Goal: Task Accomplishment & Management: Manage account settings

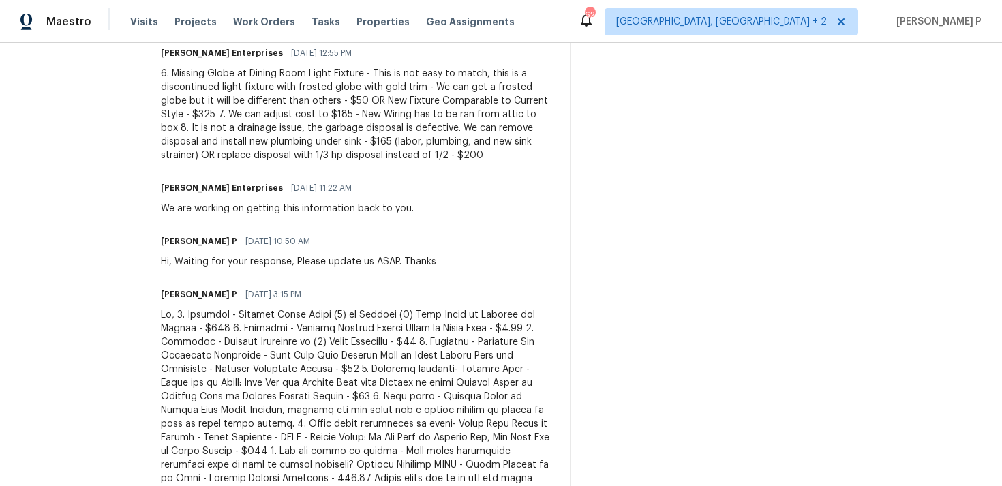
scroll to position [553, 0]
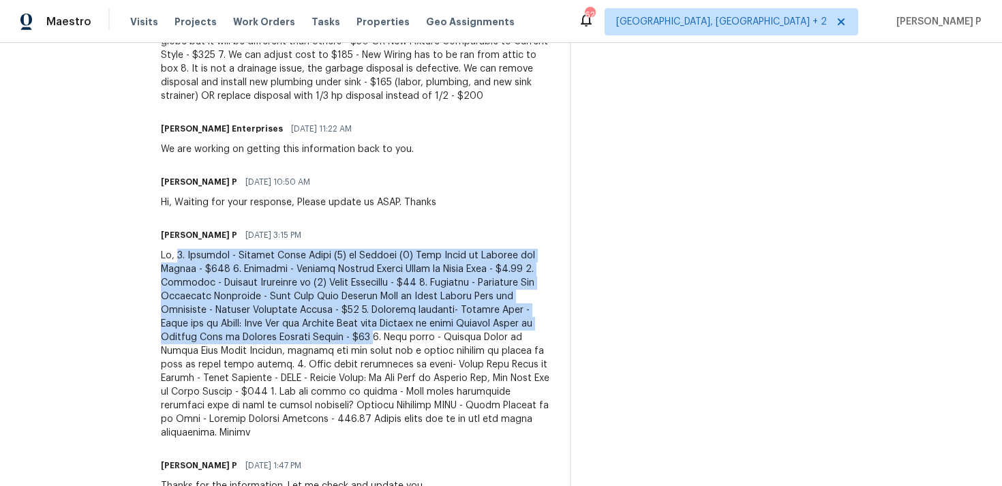
drag, startPoint x: 159, startPoint y: 258, endPoint x: 244, endPoint y: 333, distance: 113.9
click at [244, 333] on div at bounding box center [357, 344] width 393 height 191
copy div "1. Approved - Replace Burnt Bulbs (8) to Include (3) Tube Bulbs at Closets and …"
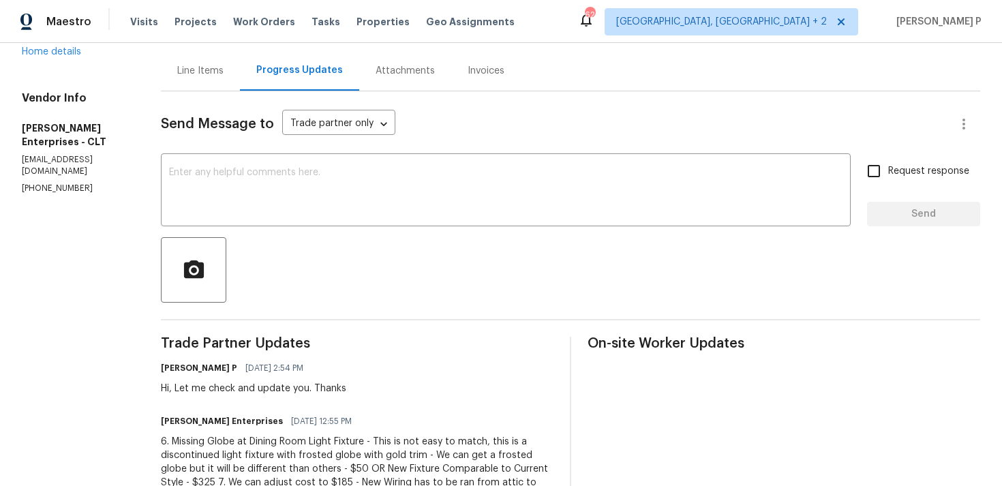
scroll to position [0, 0]
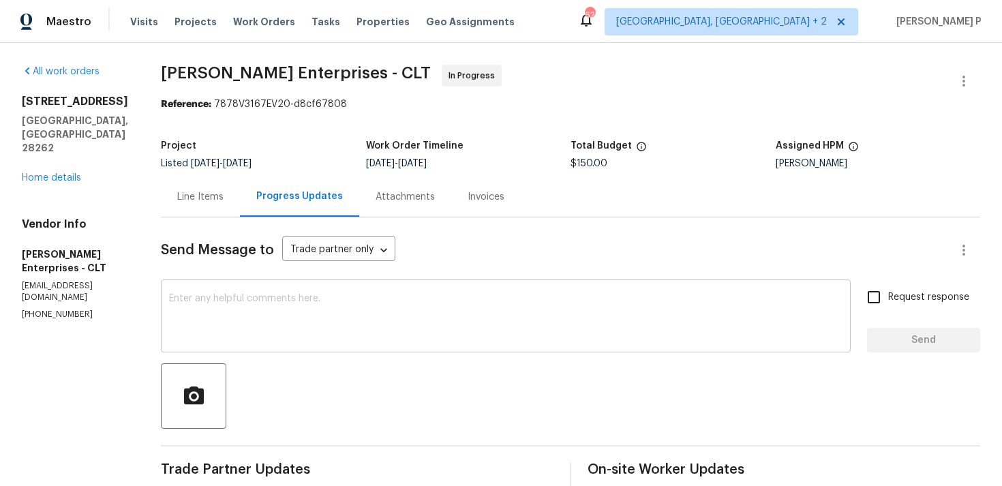
click at [321, 311] on textarea at bounding box center [505, 318] width 673 height 48
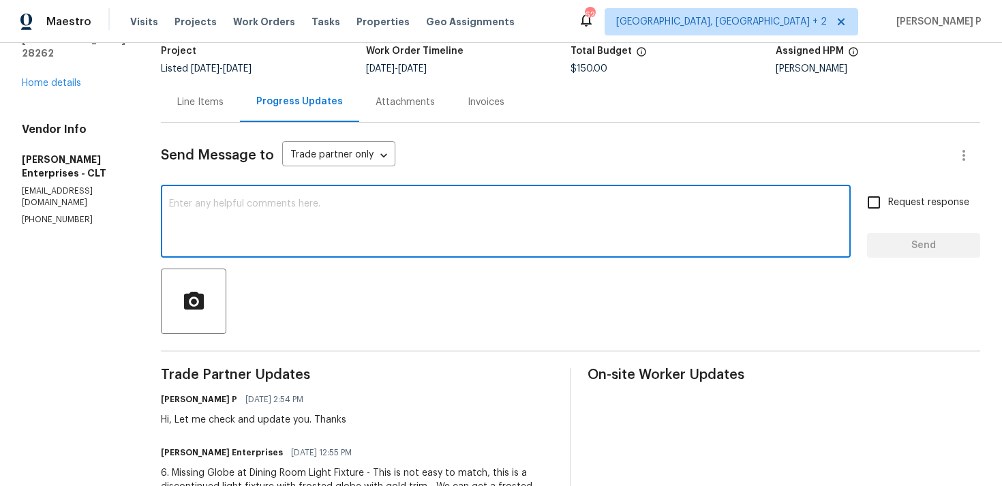
scroll to position [126, 0]
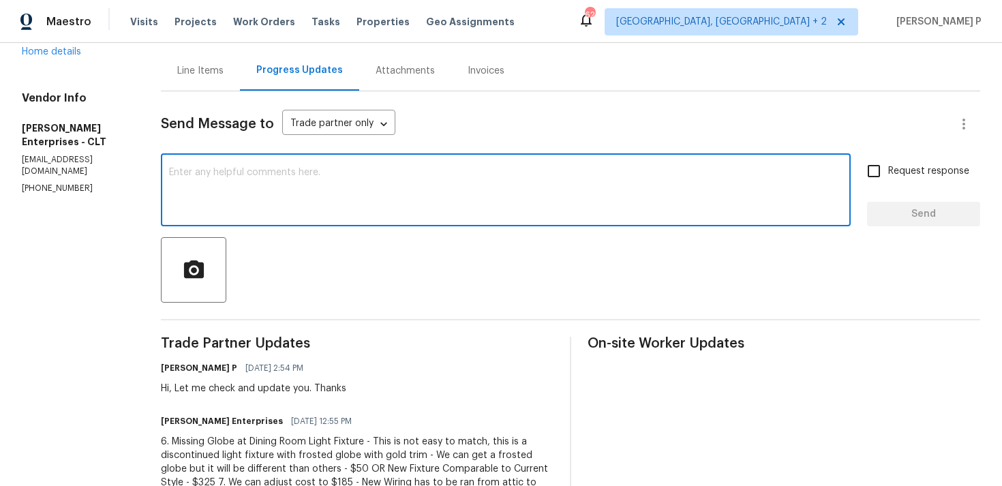
click at [317, 197] on textarea at bounding box center [505, 192] width 673 height 48
paste textarea "6. Approved - Missing Globe at Dining Room Light Fixture - New Fixture Comparab…"
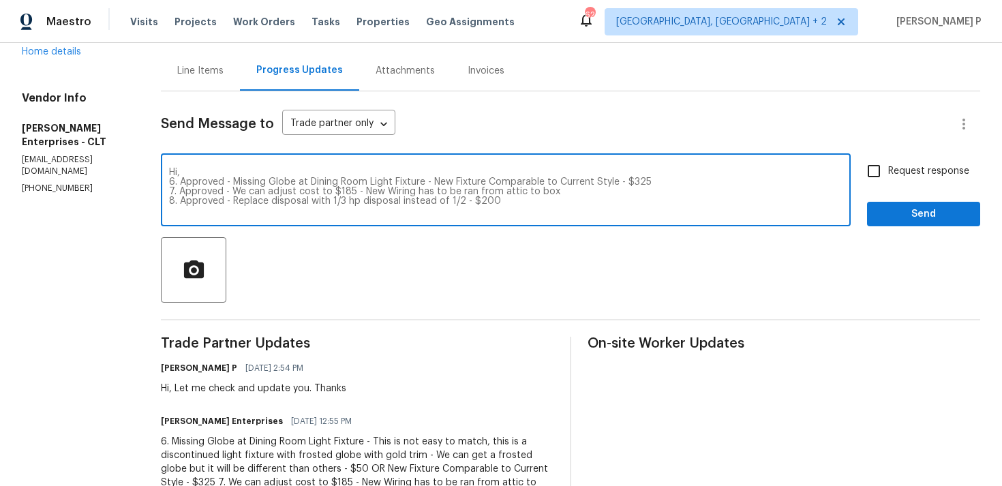
scroll to position [10, 0]
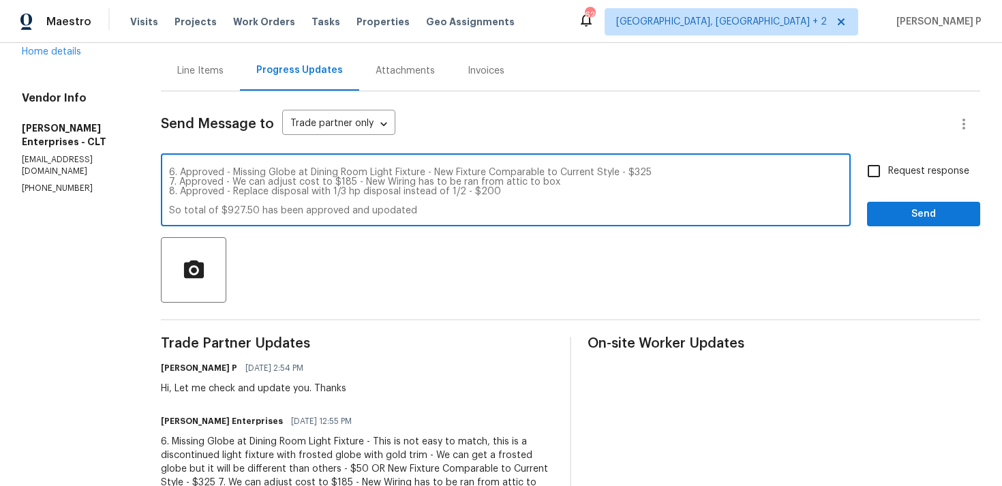
click at [361, 213] on textarea "Hi, 6. Approved - Missing Globe at Dining Room Light Fixture - New Fixture Comp…" at bounding box center [505, 192] width 673 height 48
click at [365, 209] on textarea "Hi, 6. Approved - Missing Globe at Dining Room Light Fixture - New Fixture Comp…" at bounding box center [505, 192] width 673 height 48
click at [390, 223] on div "Hi, 6. Approved - Missing Globe at Dining Room Light Fixture - New Fixture Comp…" at bounding box center [506, 192] width 690 height 70
click at [394, 209] on textarea "Hi, 6. Approved - Missing Globe at Dining Room Light Fixture - New Fixture Comp…" at bounding box center [505, 192] width 673 height 48
type textarea "Hi, 6. Approved - Missing Globe at Dining Room Light Fixture - New Fixture Comp…"
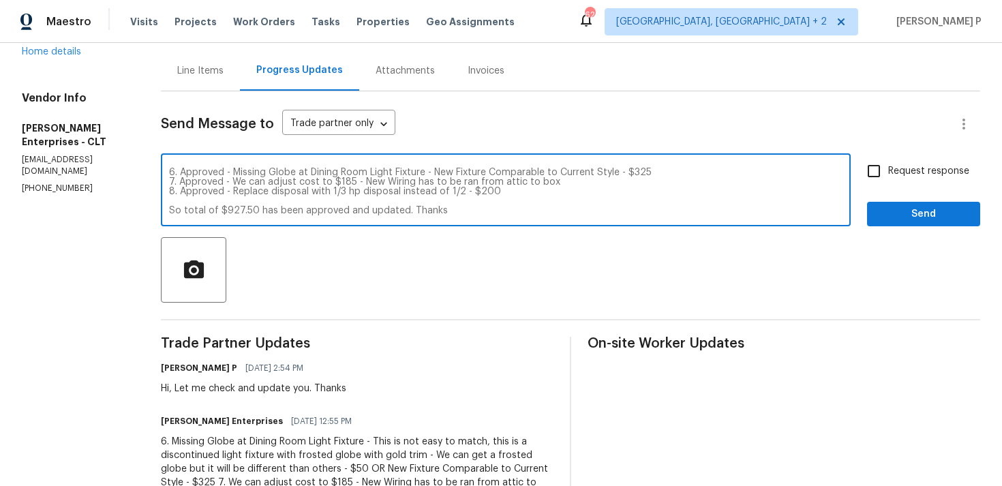
click at [906, 179] on label "Request response" at bounding box center [914, 171] width 110 height 29
click at [888, 179] on input "Request response" at bounding box center [873, 171] width 29 height 29
checkbox input "true"
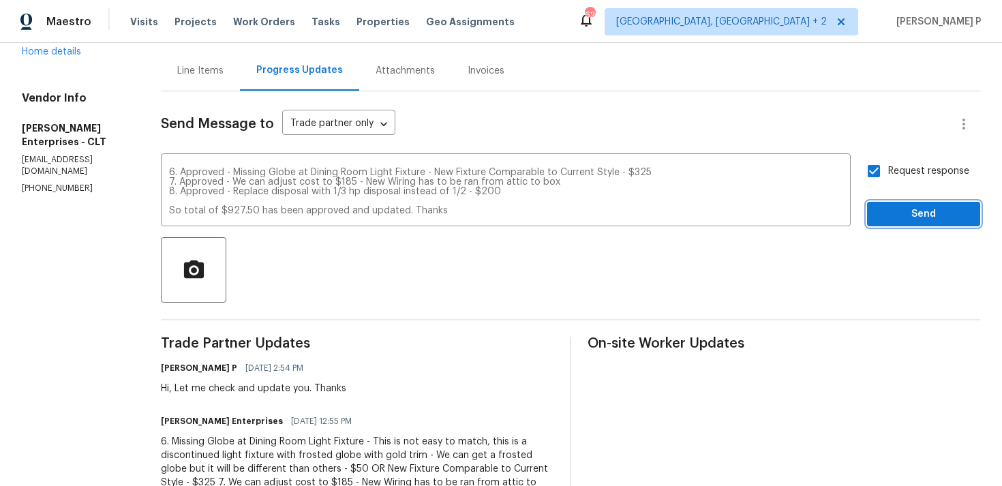
click at [891, 211] on span "Send" at bounding box center [923, 214] width 91 height 17
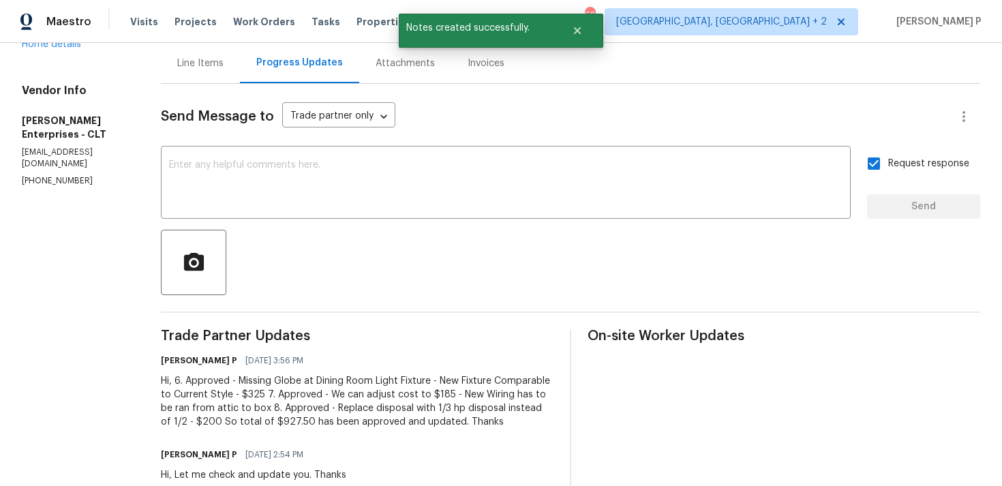
scroll to position [93, 0]
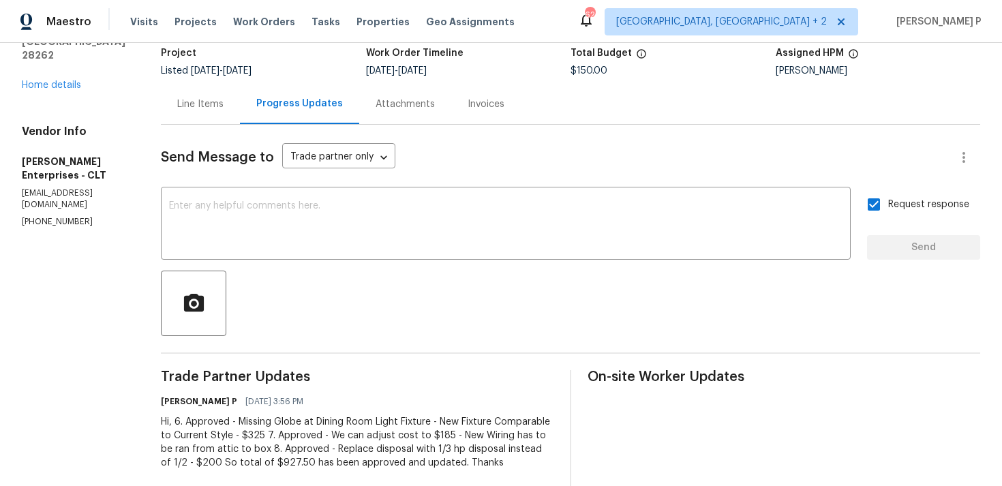
click at [191, 112] on div "Line Items" at bounding box center [200, 104] width 79 height 40
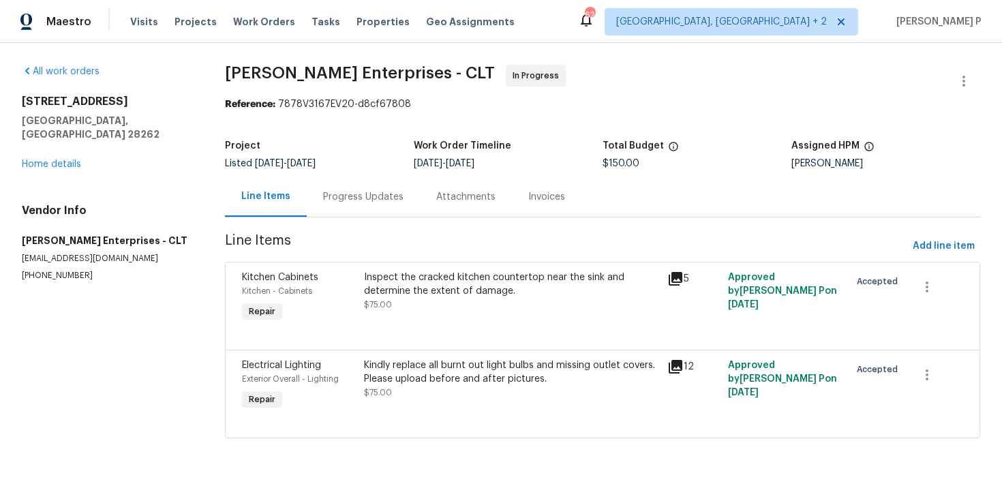
click at [429, 290] on div "Inspect the cracked kitchen countertop near the sink and determine the extent o…" at bounding box center [512, 284] width 296 height 27
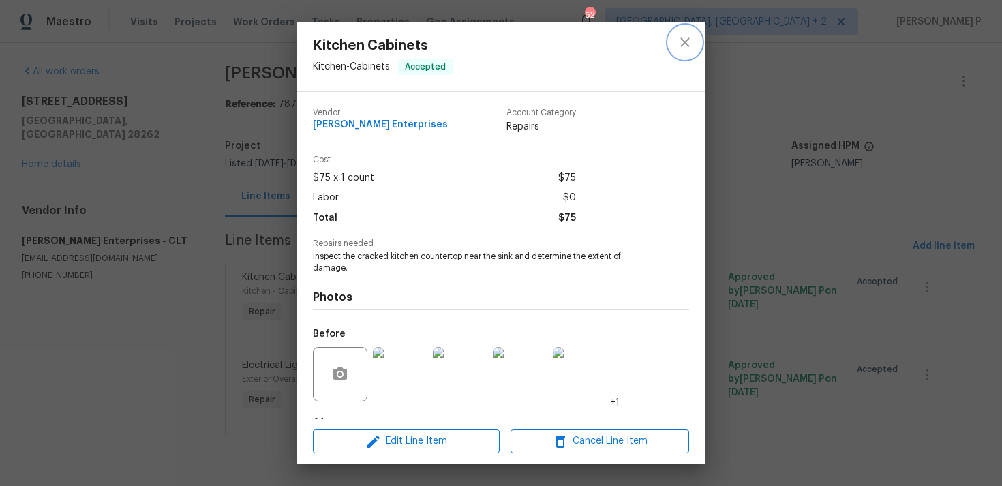
click at [677, 46] on icon "close" at bounding box center [685, 42] width 16 height 16
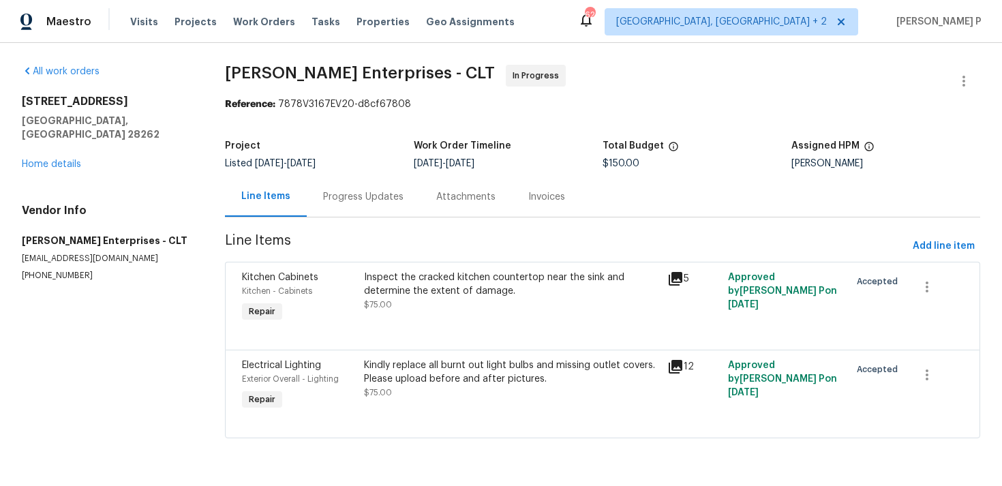
click at [405, 311] on div "Inspect the cracked kitchen countertop near the sink and determine the extent o…" at bounding box center [512, 297] width 304 height 63
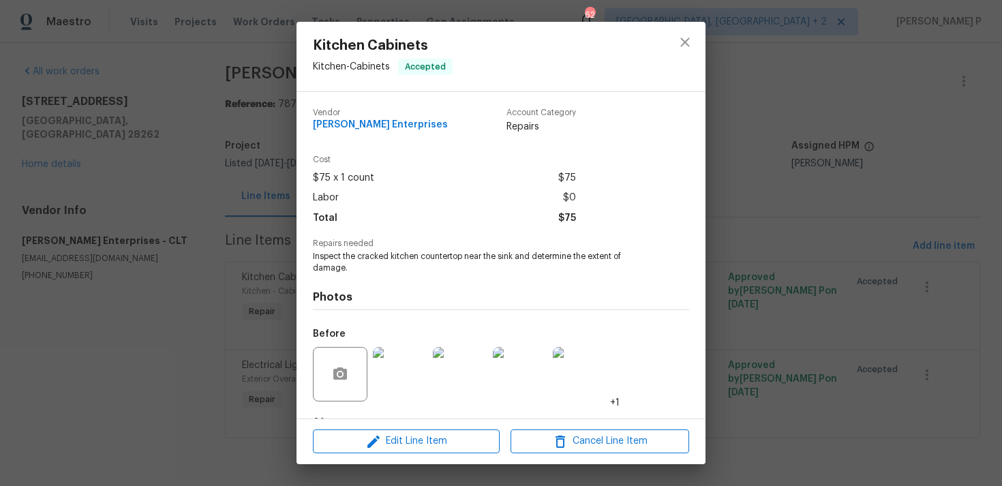
scroll to position [85, 0]
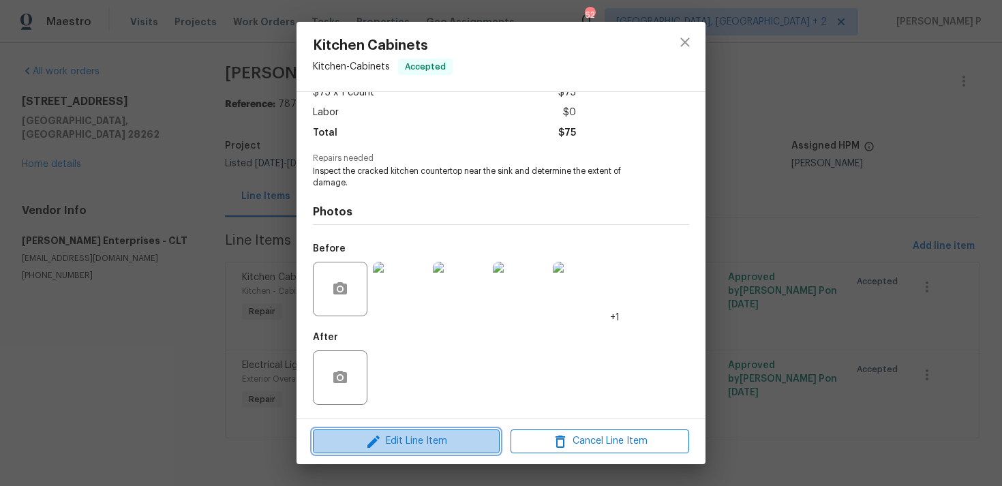
click at [405, 436] on span "Edit Line Item" at bounding box center [406, 441] width 179 height 17
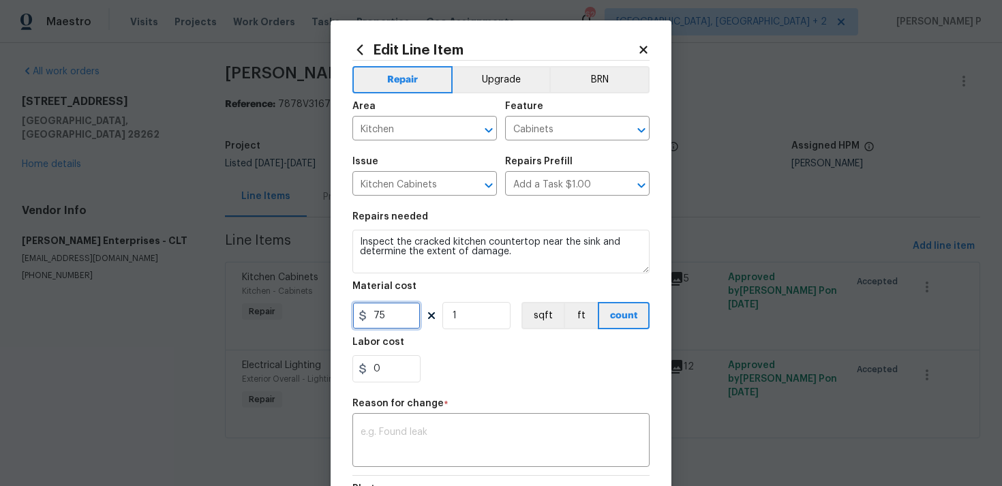
click at [393, 312] on input "75" at bounding box center [386, 315] width 68 height 27
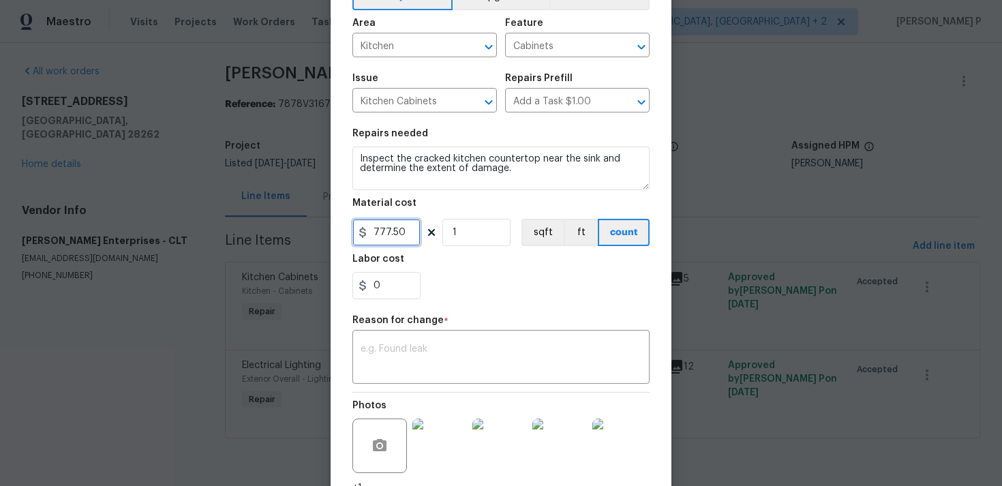
scroll to position [200, 0]
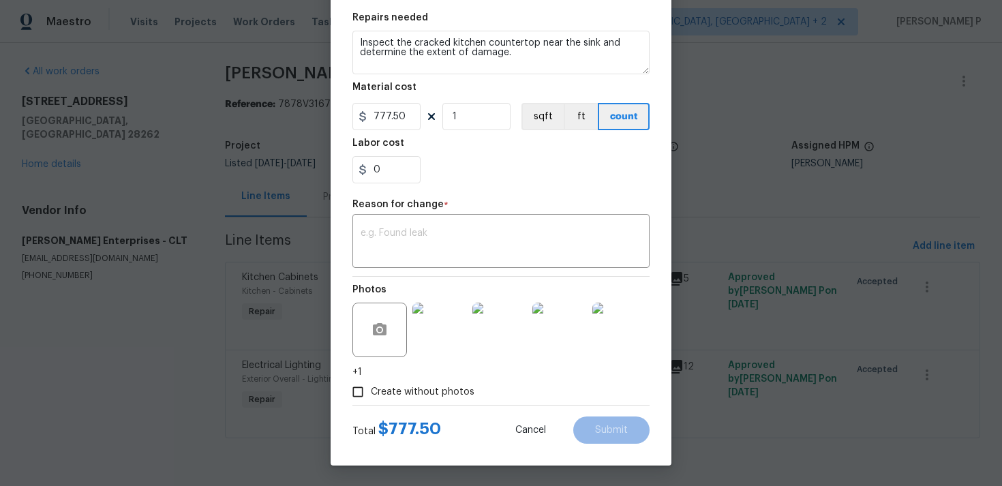
type input "777.5"
click at [394, 236] on textarea at bounding box center [500, 242] width 281 height 29
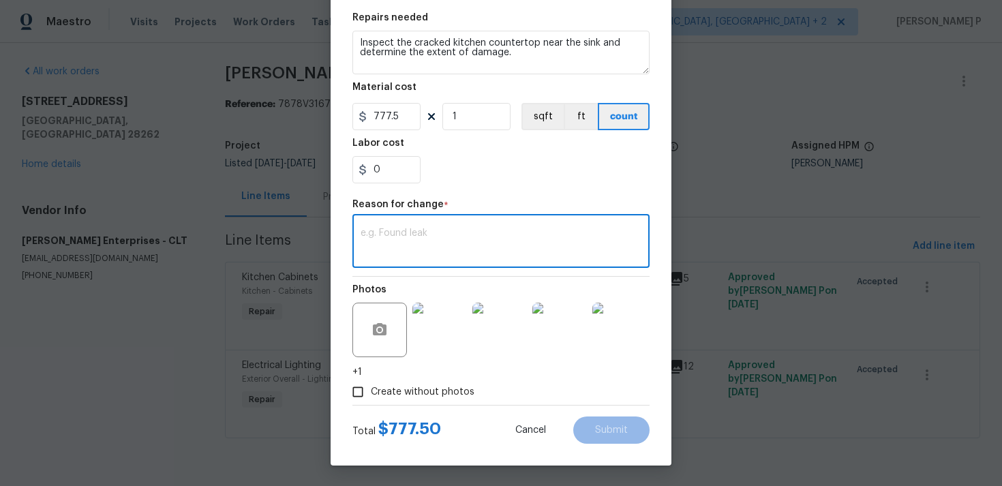
paste textarea "(RP) Updated cost per BR team approval."
type textarea "(RP) Updated cost per BR team approval."
click at [596, 435] on button "Submit" at bounding box center [611, 429] width 76 height 27
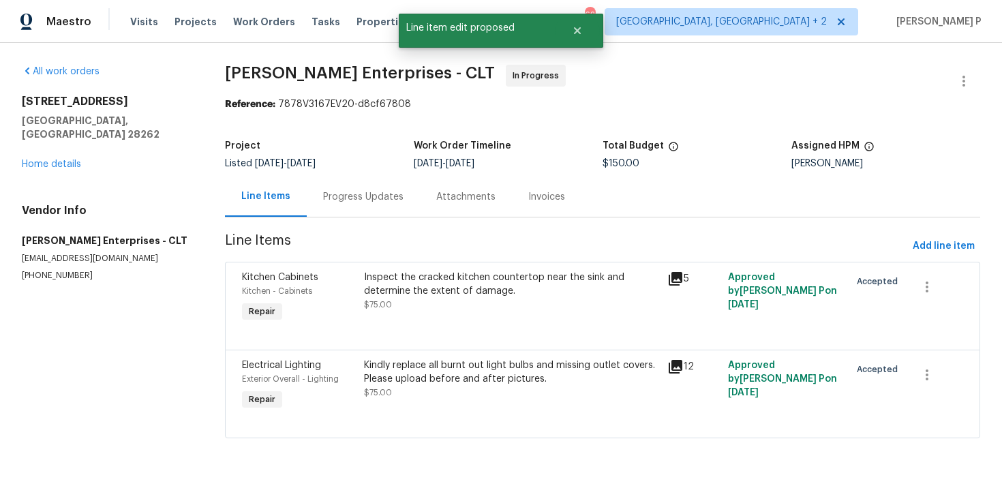
scroll to position [0, 0]
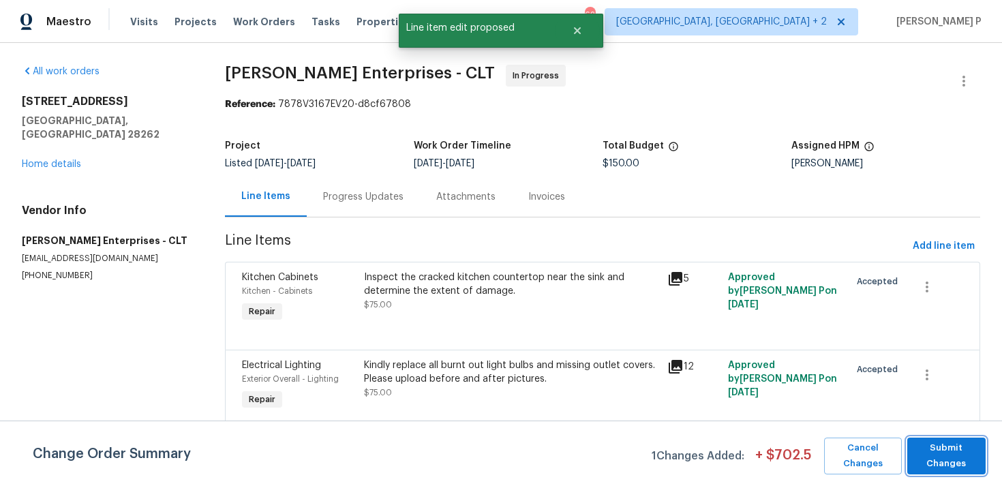
click at [932, 450] on span "Submit Changes" at bounding box center [946, 455] width 65 height 31
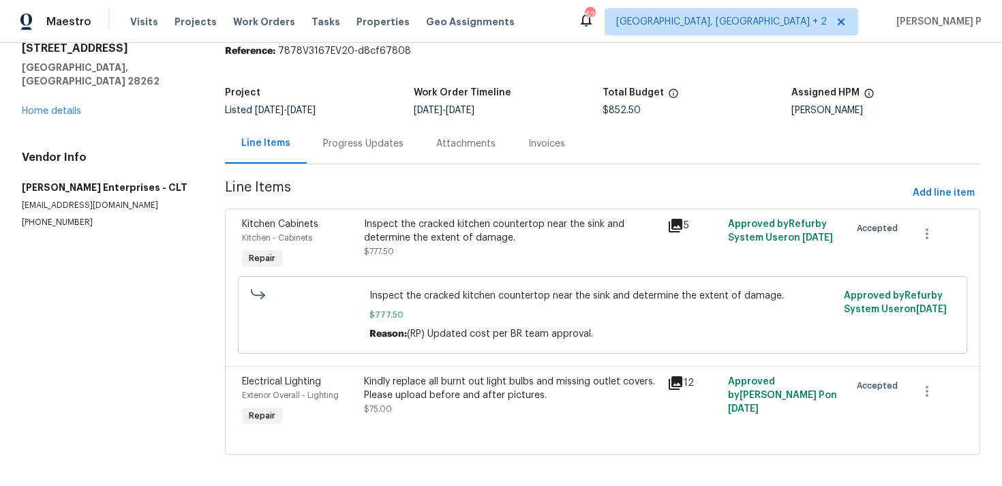
scroll to position [61, 0]
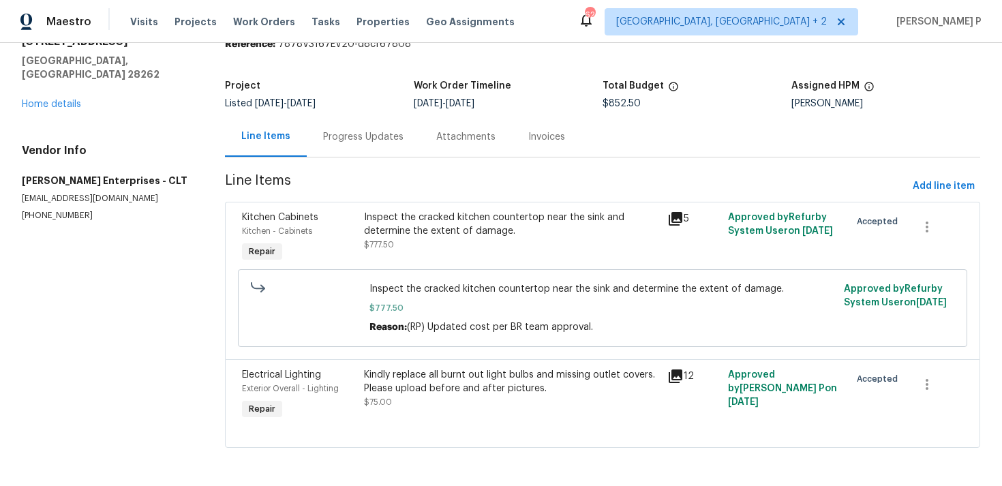
click at [424, 378] on div "Kindly replace all burnt out light bulbs and missing outlet covers. Please uplo…" at bounding box center [512, 381] width 296 height 27
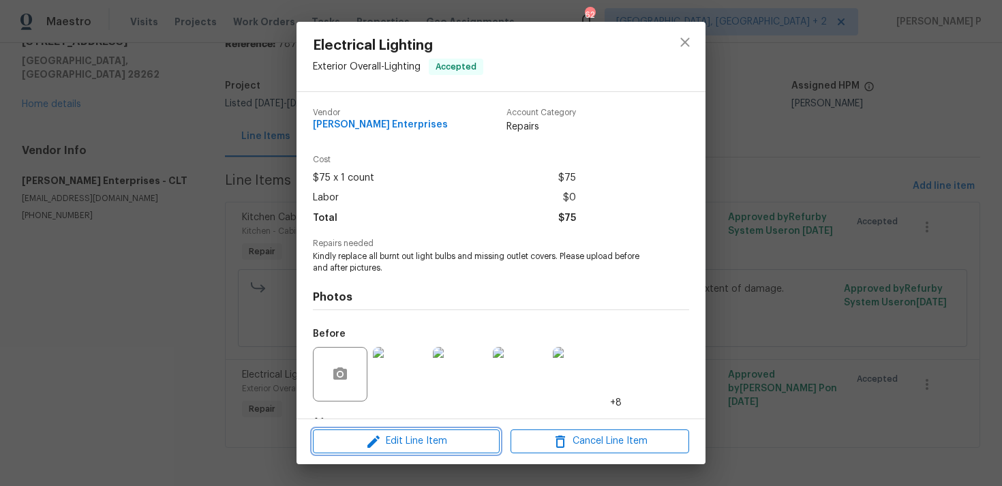
click at [397, 446] on span "Edit Line Item" at bounding box center [406, 441] width 179 height 17
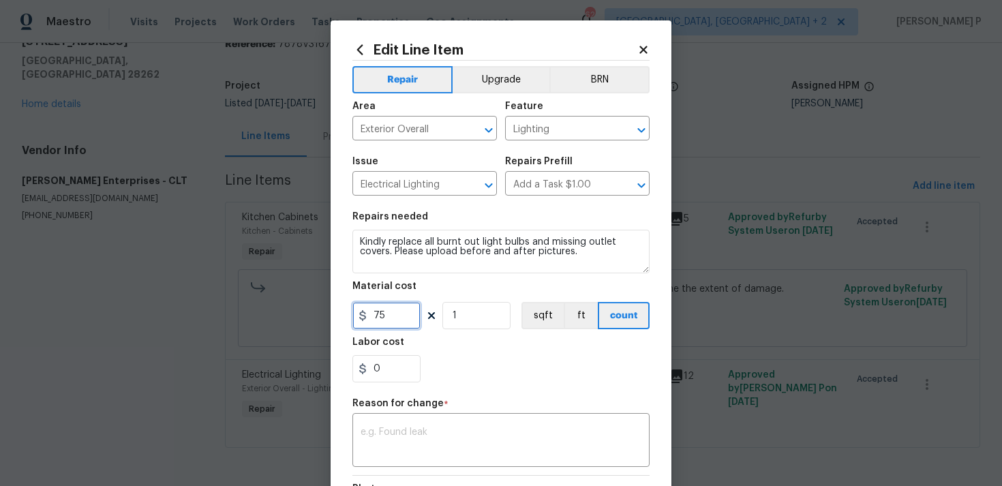
click at [403, 311] on input "75" at bounding box center [386, 315] width 68 height 27
type input "150"
click at [423, 433] on textarea at bounding box center [500, 441] width 281 height 29
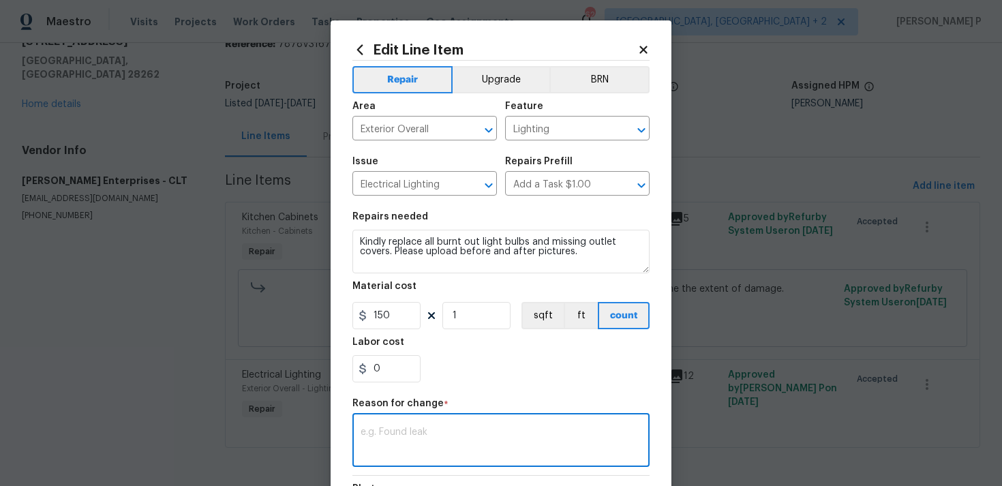
paste textarea "(RP) Updated cost per BR team approval."
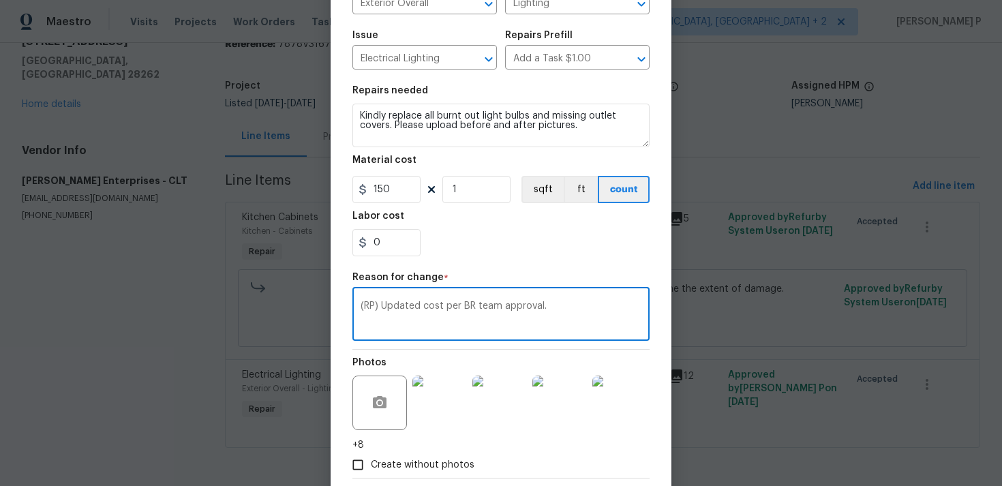
scroll to position [200, 0]
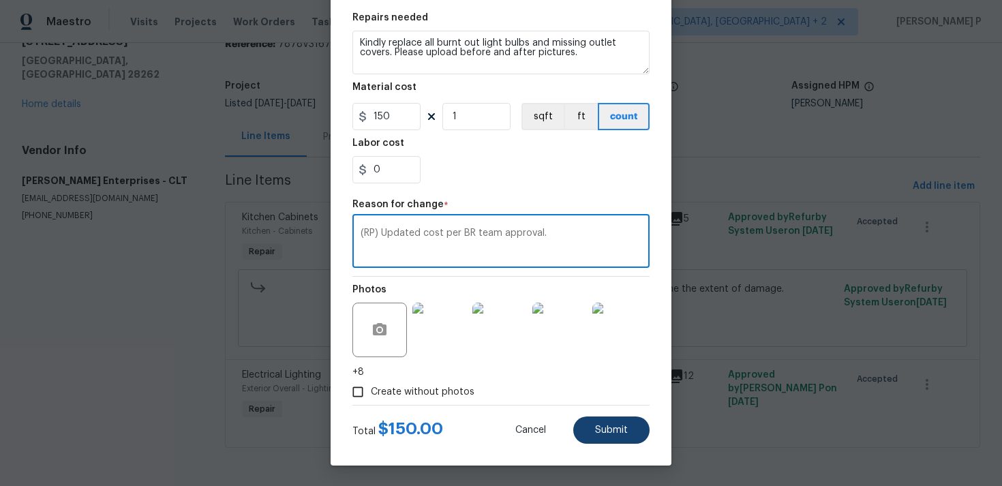
type textarea "(RP) Updated cost per BR team approval."
click at [609, 425] on span "Submit" at bounding box center [611, 430] width 33 height 10
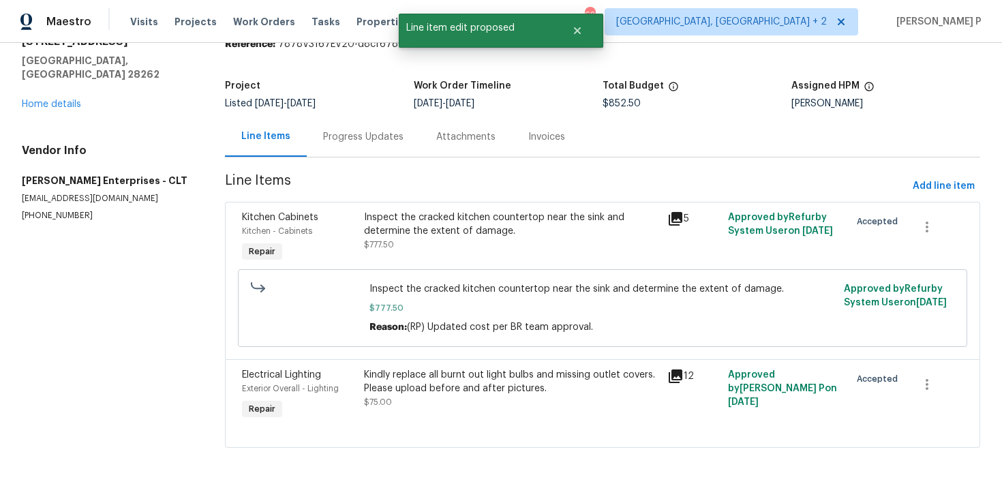
scroll to position [0, 0]
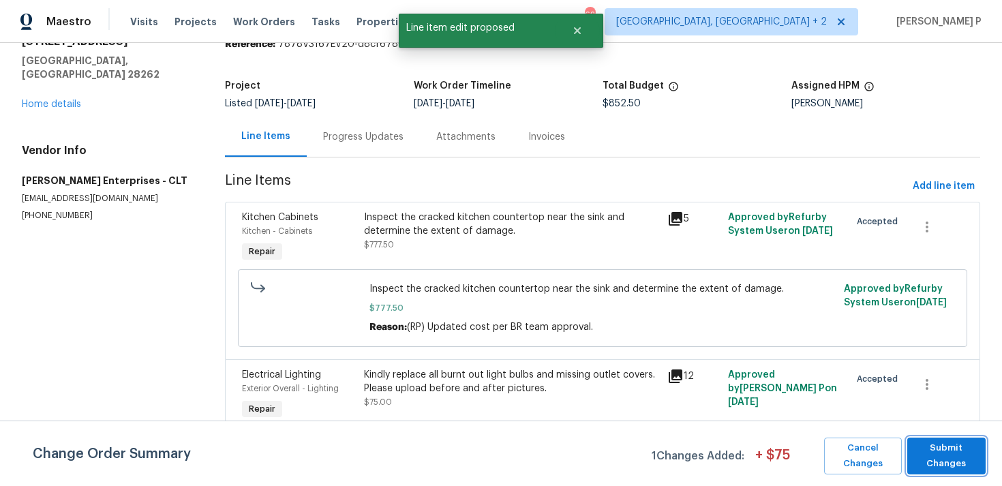
click at [936, 460] on span "Submit Changes" at bounding box center [946, 455] width 65 height 31
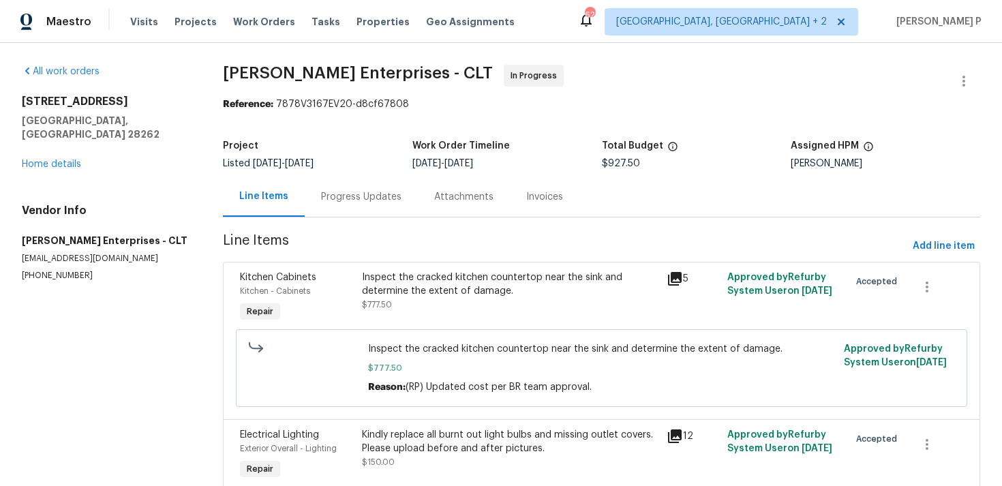
click at [365, 200] on div "Progress Updates" at bounding box center [361, 197] width 80 height 14
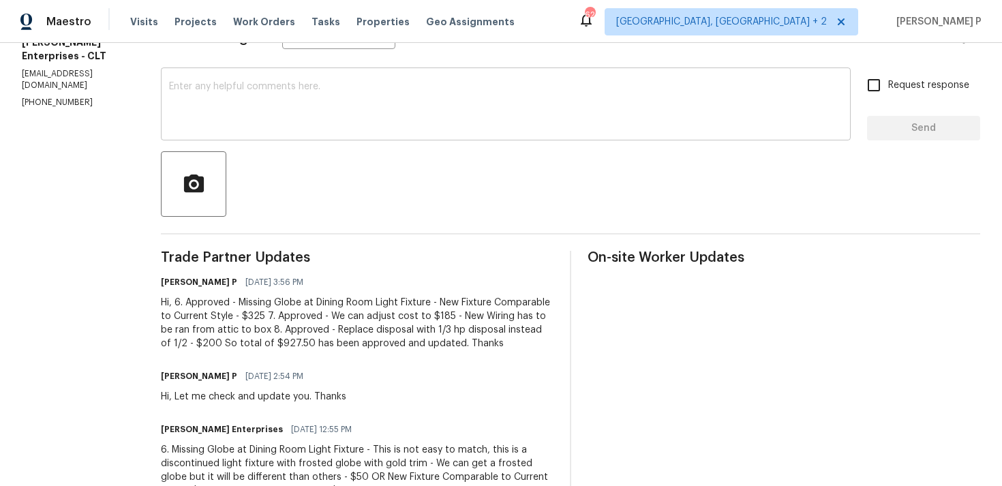
scroll to position [239, 0]
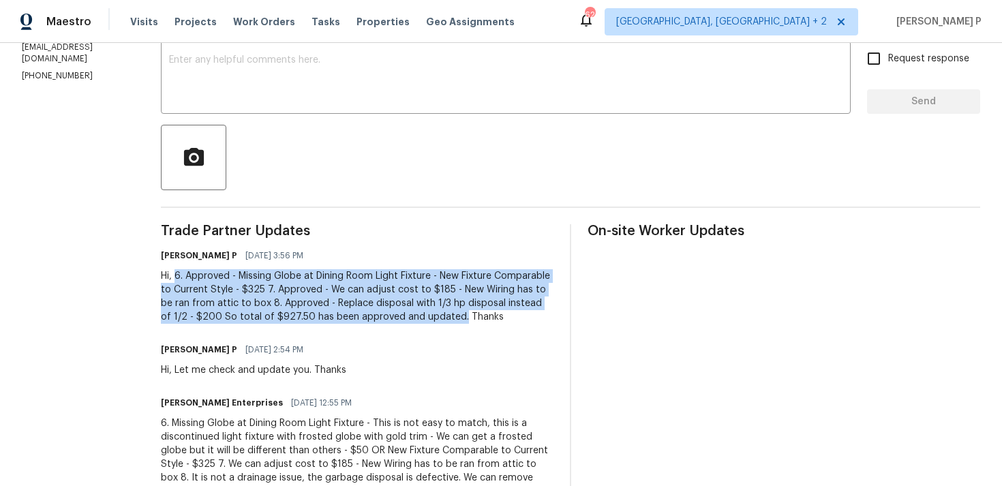
drag, startPoint x: 159, startPoint y: 278, endPoint x: 408, endPoint y: 316, distance: 251.0
click at [408, 316] on div "Hi, 6. Approved - Missing Globe at Dining Room Light Fixture - New Fixture Comp…" at bounding box center [357, 296] width 393 height 55
copy div "6. Approved - Missing Globe at Dining Room Light Fixture - New Fixture Comparab…"
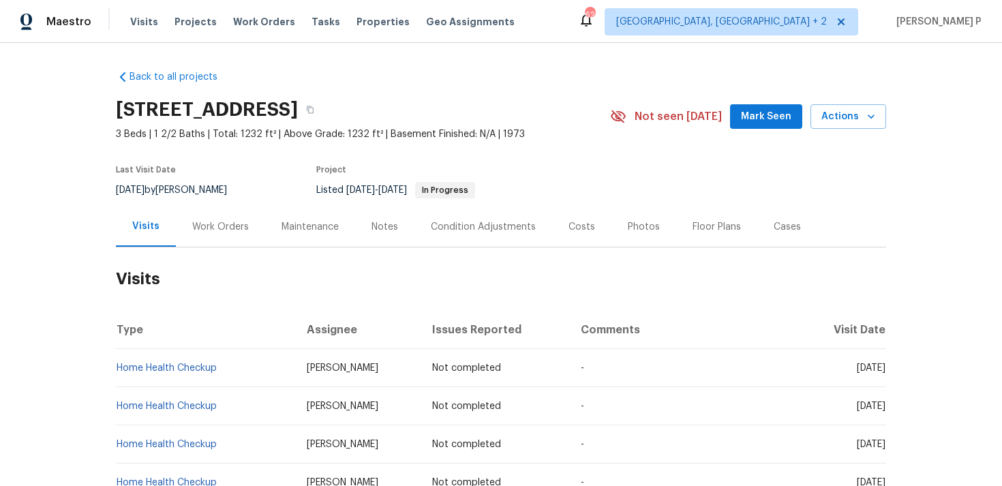
click at [228, 228] on div "Work Orders" at bounding box center [220, 227] width 57 height 14
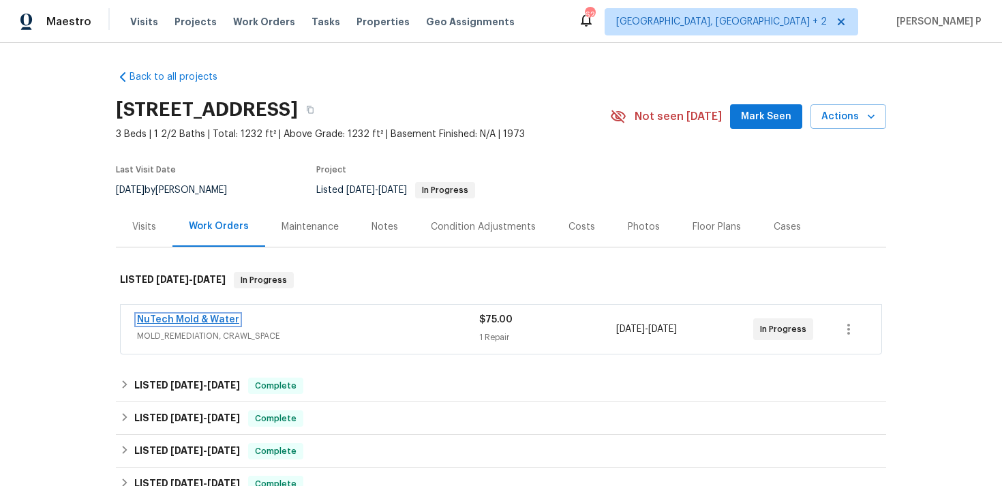
click at [202, 320] on link "NuTech Mold & Water" at bounding box center [188, 320] width 102 height 10
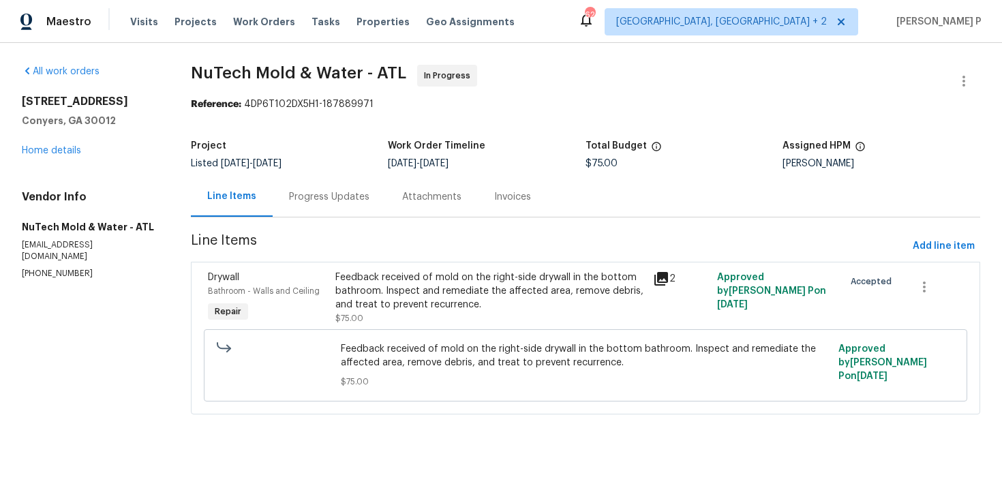
click at [408, 277] on div "Feedback received of mold on the right-side drywall in the bottom bathroom. Ins…" at bounding box center [490, 291] width 310 height 41
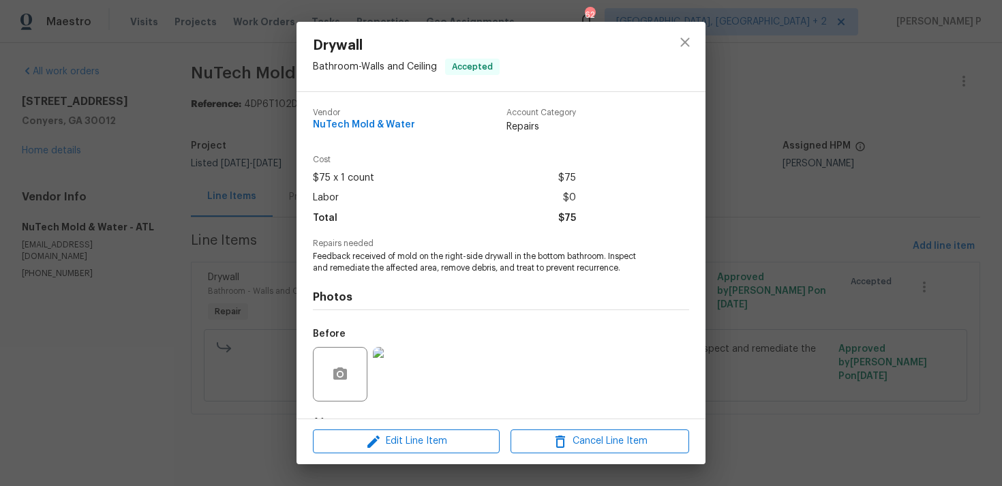
scroll to position [85, 0]
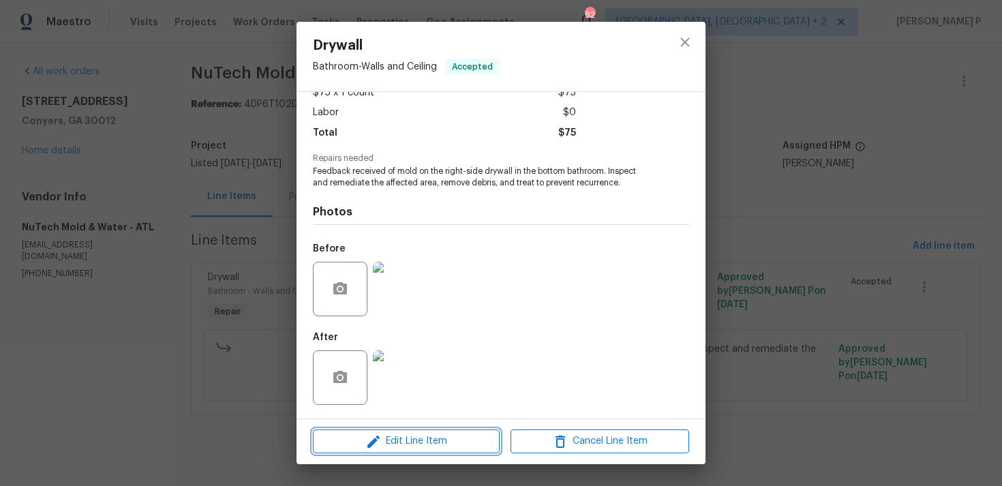
click at [397, 439] on span "Edit Line Item" at bounding box center [406, 441] width 179 height 17
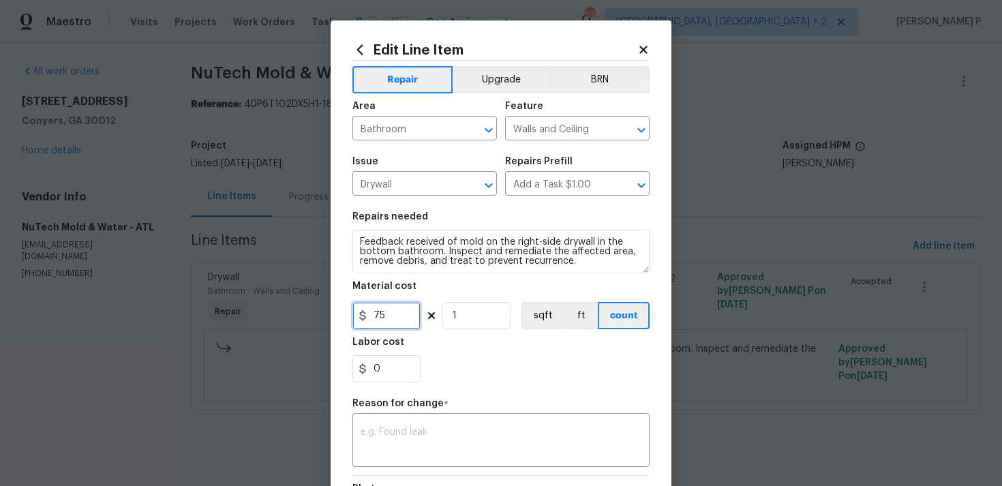
click at [377, 328] on input "75" at bounding box center [386, 315] width 68 height 27
type input "1025.51"
click at [451, 437] on textarea at bounding box center [500, 441] width 281 height 29
paste textarea "(RP) Updated cost per BR team approval."
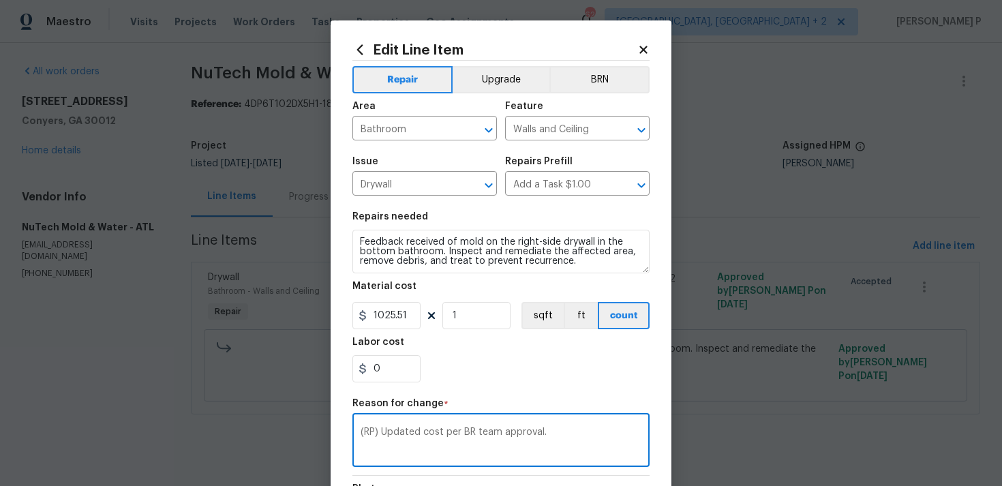
scroll to position [186, 0]
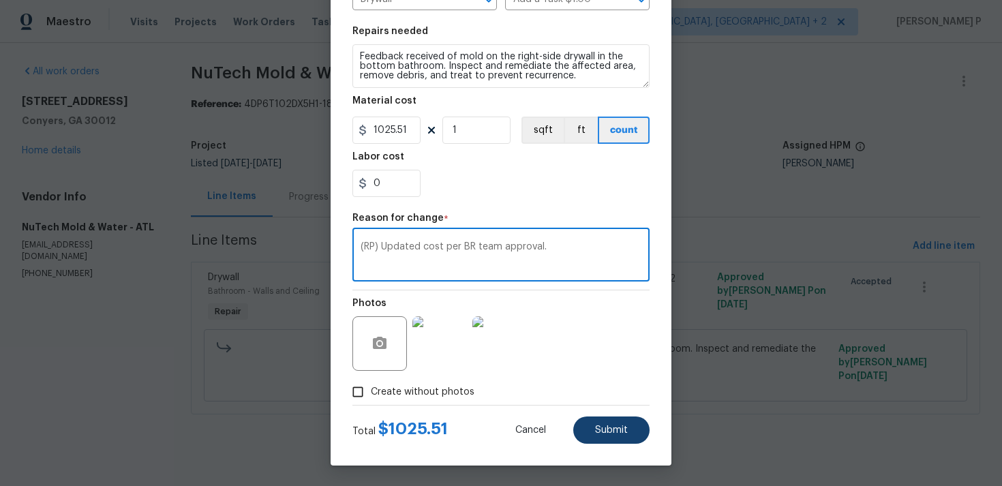
type textarea "(RP) Updated cost per BR team approval."
click at [628, 425] on button "Submit" at bounding box center [611, 429] width 76 height 27
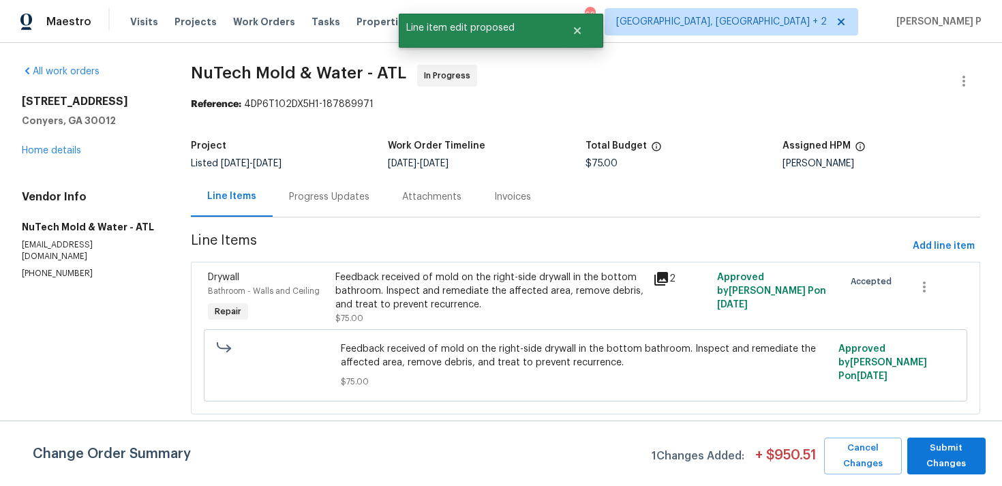
scroll to position [0, 0]
click at [951, 471] on span "Submit Changes" at bounding box center [946, 455] width 65 height 31
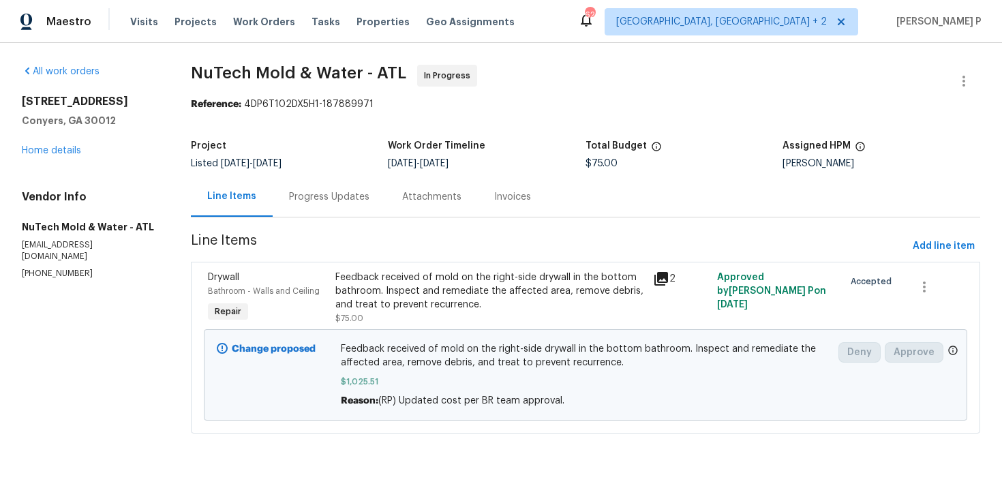
drag, startPoint x: 194, startPoint y: 70, endPoint x: 408, endPoint y: 64, distance: 214.7
click at [408, 64] on div "All work orders 1472 Pine Log Rd NE Apt C Conyers, GA 30012 Home details Vendor…" at bounding box center [501, 257] width 1002 height 429
click at [212, 81] on span "NuTech Mold & Water - ATL In Progress" at bounding box center [569, 81] width 756 height 33
drag, startPoint x: 194, startPoint y: 72, endPoint x: 403, endPoint y: 70, distance: 209.9
click at [403, 70] on div "All work orders 1472 Pine Log Rd NE Apt C Conyers, GA 30012 Home details Vendor…" at bounding box center [501, 257] width 1002 height 429
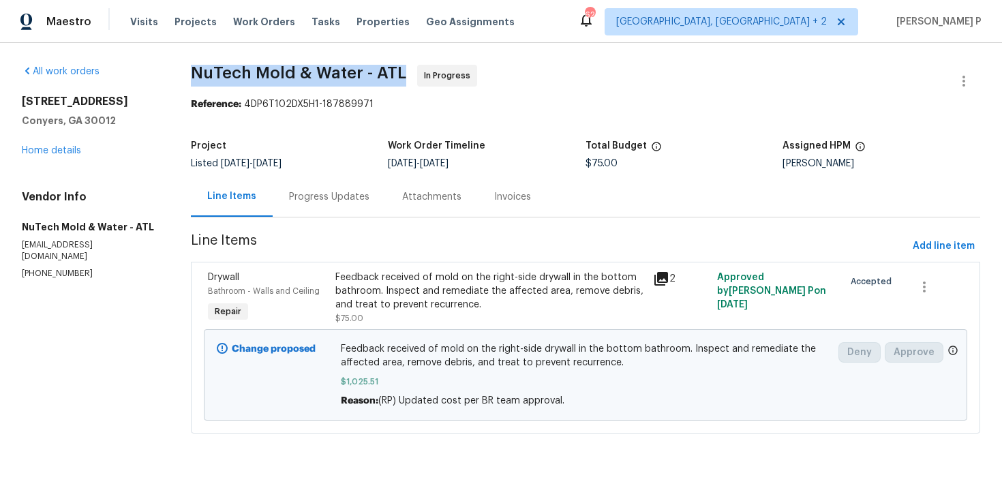
copy span "NuTech Mold & Water - ATL"
click at [331, 200] on div "Progress Updates" at bounding box center [329, 197] width 80 height 14
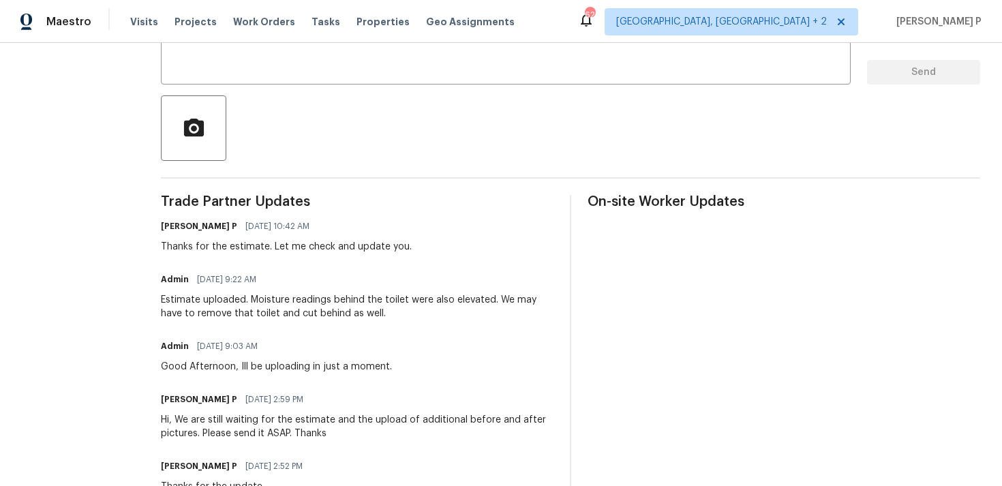
scroll to position [129, 0]
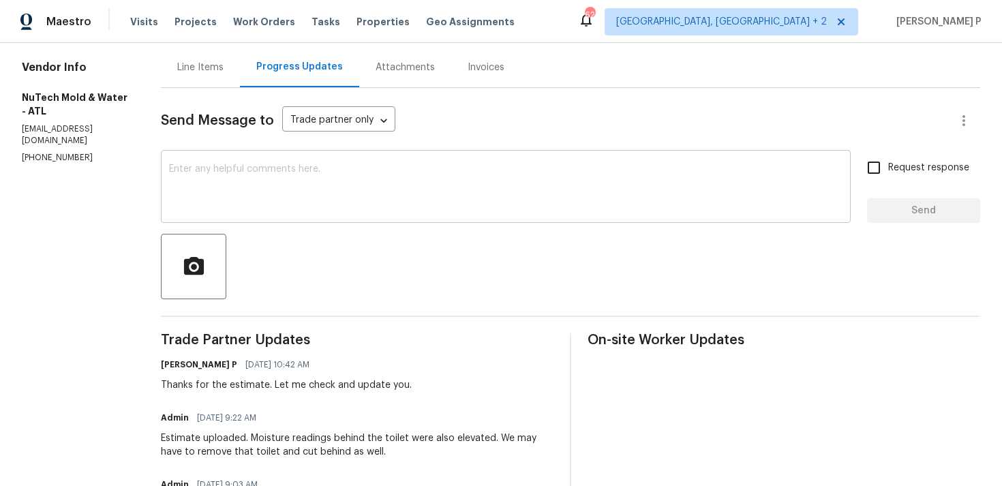
click at [309, 168] on textarea at bounding box center [505, 188] width 673 height 48
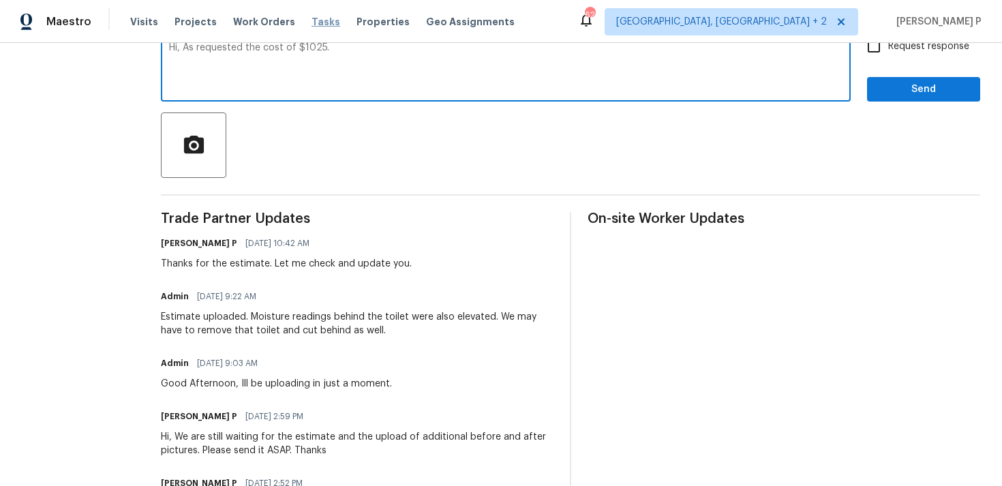
scroll to position [235, 0]
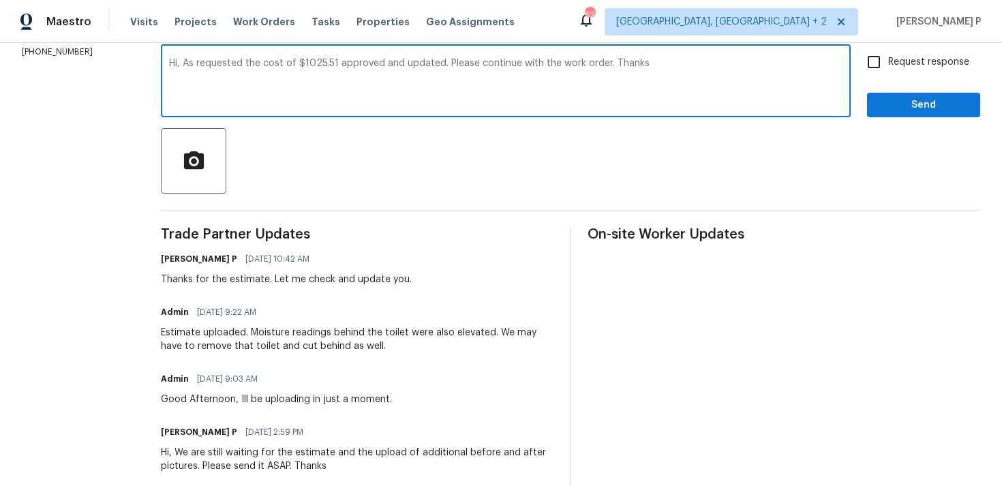
type textarea "Hi, As requested the cost of $1025.51 approved and updated. Please continue wit…"
click at [905, 112] on span "Send" at bounding box center [923, 105] width 91 height 17
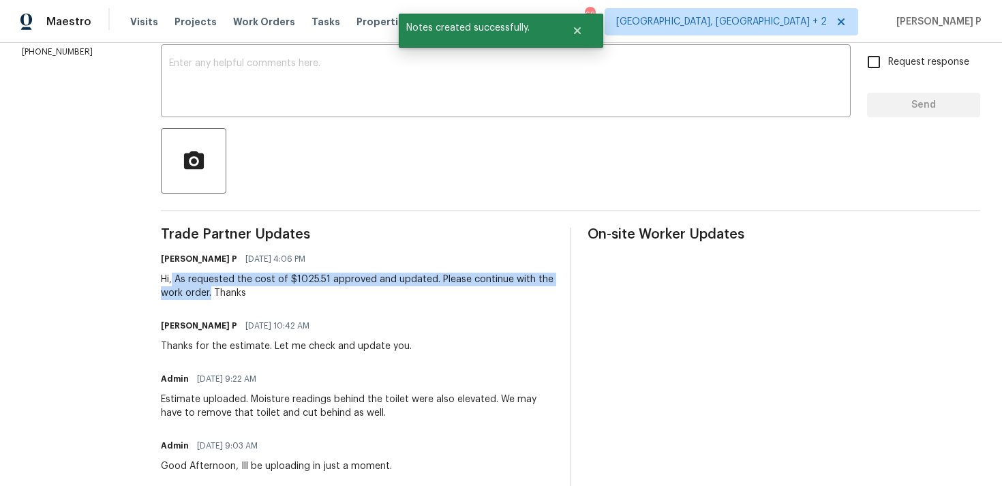
drag, startPoint x: 168, startPoint y: 280, endPoint x: 206, endPoint y: 292, distance: 40.7
click at [206, 292] on div "Hi, As requested the cost of $1025.51 approved and updated. Please continue wit…" at bounding box center [357, 286] width 393 height 27
copy div "As requested the cost of $1025.51 approved and updated. Please continue with th…"
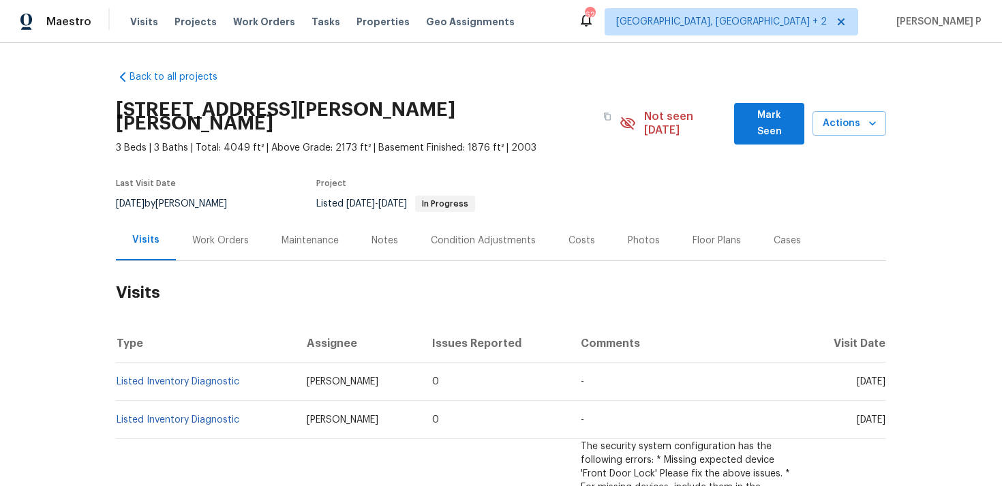
click at [206, 234] on div "Work Orders" at bounding box center [220, 241] width 57 height 14
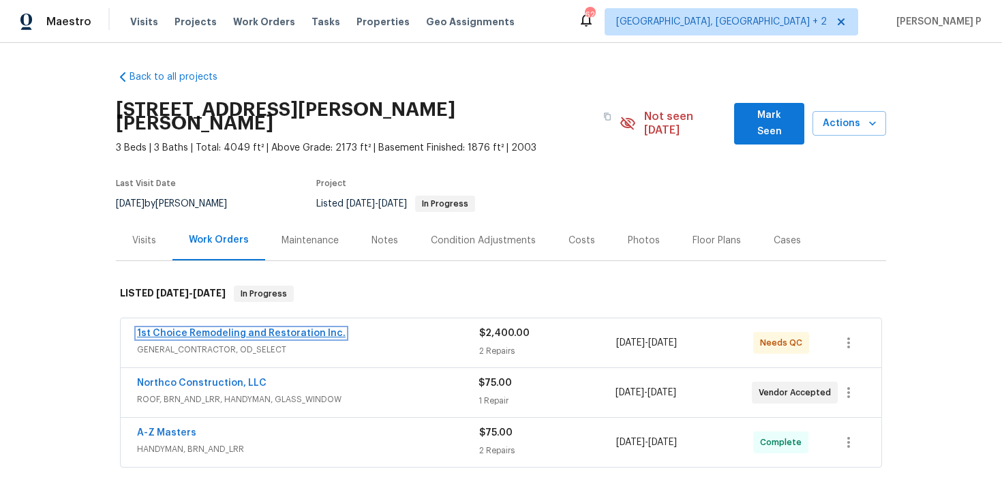
click at [205, 328] on link "1st Choice Remodeling and Restoration Inc." at bounding box center [241, 333] width 209 height 10
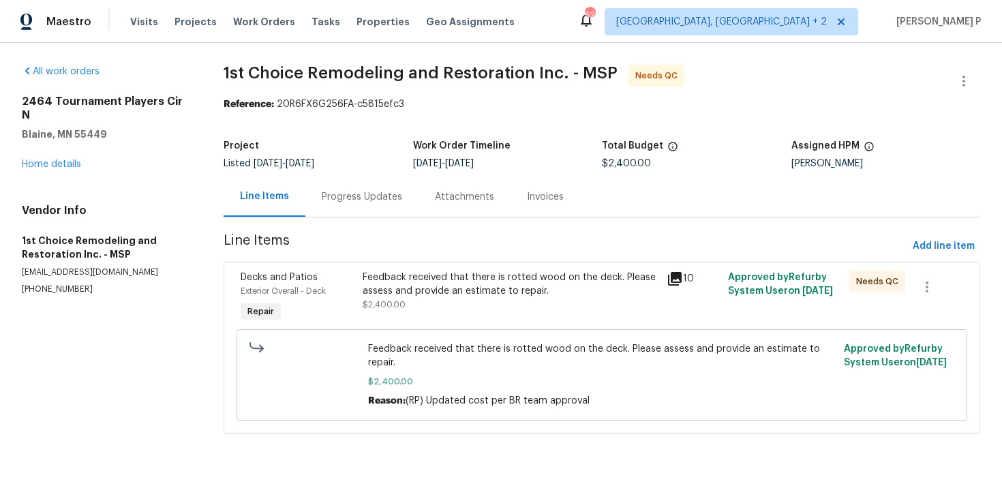
click at [369, 200] on div "Progress Updates" at bounding box center [362, 197] width 80 height 14
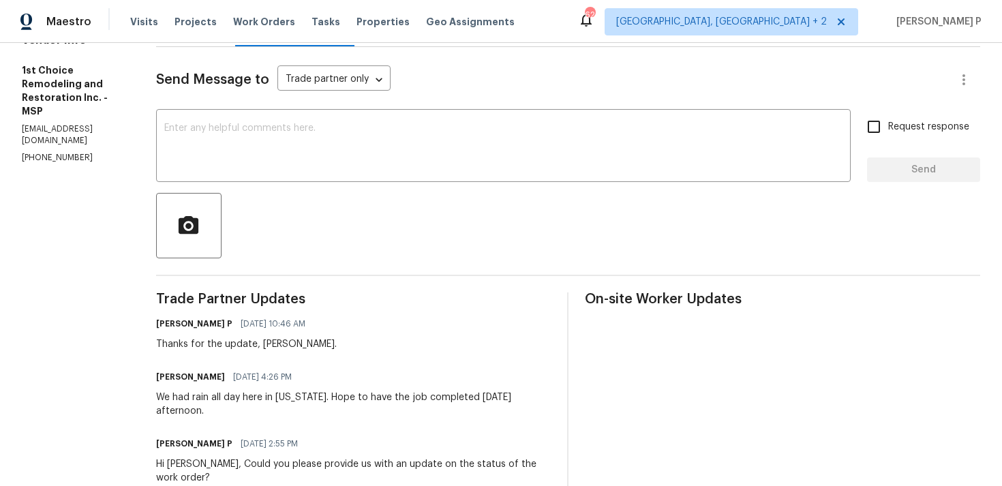
scroll to position [128, 0]
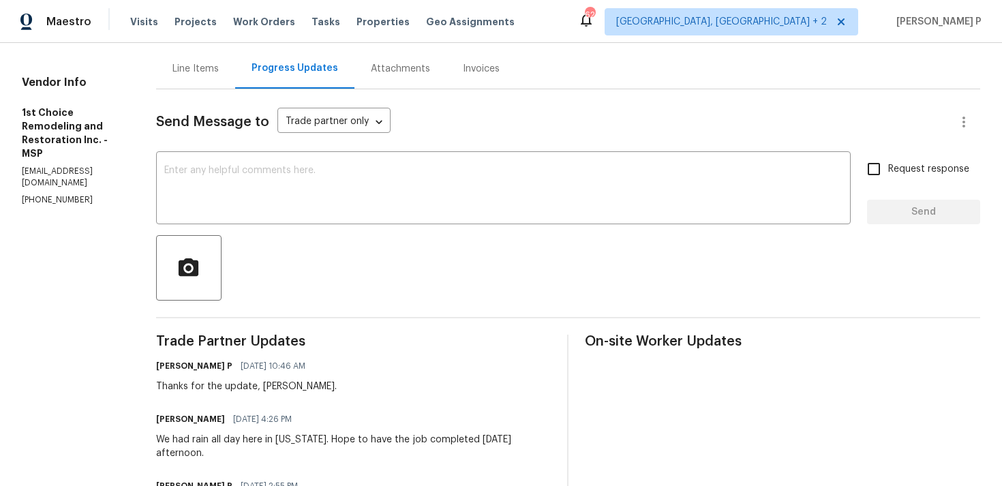
click at [187, 65] on div "Line Items" at bounding box center [195, 69] width 46 height 14
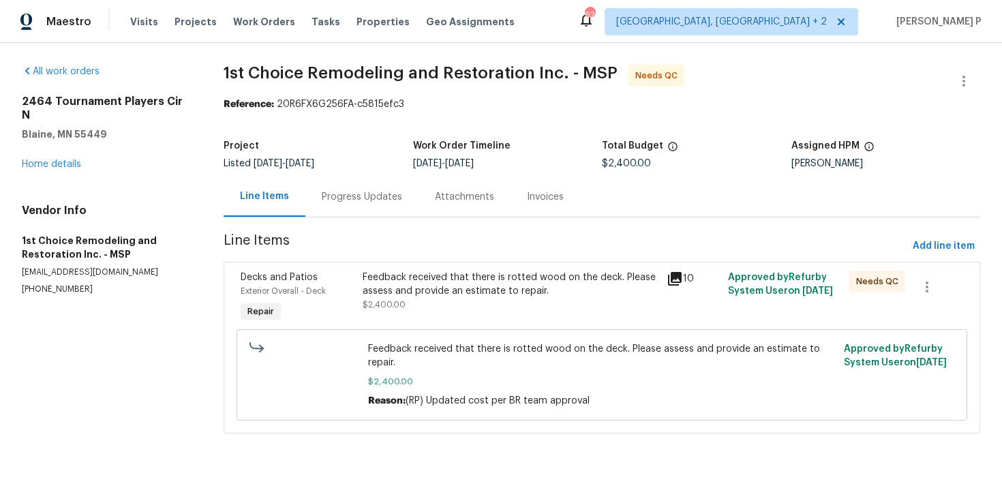
click at [425, 281] on div "Feedback received that there is rotted wood on the deck. Please assess and prov…" at bounding box center [511, 284] width 296 height 27
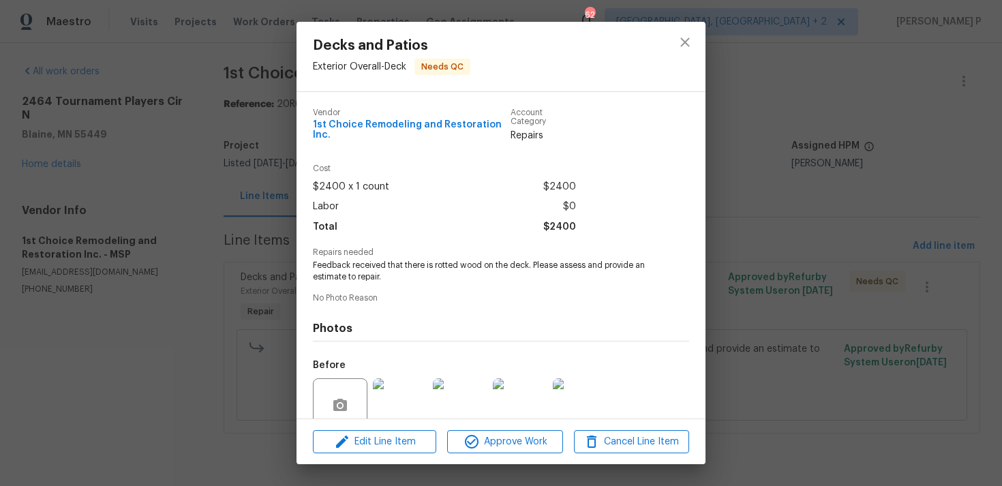
scroll to position [116, 0]
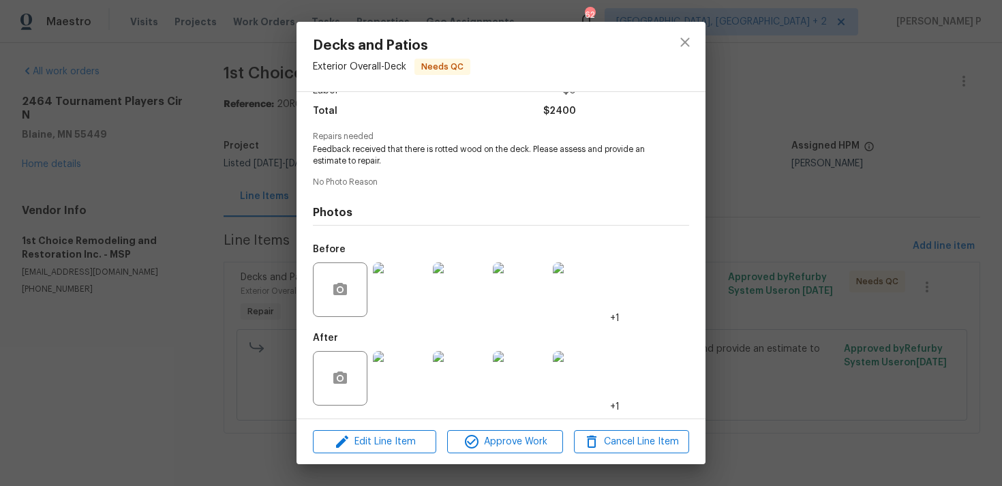
click at [396, 306] on img at bounding box center [400, 289] width 55 height 55
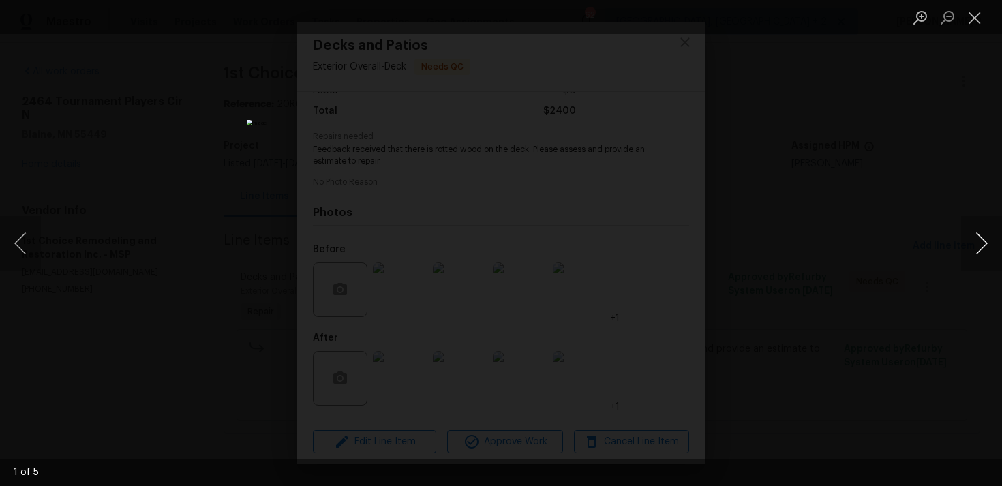
click at [977, 248] on button "Next image" at bounding box center [981, 243] width 41 height 55
click at [984, 20] on button "Close lightbox" at bounding box center [974, 17] width 27 height 24
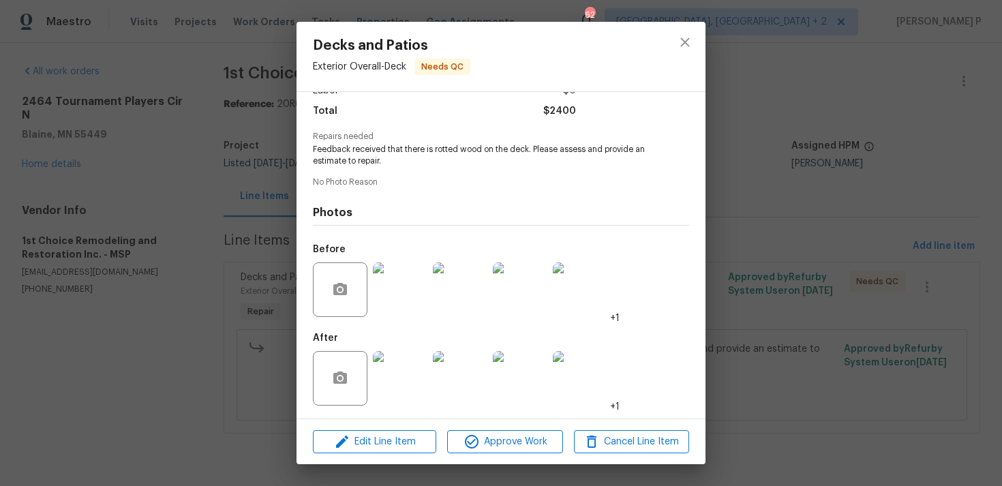
click at [407, 366] on img at bounding box center [400, 378] width 55 height 55
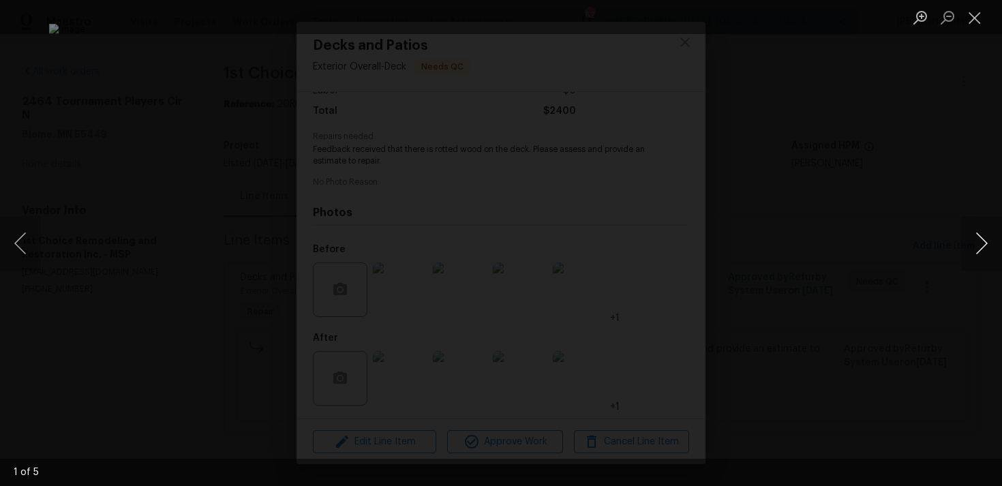
click at [985, 240] on button "Next image" at bounding box center [981, 243] width 41 height 55
click at [977, 16] on button "Close lightbox" at bounding box center [974, 17] width 27 height 24
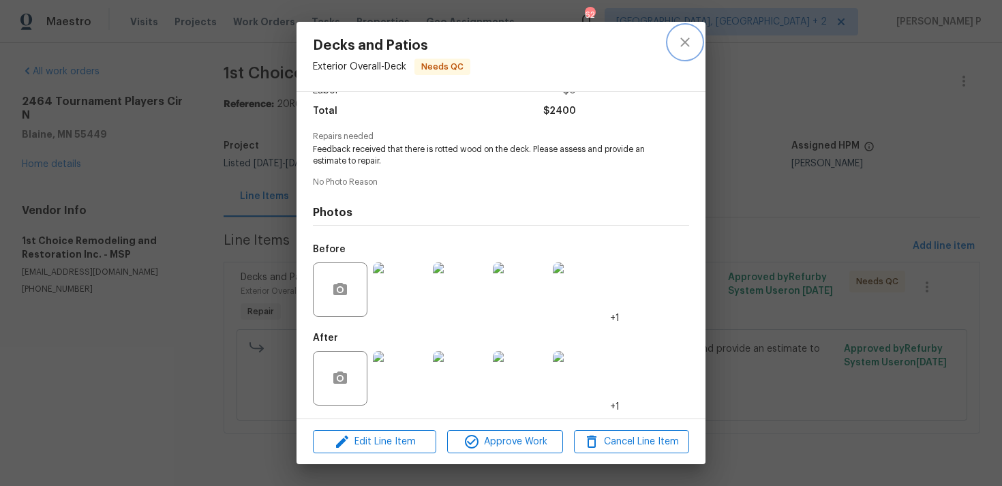
click at [687, 42] on icon "close" at bounding box center [685, 42] width 16 height 16
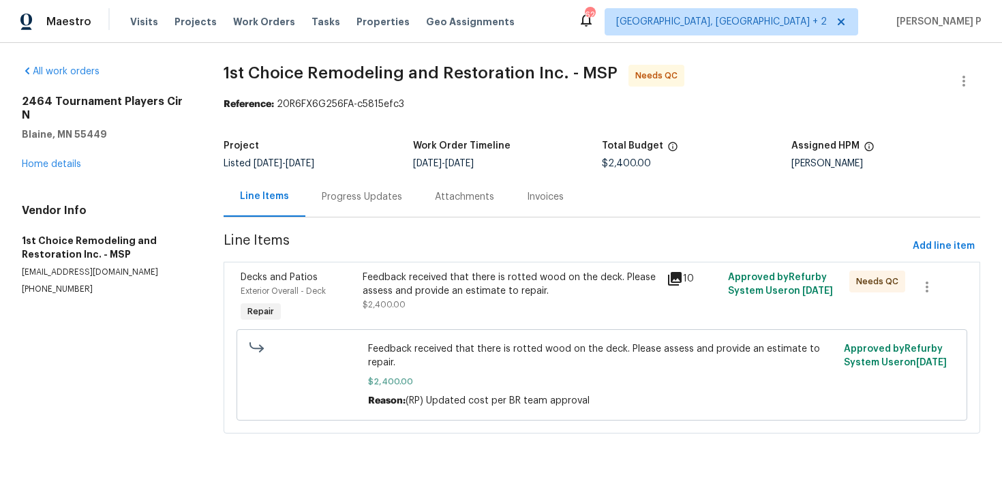
click at [373, 203] on div "Progress Updates" at bounding box center [362, 197] width 80 height 14
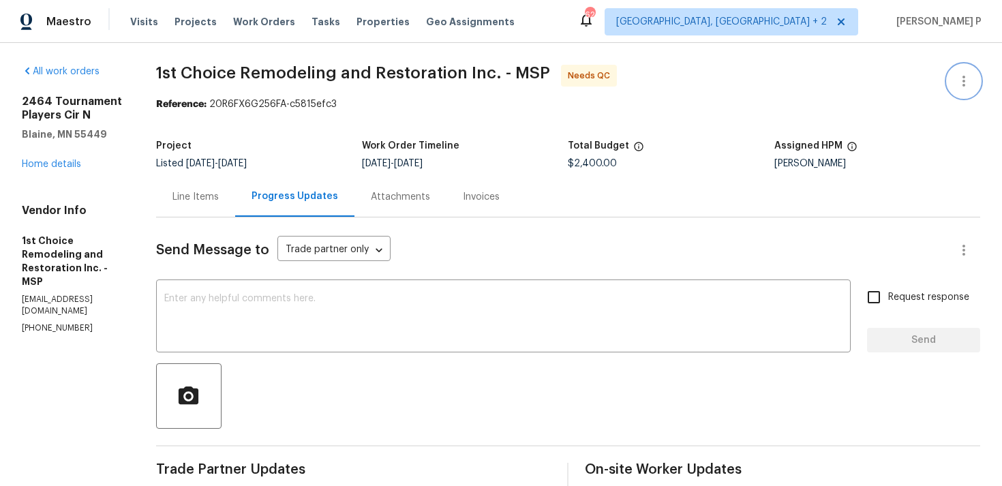
click at [962, 78] on icon "button" at bounding box center [963, 81] width 16 height 16
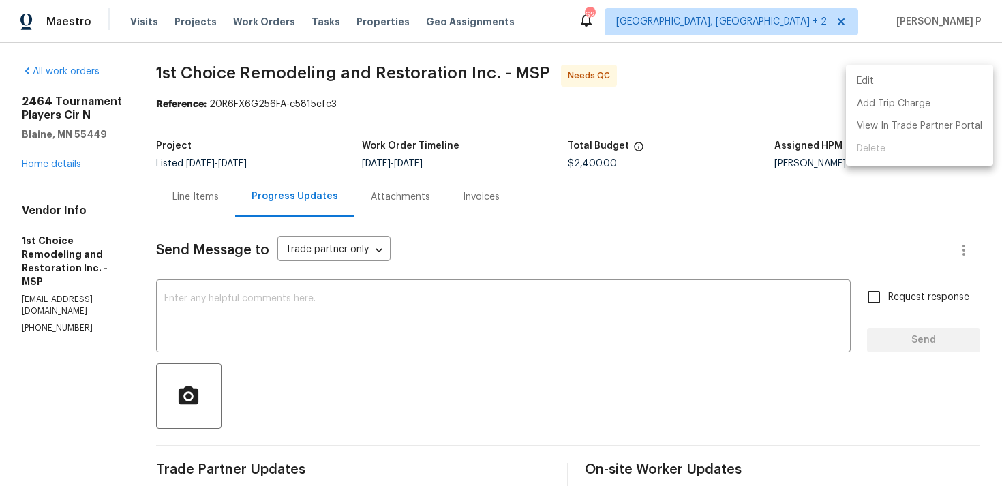
click at [907, 77] on li "Edit" at bounding box center [919, 81] width 147 height 22
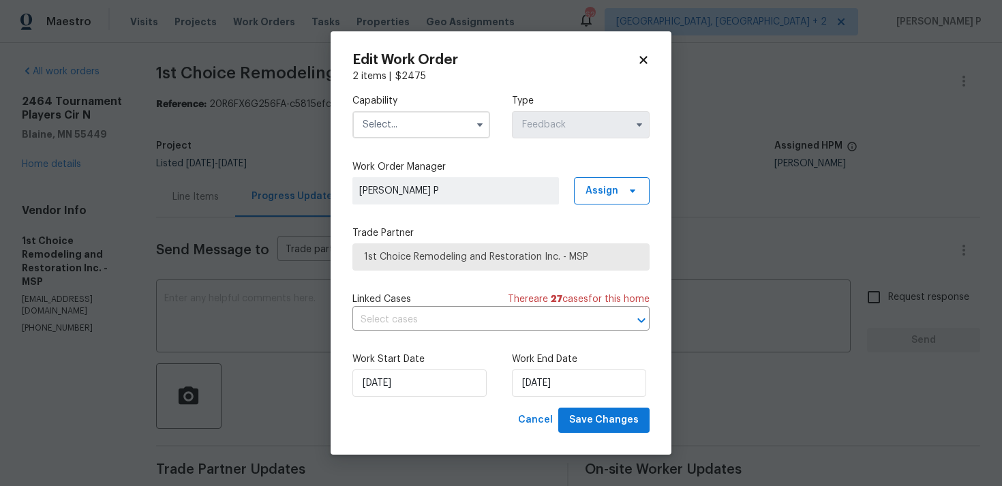
click at [425, 132] on input "text" at bounding box center [421, 124] width 138 height 27
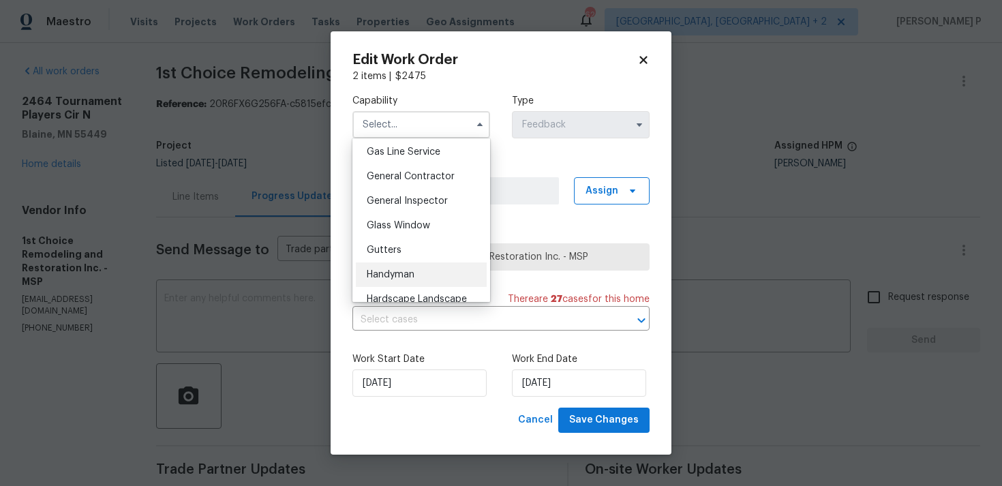
scroll to position [649, 0]
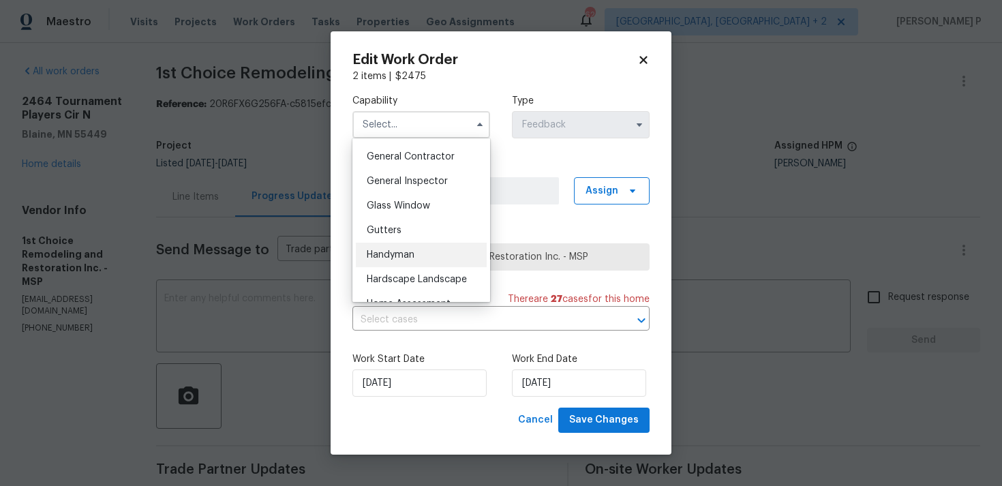
click at [402, 249] on div "Handyman" at bounding box center [421, 255] width 131 height 25
type input "Handyman"
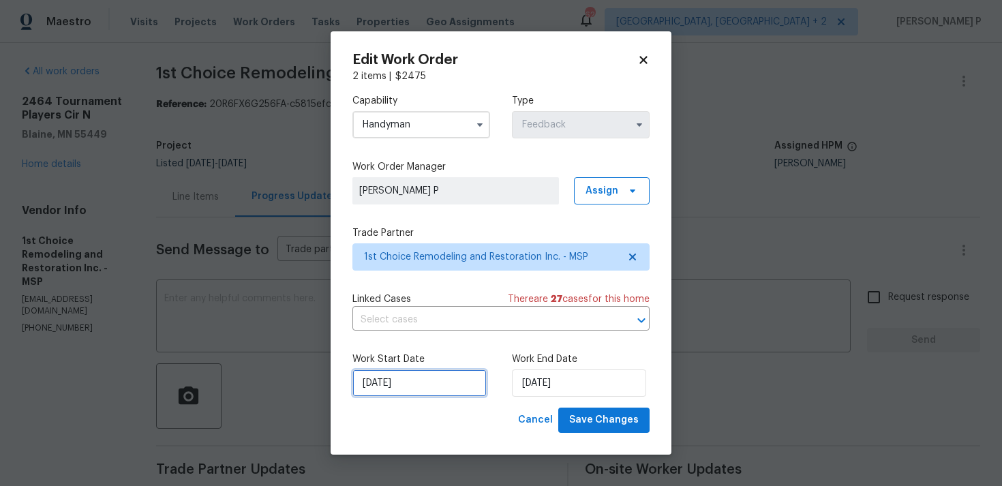
click at [422, 390] on input "12/08/2025" at bounding box center [419, 382] width 134 height 27
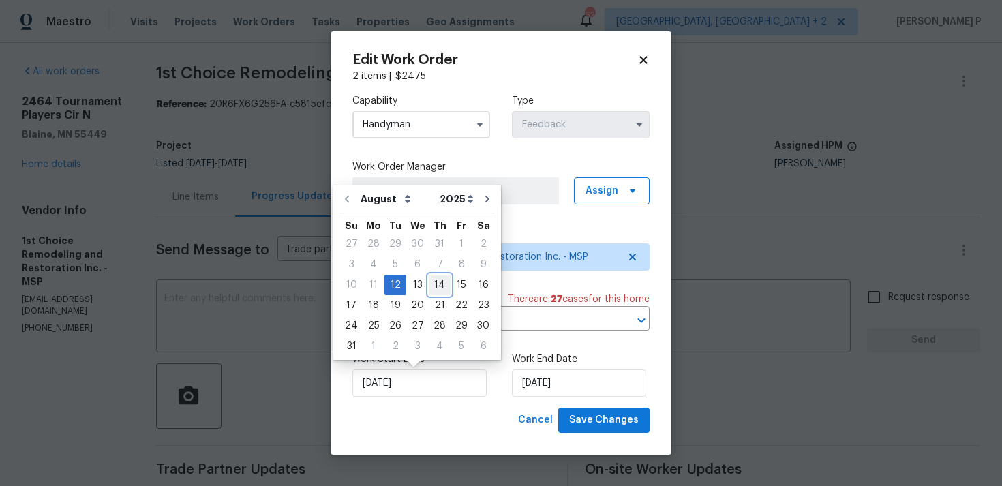
click at [436, 282] on div "14" at bounding box center [440, 284] width 22 height 19
type input "14/08/2025"
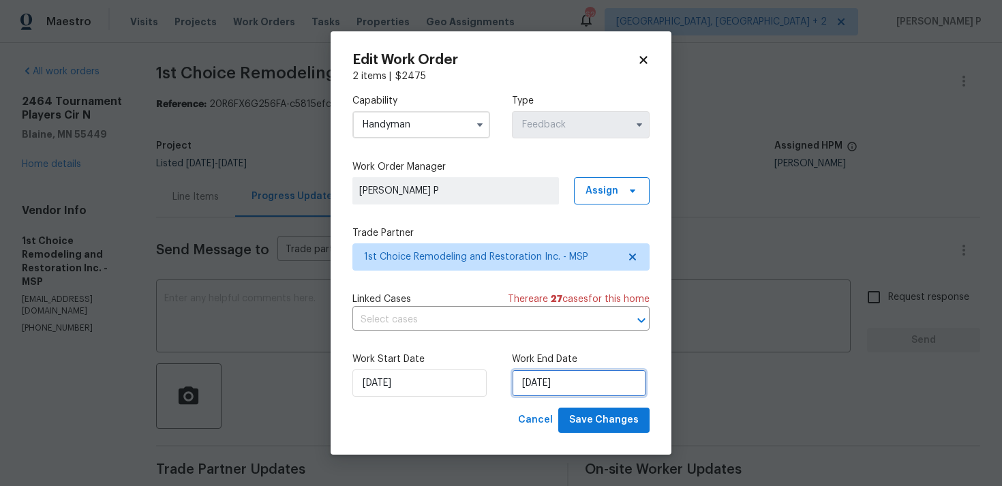
click at [544, 378] on input "14/08/2025" at bounding box center [579, 382] width 134 height 27
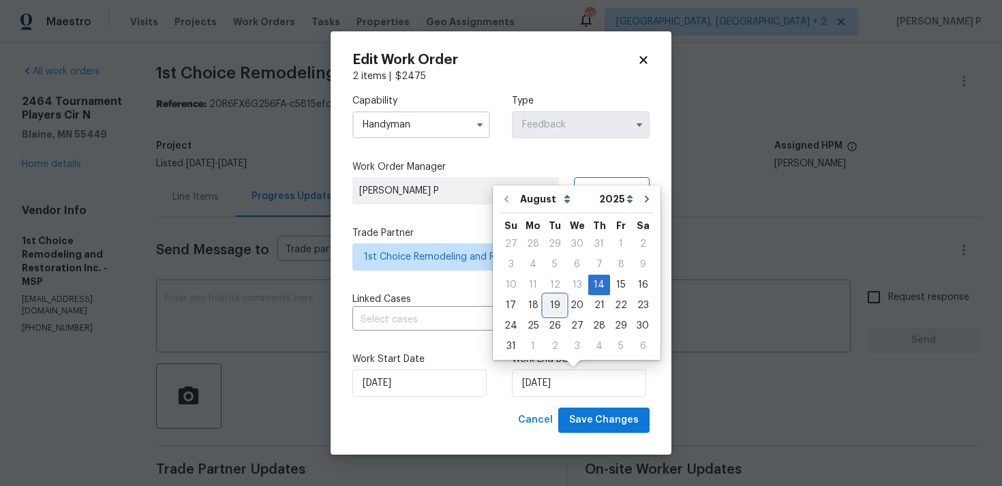
click at [549, 311] on div "19" at bounding box center [555, 305] width 22 height 19
type input "[DATE]"
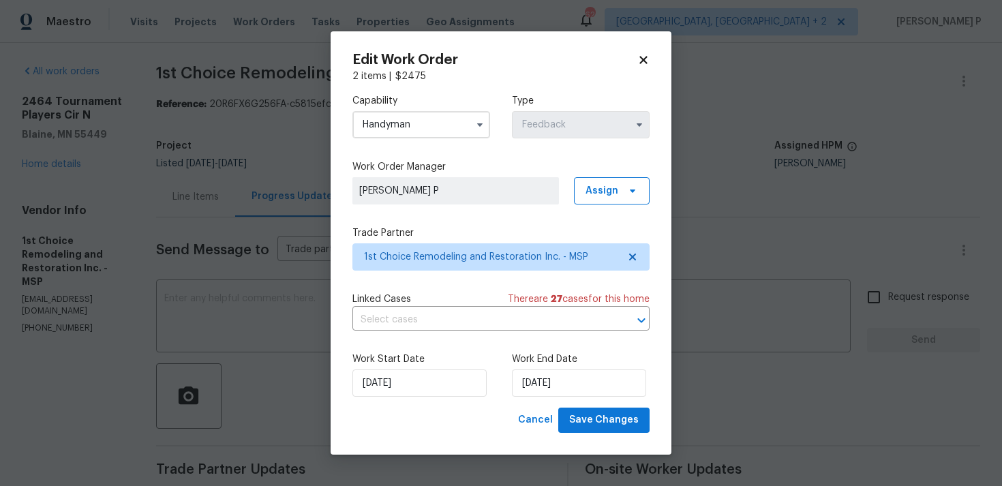
click at [618, 434] on div "Edit Work Order 2 items | $ 2475 Capability Handyman Type Feedback Work Order M…" at bounding box center [501, 242] width 341 height 423
click at [618, 420] on span "Save Changes" at bounding box center [604, 420] width 70 height 17
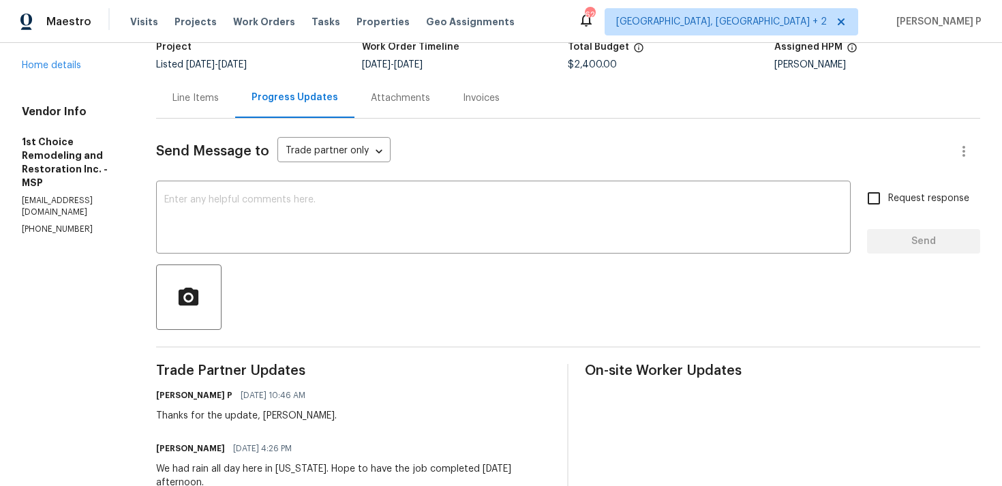
scroll to position [130, 0]
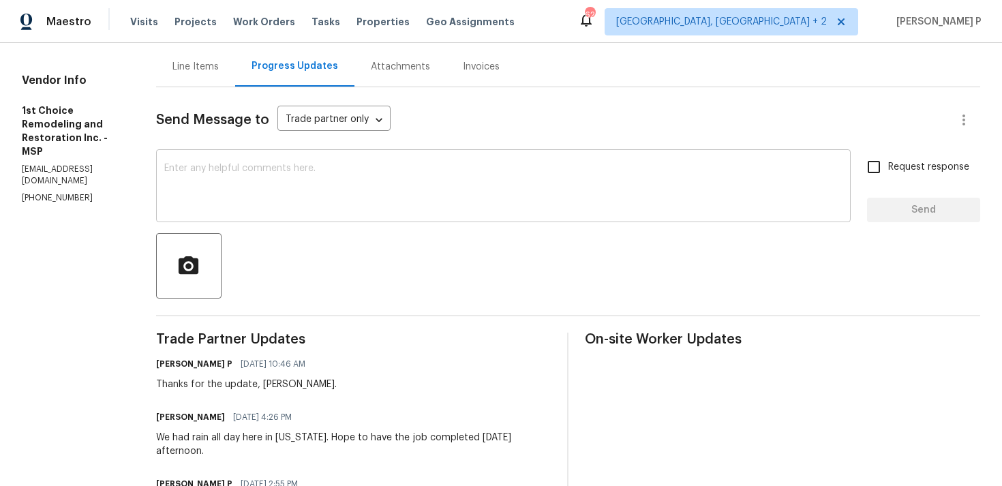
click at [347, 202] on textarea at bounding box center [503, 188] width 678 height 48
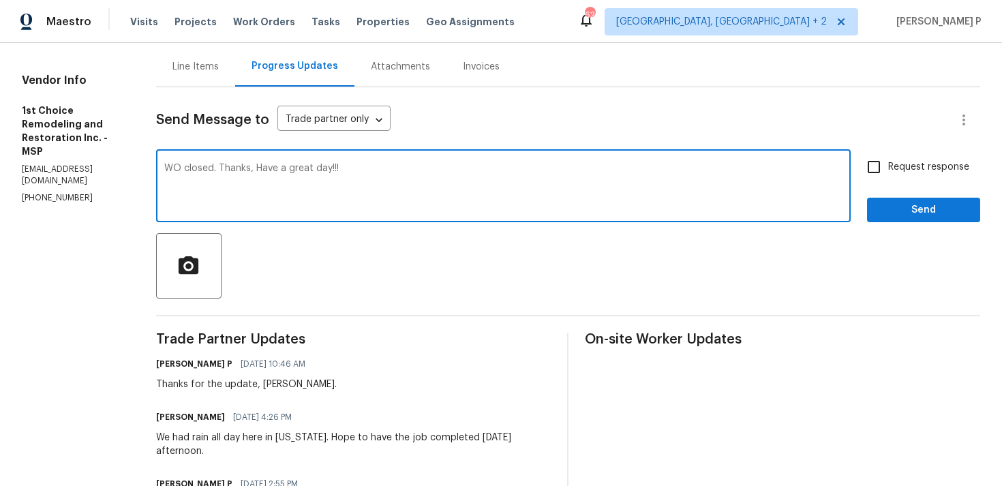
type textarea "WO closed. Thanks, Have a great day!!!"
click at [901, 211] on span "Send" at bounding box center [923, 210] width 91 height 17
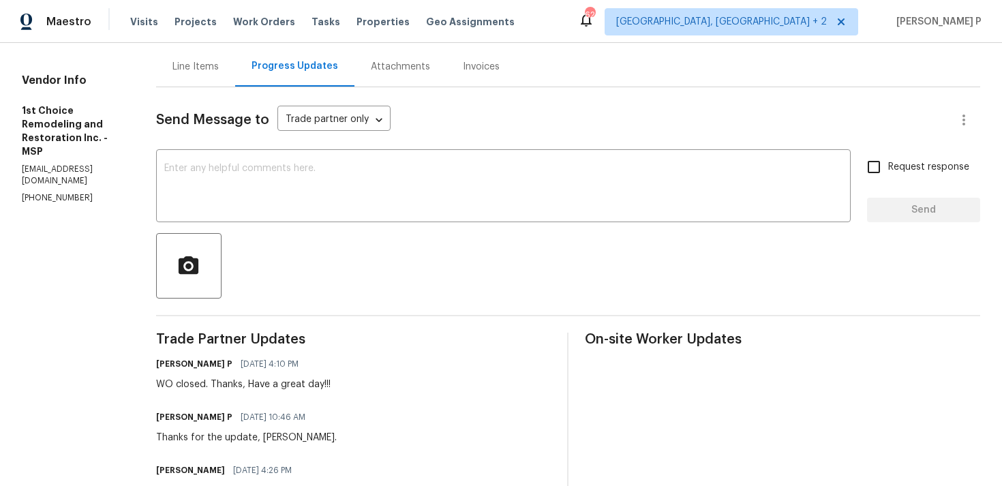
click at [370, 279] on div at bounding box center [568, 265] width 824 height 65
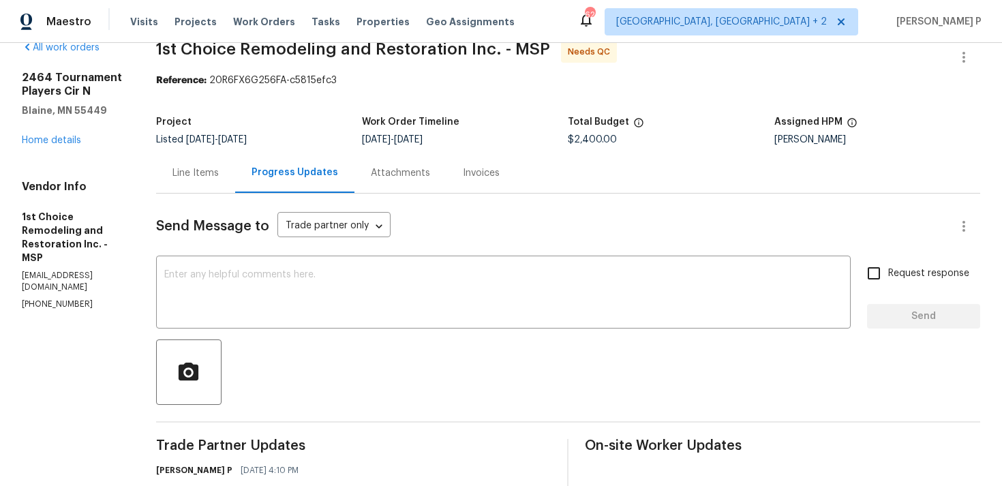
scroll to position [0, 0]
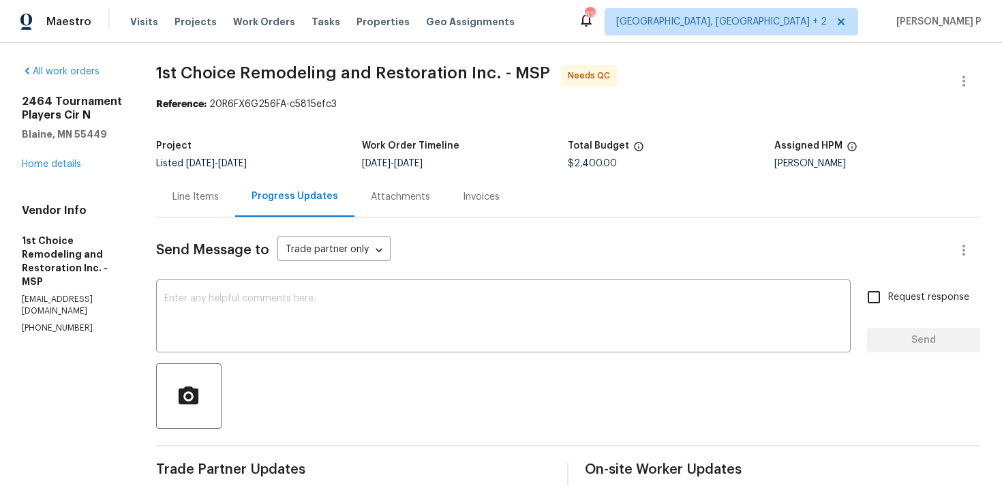
click at [191, 211] on div "Line Items" at bounding box center [195, 196] width 79 height 40
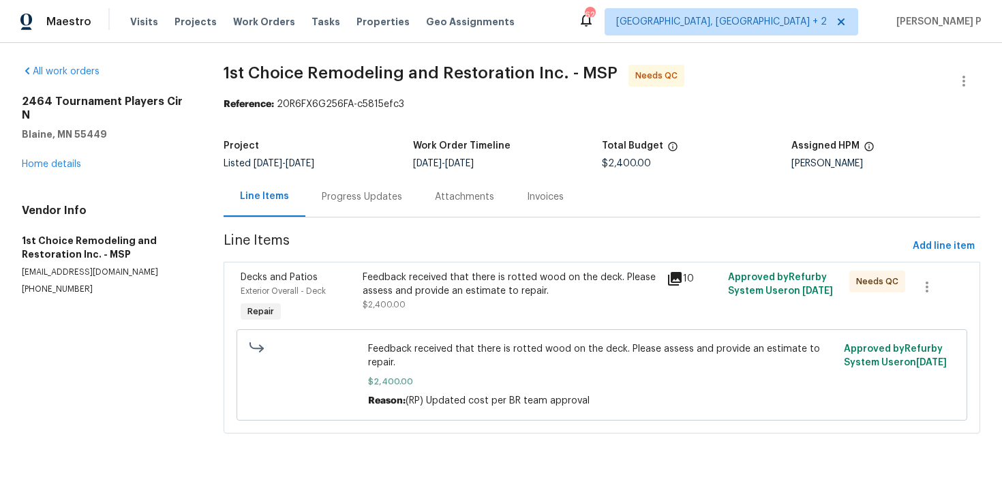
click at [480, 291] on div "Feedback received that there is rotted wood on the deck. Please assess and prov…" at bounding box center [511, 284] width 296 height 27
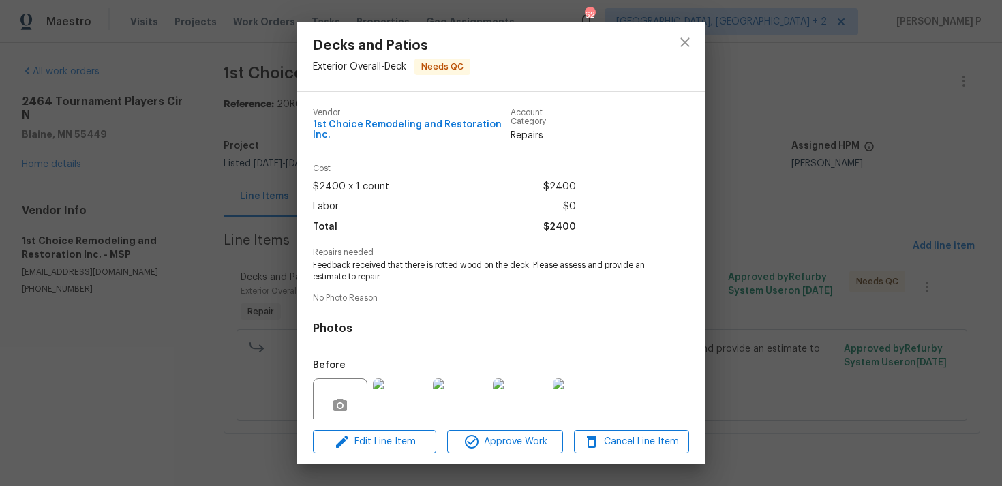
scroll to position [116, 0]
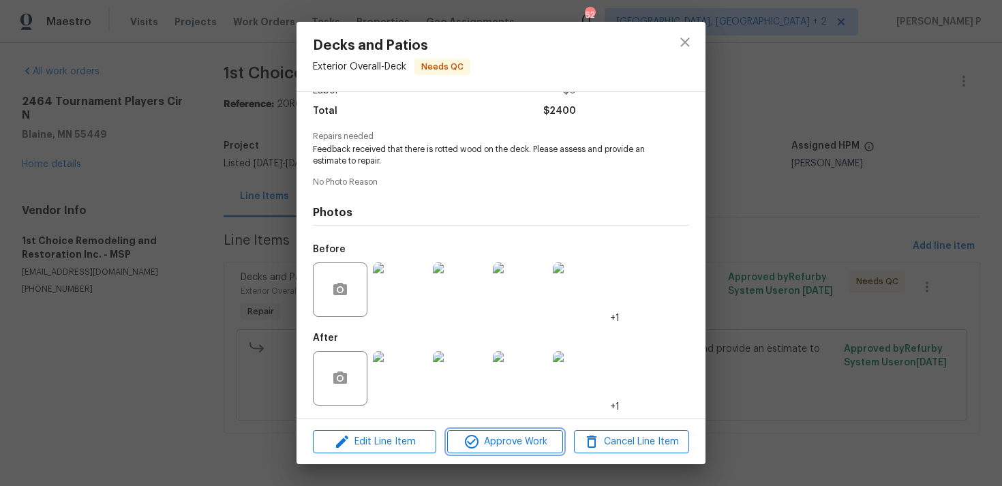
click at [514, 439] on span "Approve Work" at bounding box center [504, 441] width 107 height 17
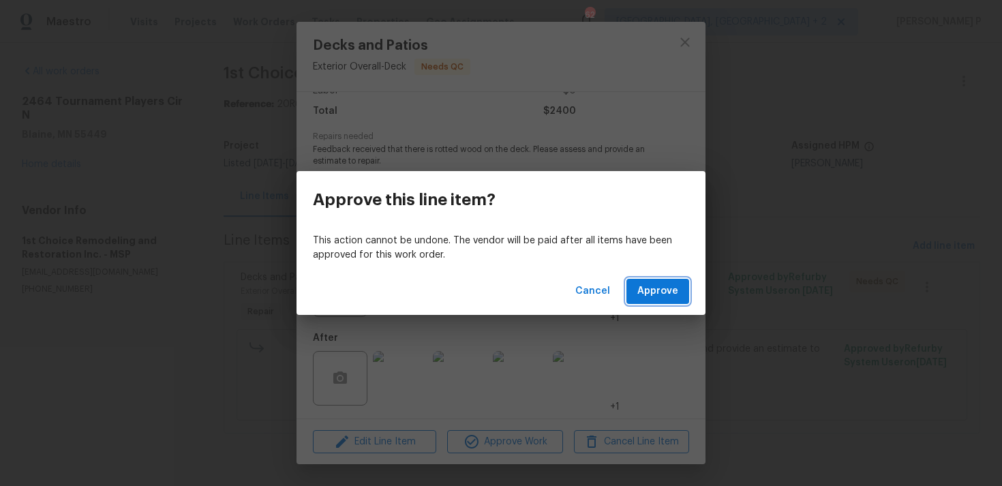
click at [653, 291] on span "Approve" at bounding box center [657, 291] width 41 height 17
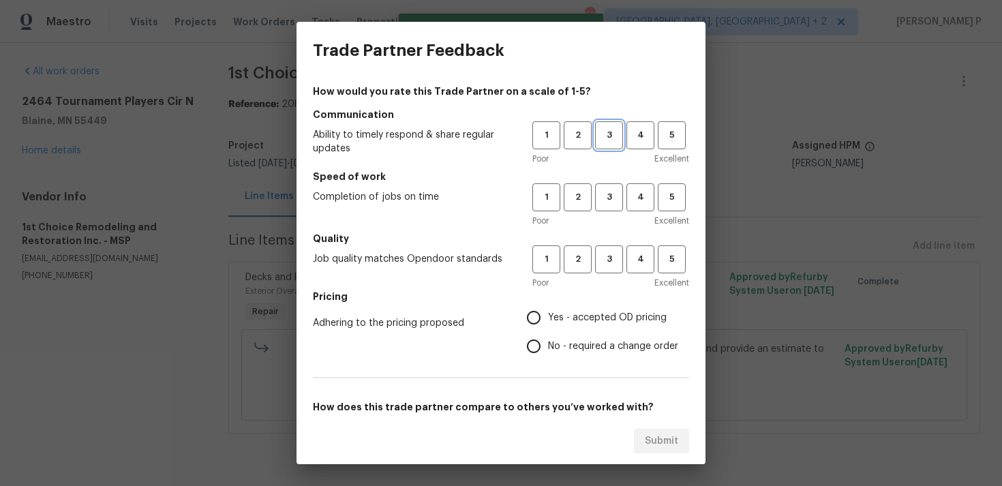
click at [610, 138] on span "3" at bounding box center [608, 135] width 25 height 16
click at [609, 200] on span "3" at bounding box center [608, 197] width 25 height 16
click at [609, 258] on span "3" at bounding box center [608, 259] width 25 height 16
click at [575, 345] on span "No - required a change order" at bounding box center [613, 346] width 130 height 14
click at [548, 345] on input "No - required a change order" at bounding box center [533, 346] width 29 height 29
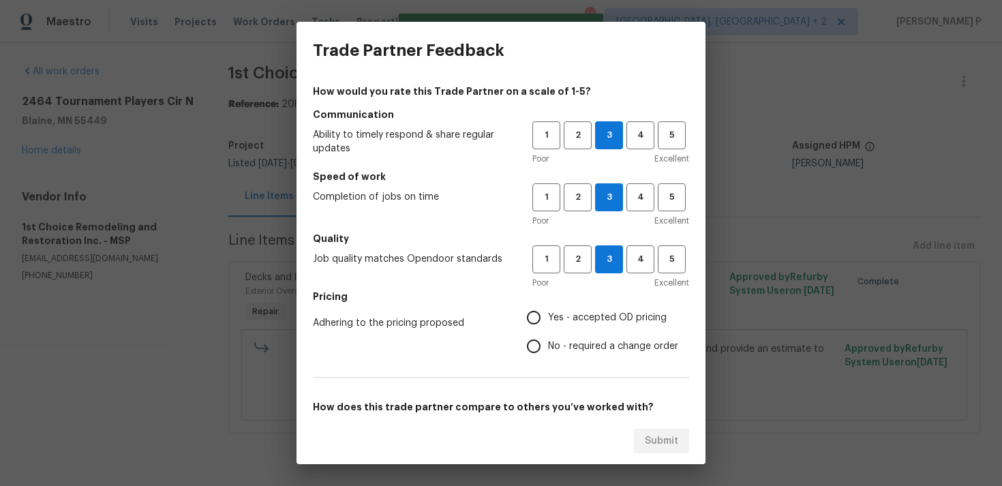
radio input "true"
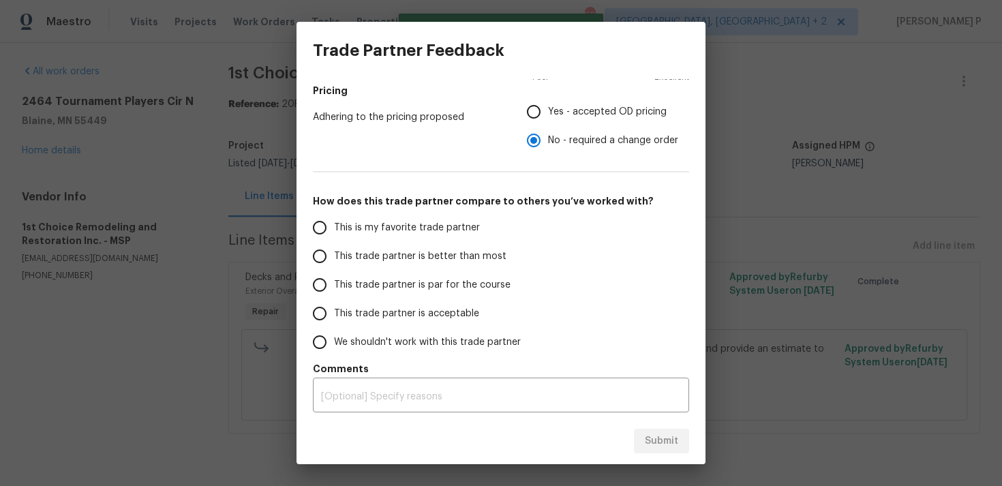
click at [414, 283] on span "This trade partner is par for the course" at bounding box center [422, 285] width 176 height 14
click at [334, 283] on input "This trade partner is par for the course" at bounding box center [319, 285] width 29 height 29
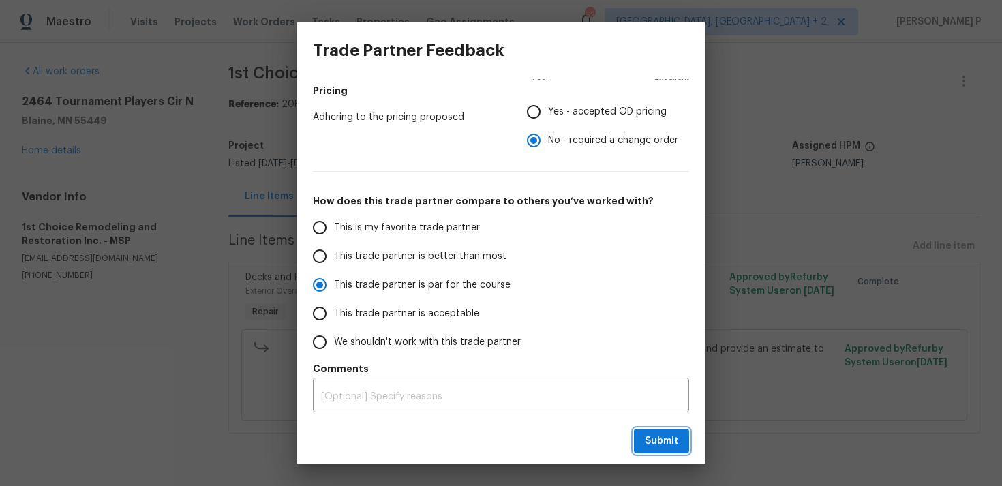
click at [647, 429] on button "Submit" at bounding box center [661, 441] width 55 height 25
radio input "true"
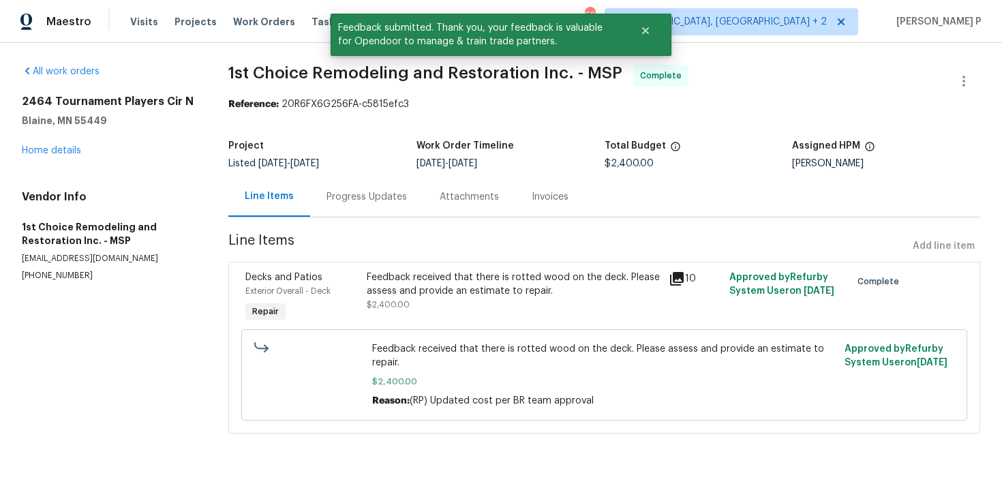
click at [346, 200] on div "Progress Updates" at bounding box center [366, 197] width 80 height 14
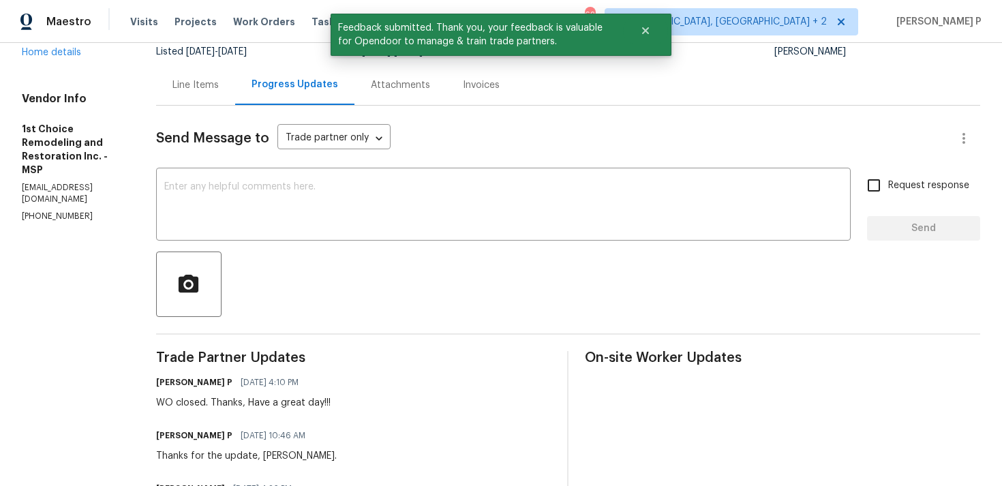
scroll to position [51, 0]
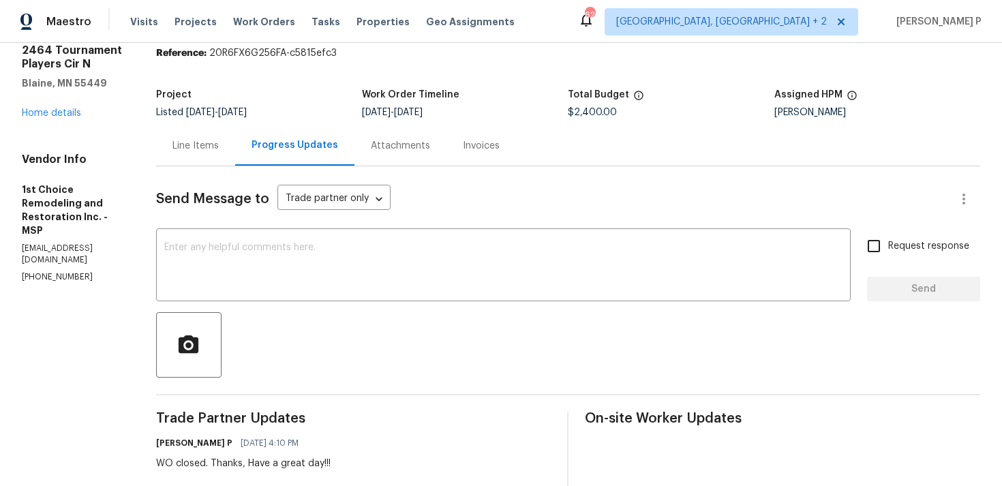
click at [80, 117] on div "2464 Tournament Players Cir N Blaine, MN 55449 Home details" at bounding box center [73, 82] width 102 height 76
click at [67, 110] on link "Home details" at bounding box center [51, 113] width 59 height 10
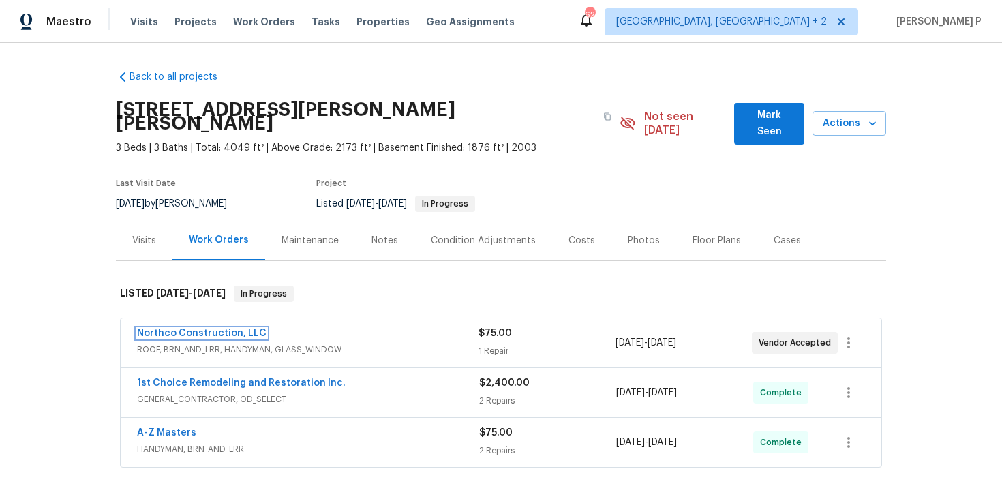
click at [211, 328] on link "Northco Construction, LLC" at bounding box center [201, 333] width 129 height 10
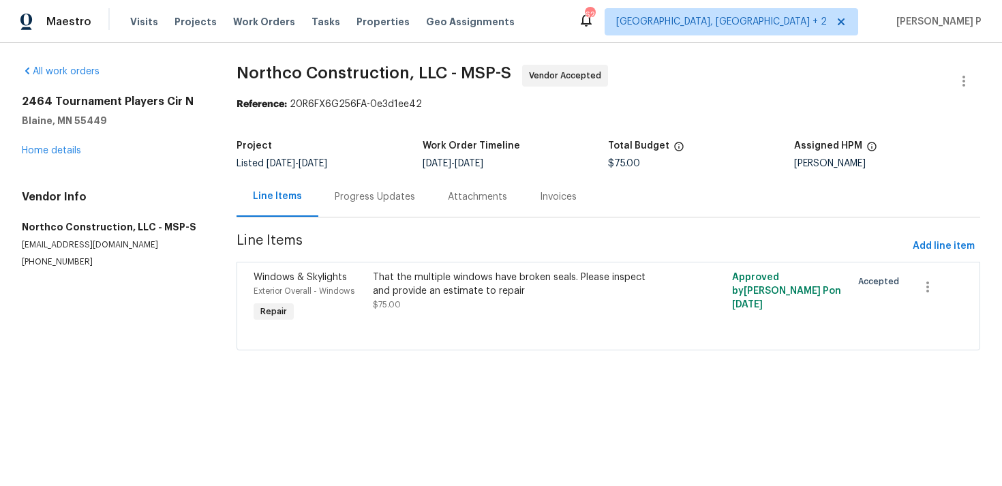
click at [379, 215] on div "Progress Updates" at bounding box center [374, 196] width 113 height 40
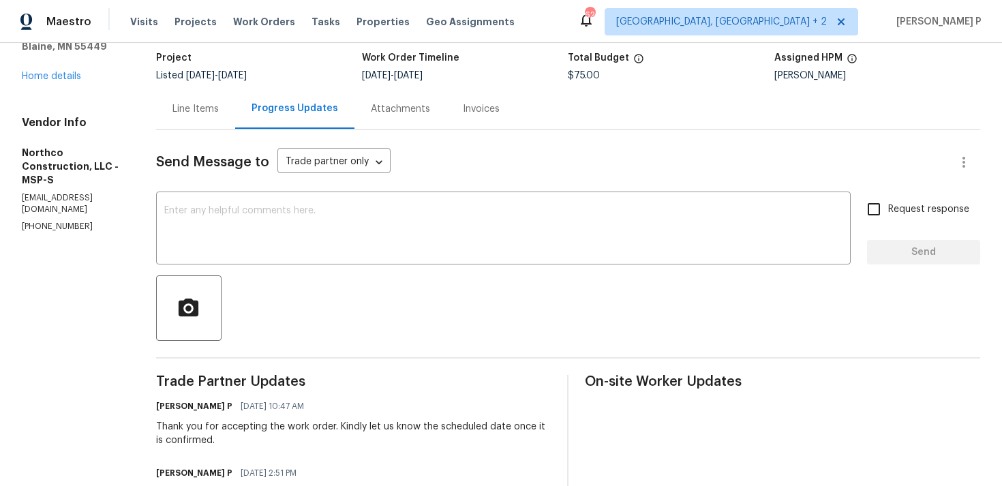
scroll to position [38, 0]
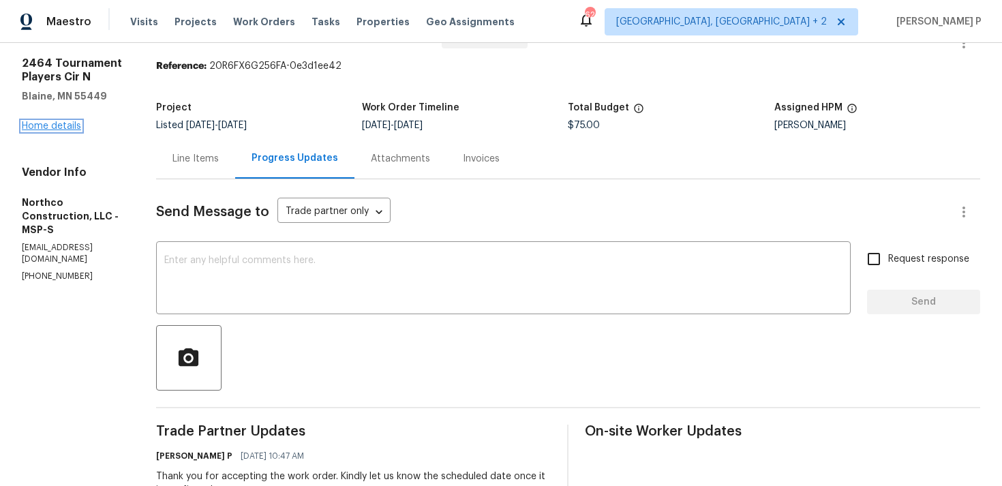
click at [40, 128] on link "Home details" at bounding box center [51, 126] width 59 height 10
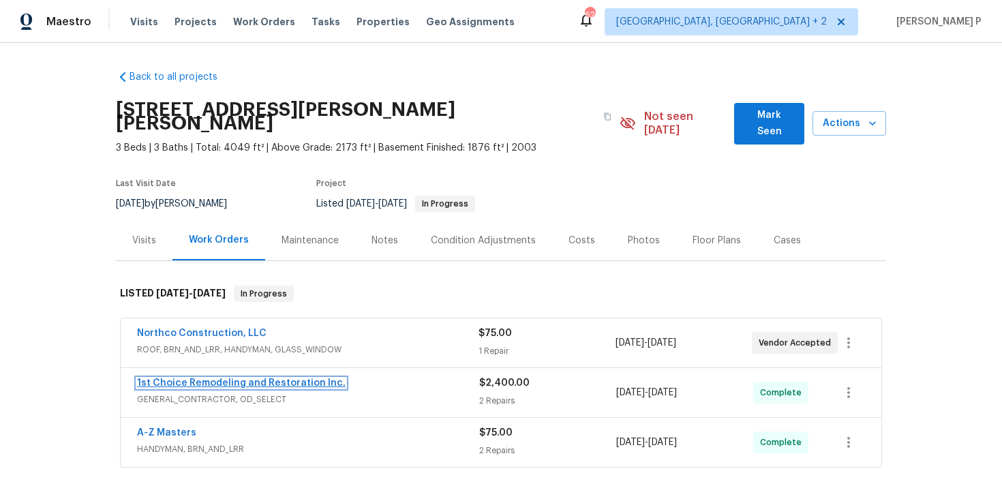
click at [187, 378] on link "1st Choice Remodeling and Restoration Inc." at bounding box center [241, 383] width 209 height 10
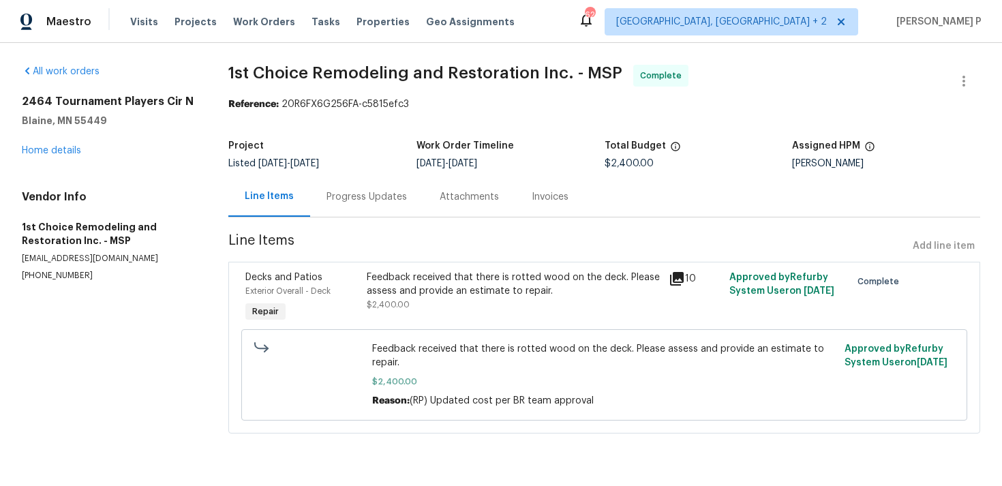
click at [344, 106] on div "Reference: 20R6FX6G256FA-c5815efc3" at bounding box center [604, 104] width 752 height 14
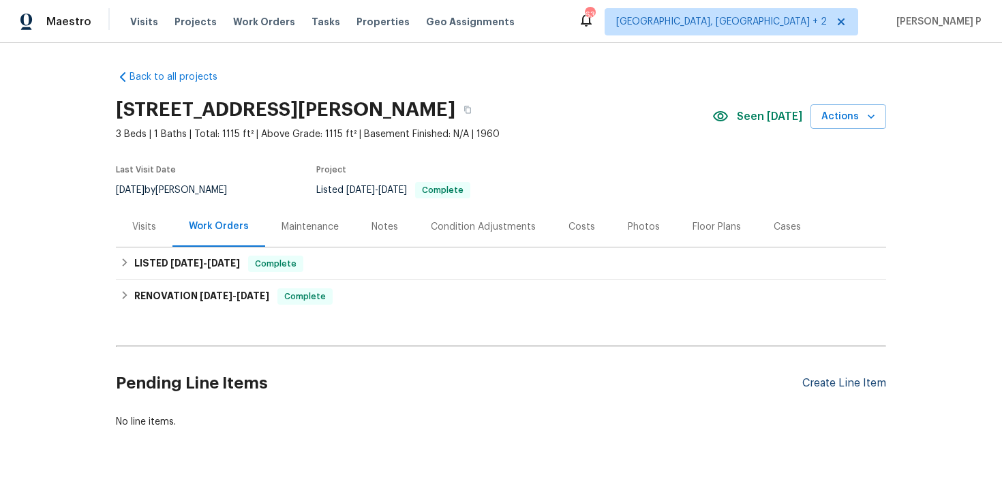
click at [857, 387] on div "Create Line Item" at bounding box center [844, 383] width 84 height 13
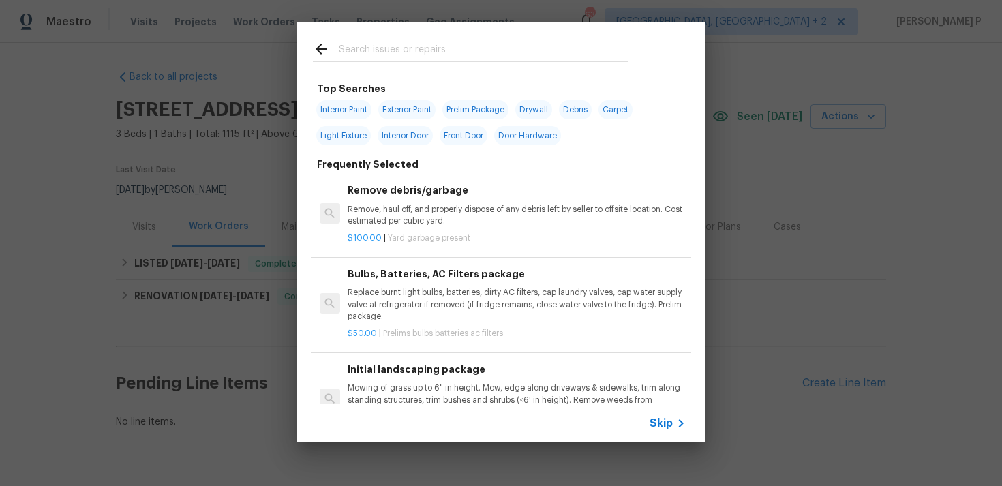
click at [667, 422] on span "Skip" at bounding box center [660, 423] width 23 height 14
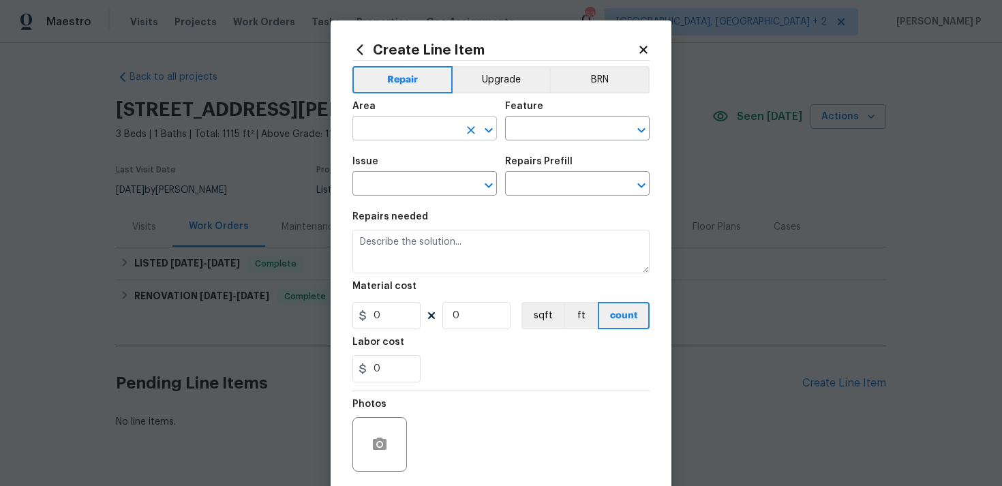
click at [487, 129] on icon "Open" at bounding box center [488, 129] width 7 height 5
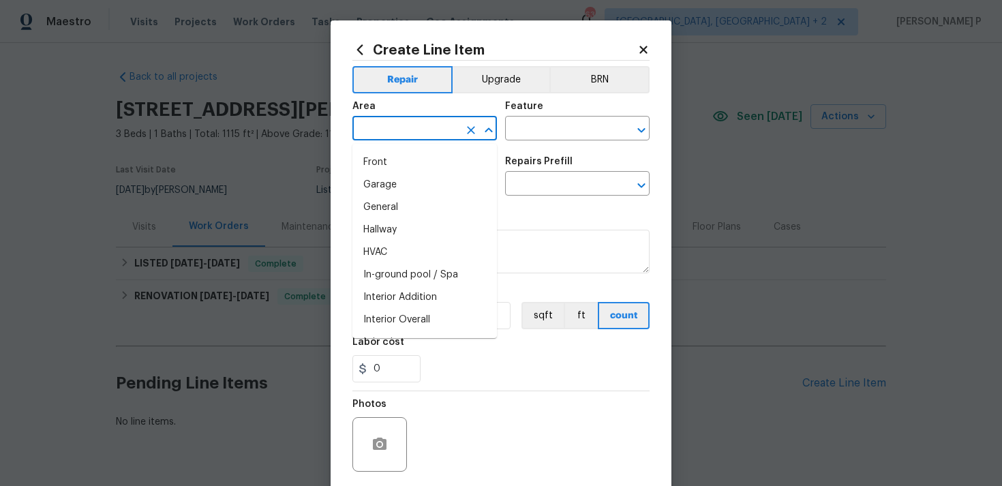
scroll to position [403, 0]
click at [416, 320] on li "Interior Overall" at bounding box center [424, 319] width 144 height 22
type input "Interior Overall"
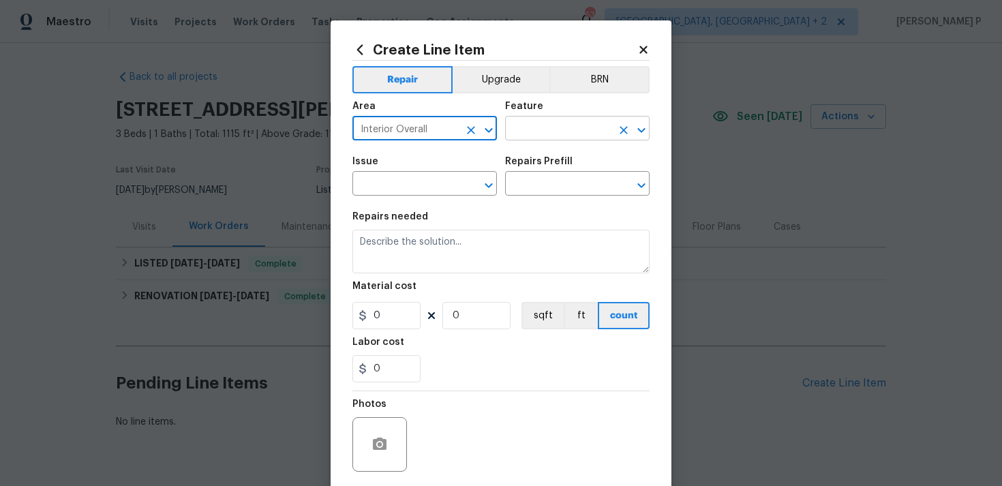
click at [542, 132] on input "text" at bounding box center [558, 129] width 106 height 21
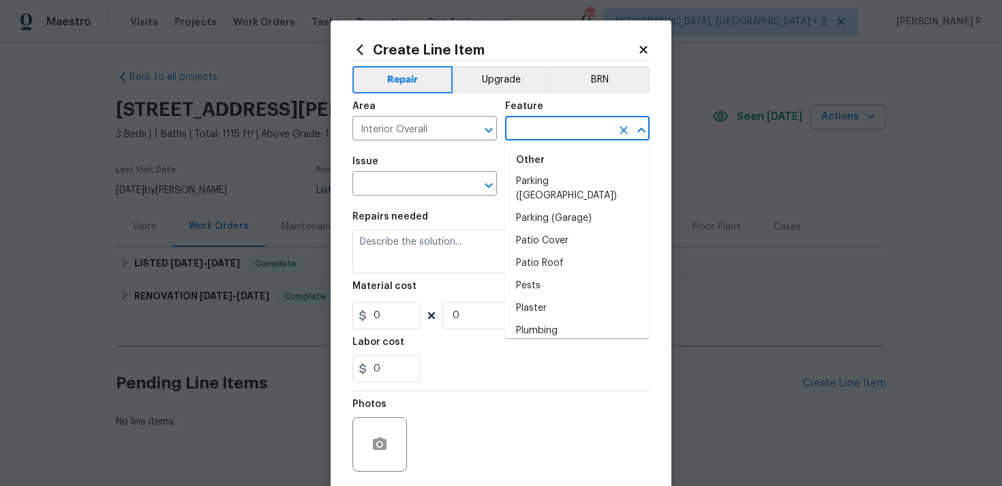
scroll to position [2410, 0]
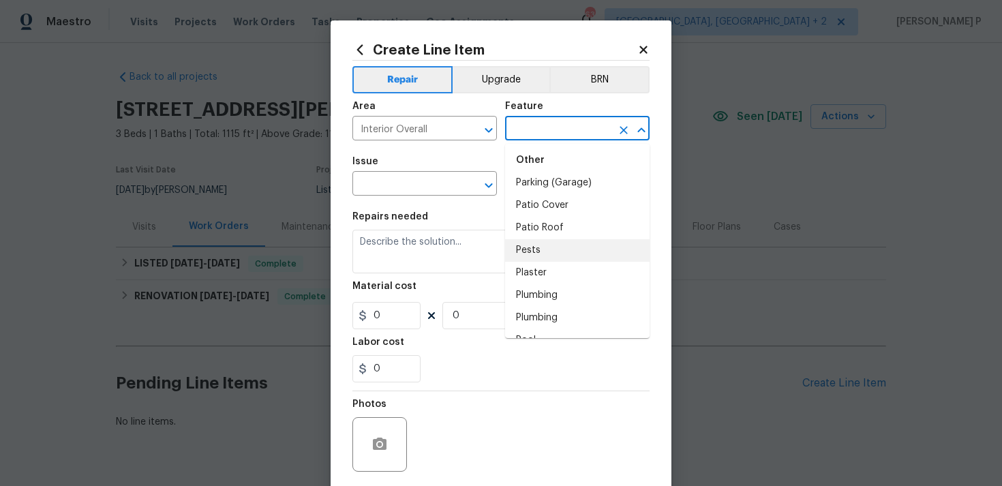
click at [534, 239] on li "Pests" at bounding box center [577, 250] width 144 height 22
type input "Pests"
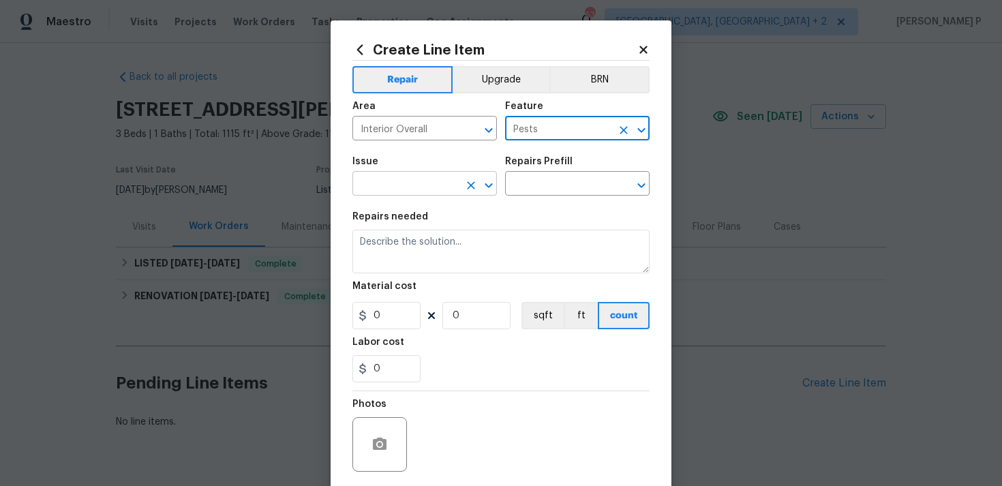
click at [493, 187] on icon "Open" at bounding box center [488, 185] width 16 height 16
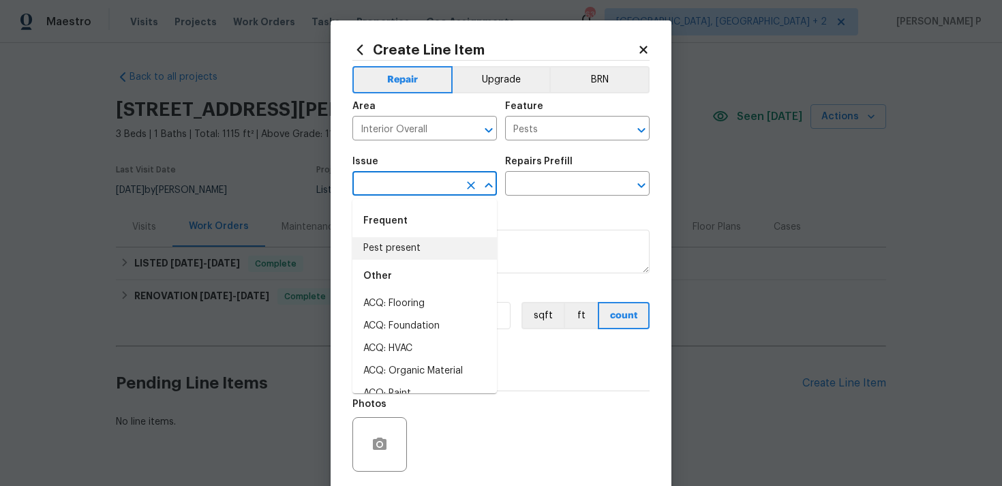
click at [427, 250] on li "Pest present" at bounding box center [424, 248] width 144 height 22
type input "Pest present"
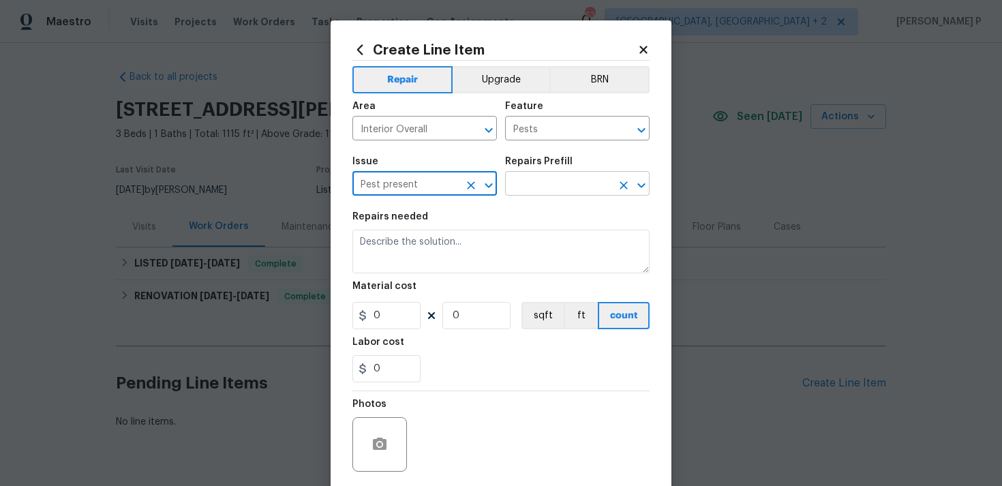
click at [525, 194] on input "text" at bounding box center [558, 184] width 106 height 21
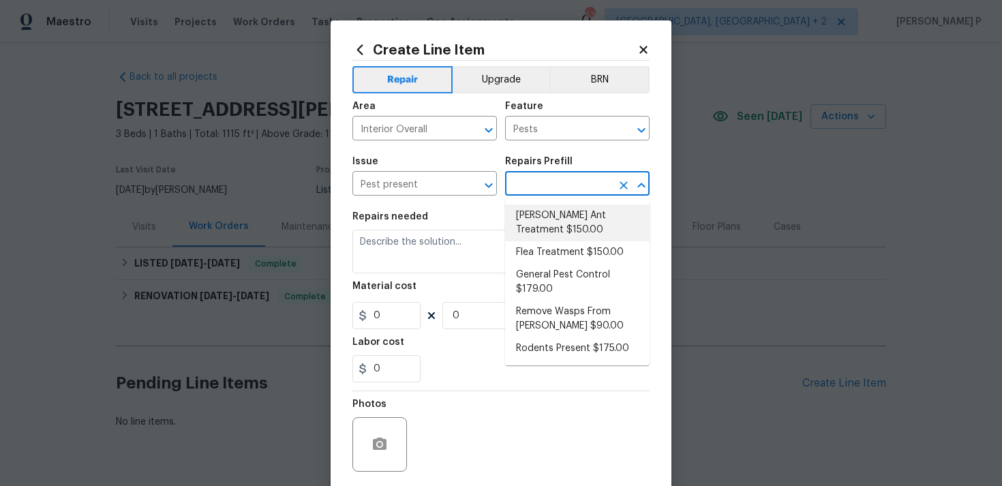
click at [525, 214] on li "Carpenter Ant Treatment $150.00" at bounding box center [577, 222] width 144 height 37
type input "Carpenter Ant Treatment $150.00"
type textarea "Treat for active carpenter ant infestation and provide a clear WDI report"
type input "150"
type input "1"
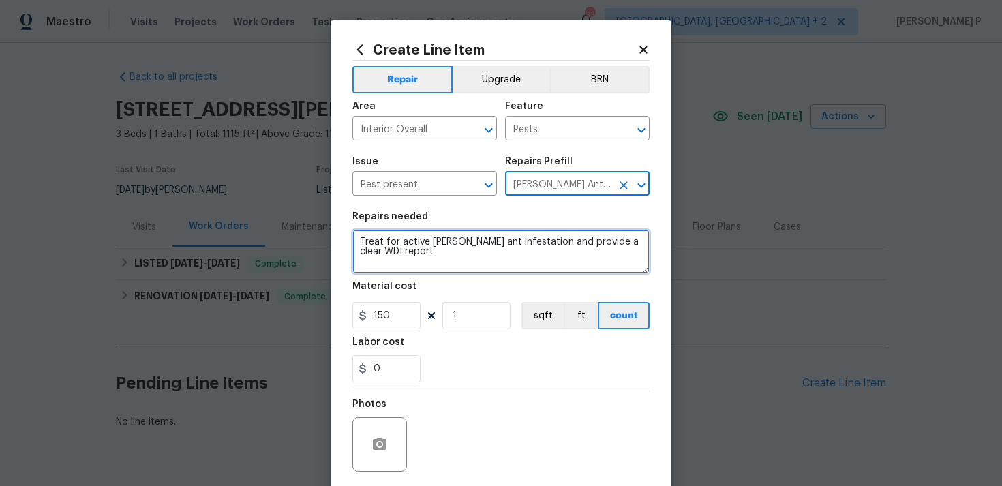
click at [506, 245] on textarea "Treat for active carpenter ant infestation and provide a clear WDI report" at bounding box center [500, 252] width 297 height 44
paste textarea "Please perform a general pest treatment for active pest/insect infestation - no…"
type textarea "Please perform a general pest treatment for active pest/insect infestation - no…"
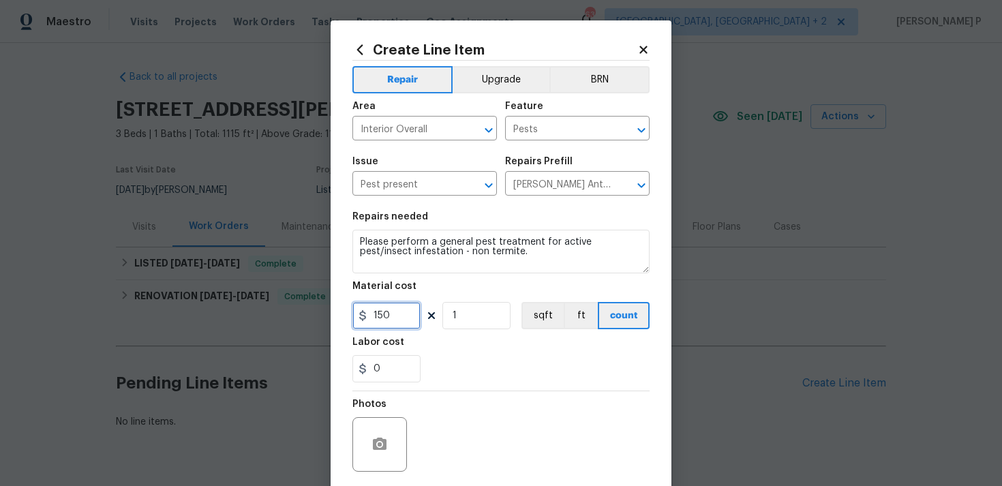
click at [388, 309] on input "150" at bounding box center [386, 315] width 68 height 27
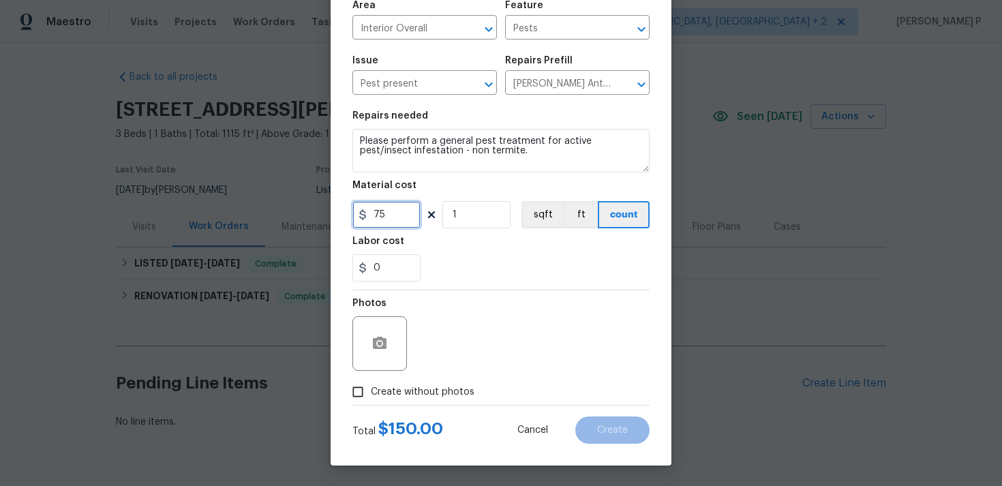
type input "75"
click at [352, 406] on div "Total $ 150.00 Cancel Create" at bounding box center [500, 424] width 297 height 38
click at [357, 393] on input "Create without photos" at bounding box center [358, 392] width 26 height 26
checkbox input "true"
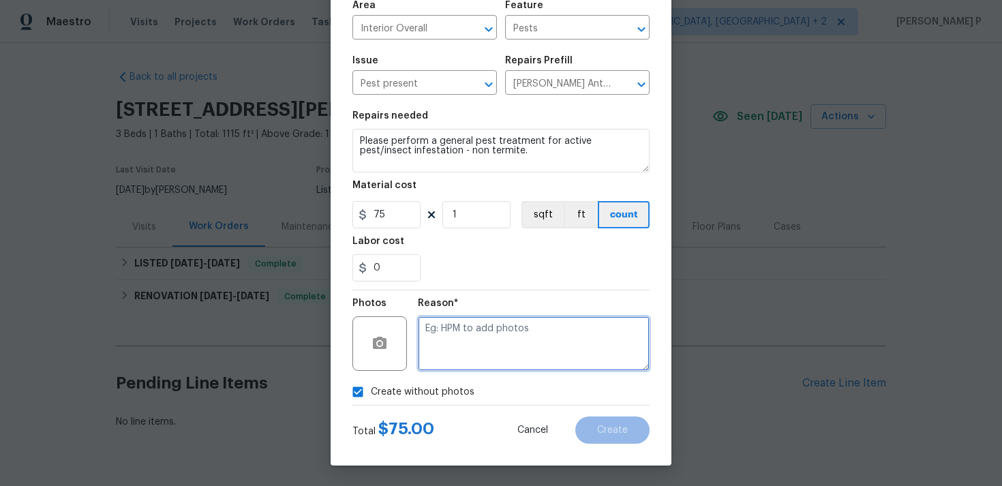
click at [506, 348] on textarea at bounding box center [534, 343] width 232 height 55
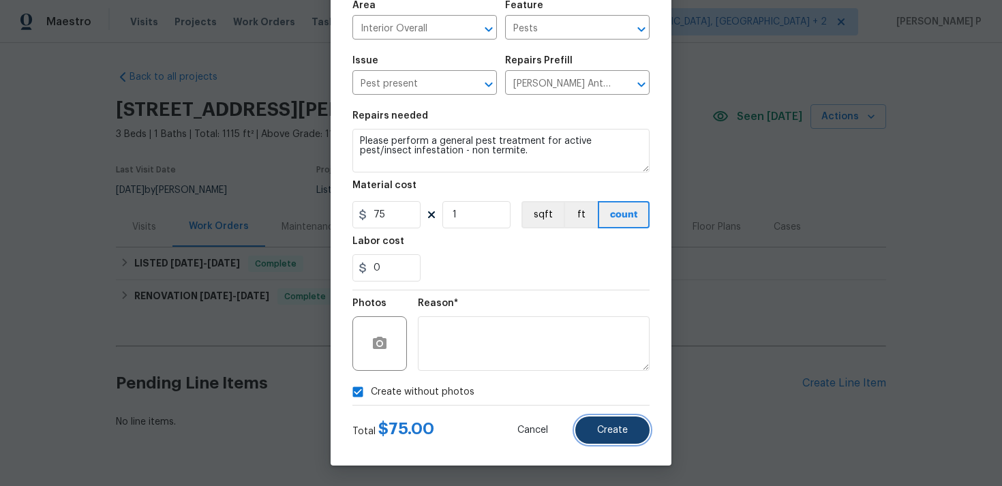
click at [610, 422] on button "Create" at bounding box center [612, 429] width 74 height 27
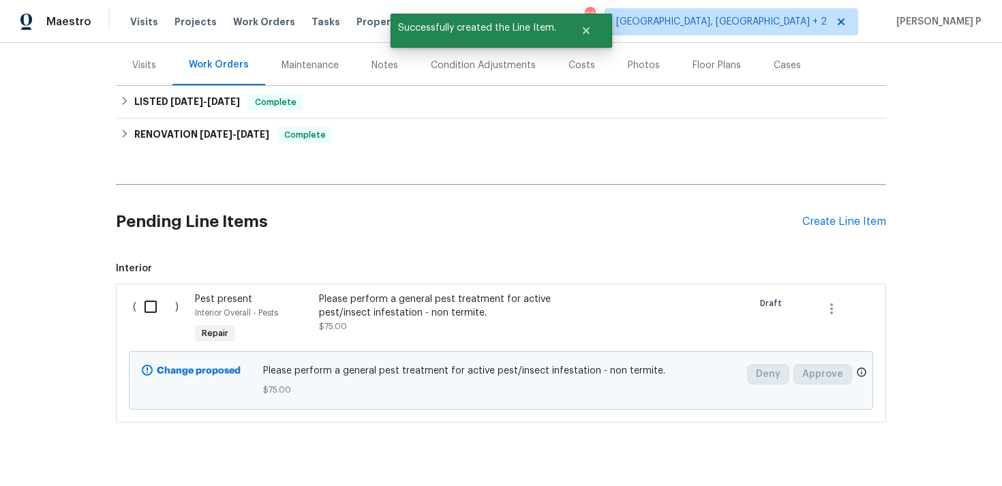
scroll to position [191, 0]
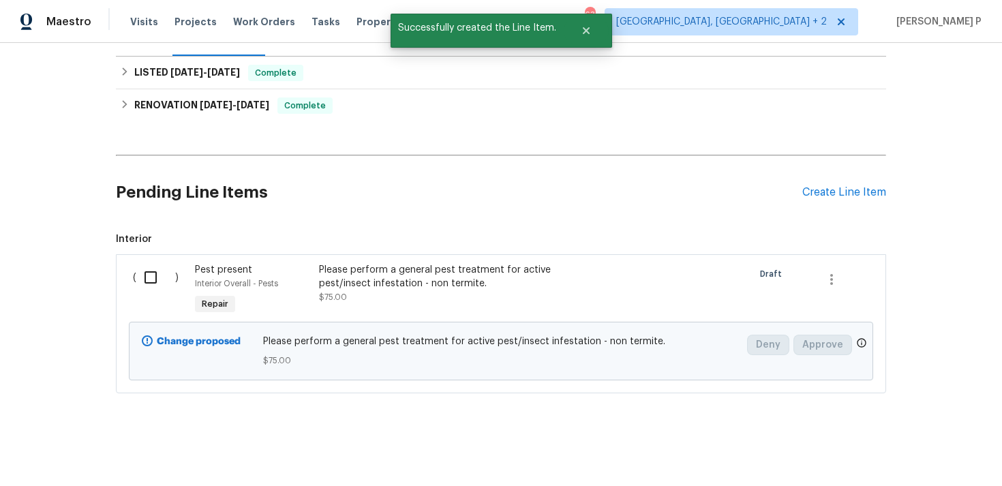
click at [146, 284] on input "checkbox" at bounding box center [155, 277] width 39 height 29
checkbox input "true"
click at [910, 442] on button "Create Work Order" at bounding box center [924, 452] width 112 height 25
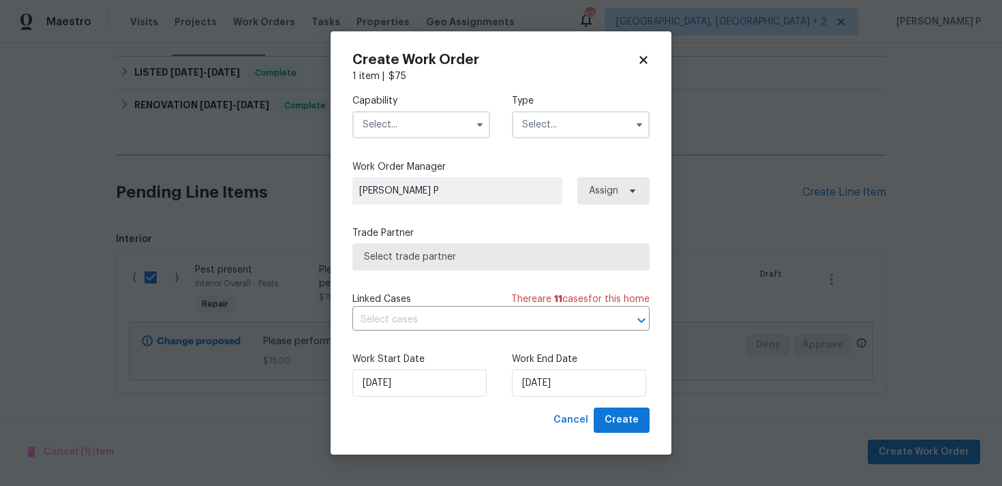
click at [564, 129] on input "text" at bounding box center [581, 124] width 138 height 27
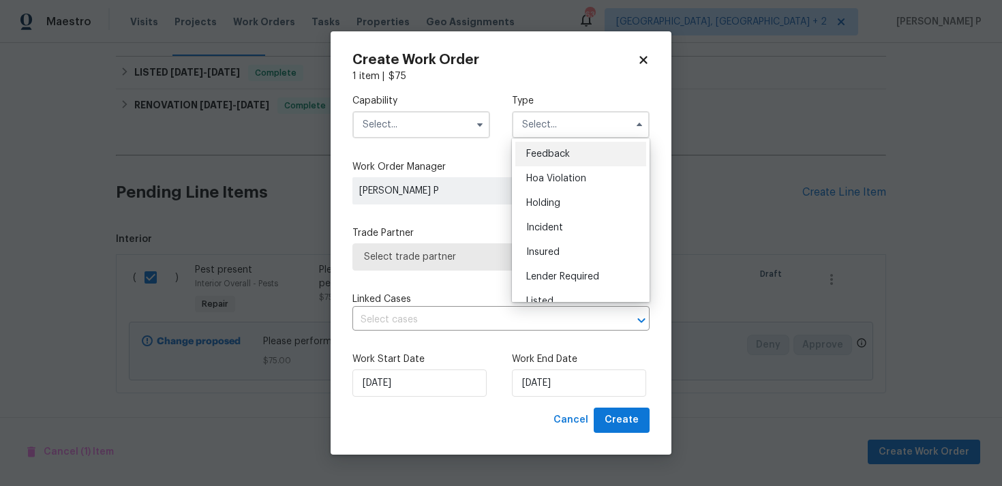
click at [547, 151] on span "Feedback" at bounding box center [548, 154] width 44 height 10
type input "Feedback"
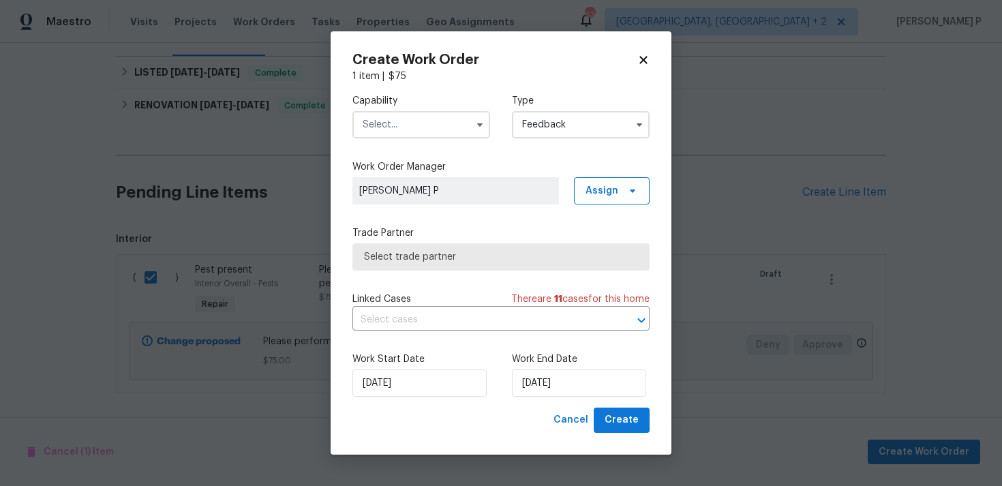
click at [443, 135] on input "text" at bounding box center [421, 124] width 138 height 27
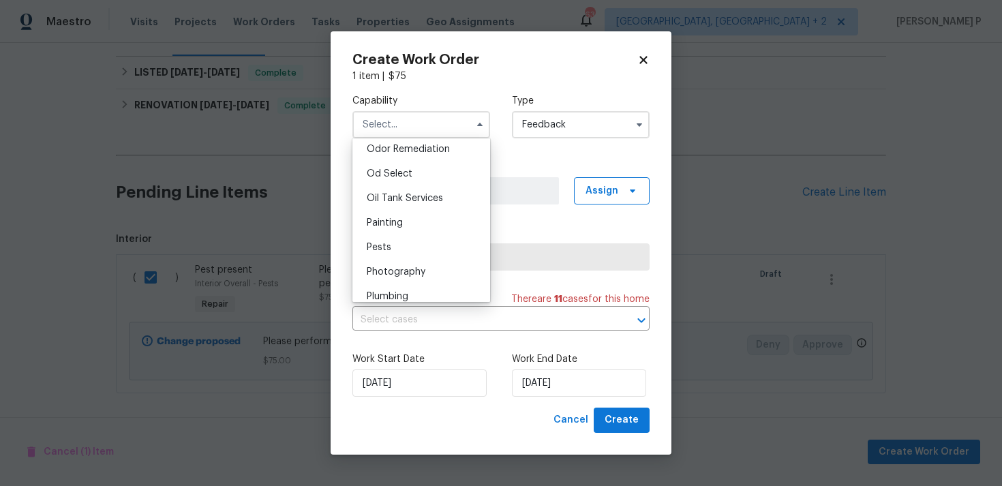
scroll to position [1082, 0]
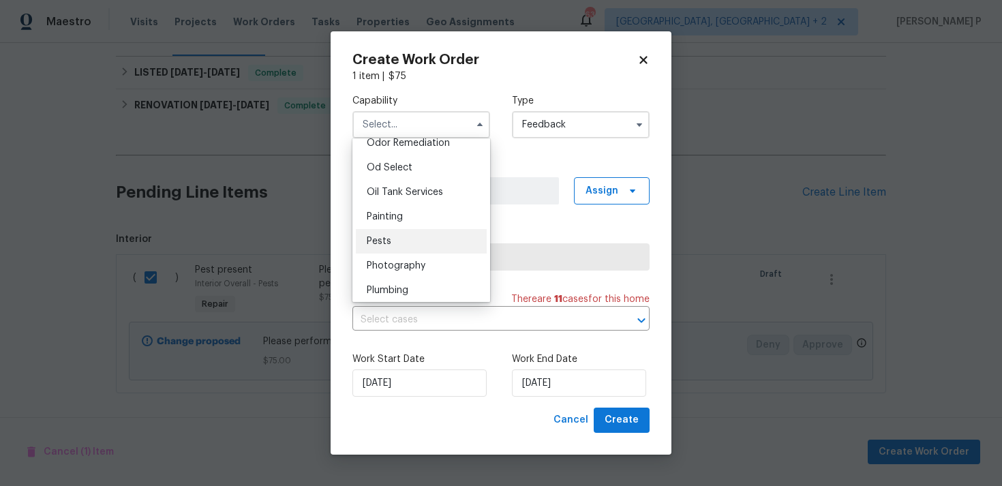
click at [392, 235] on div "Pests" at bounding box center [421, 241] width 131 height 25
type input "Pests"
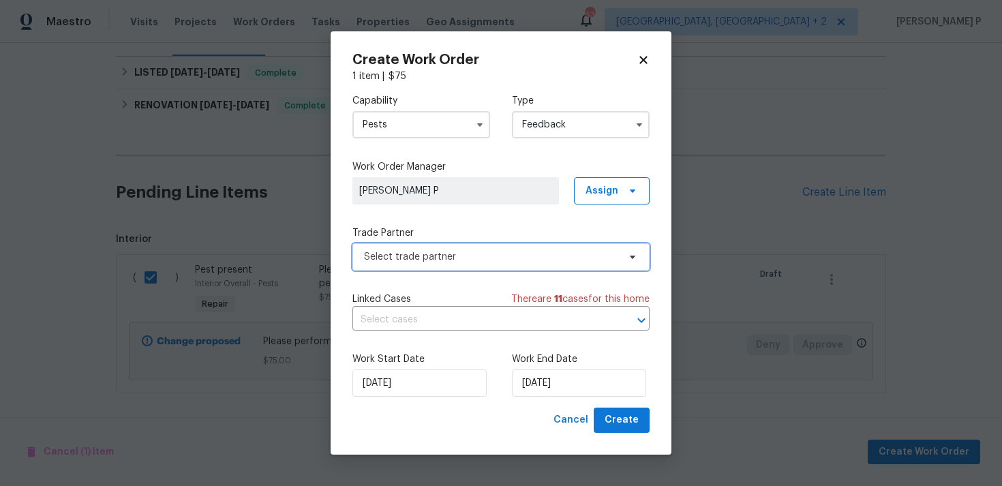
click at [463, 262] on span "Select trade partner" at bounding box center [491, 257] width 254 height 14
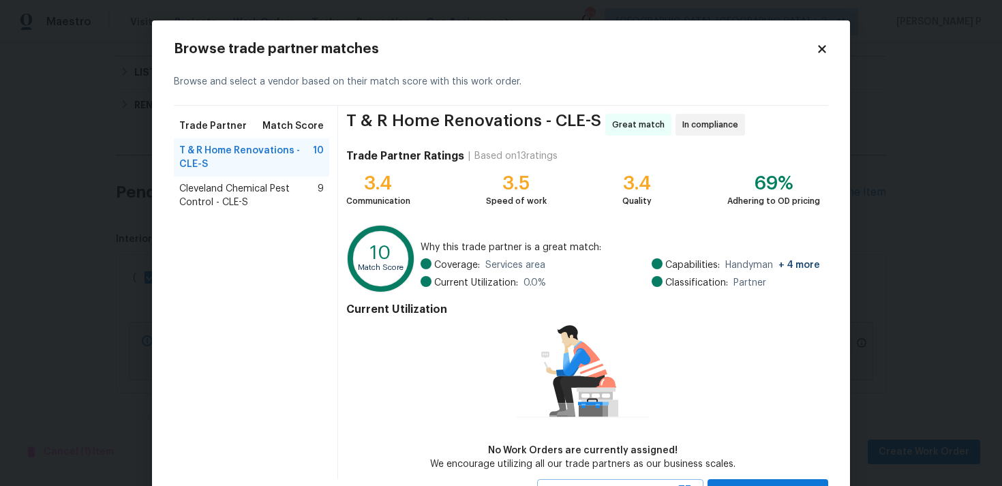
click at [254, 183] on span "Cleveland Chemical Pest Control - CLE-S" at bounding box center [248, 195] width 138 height 27
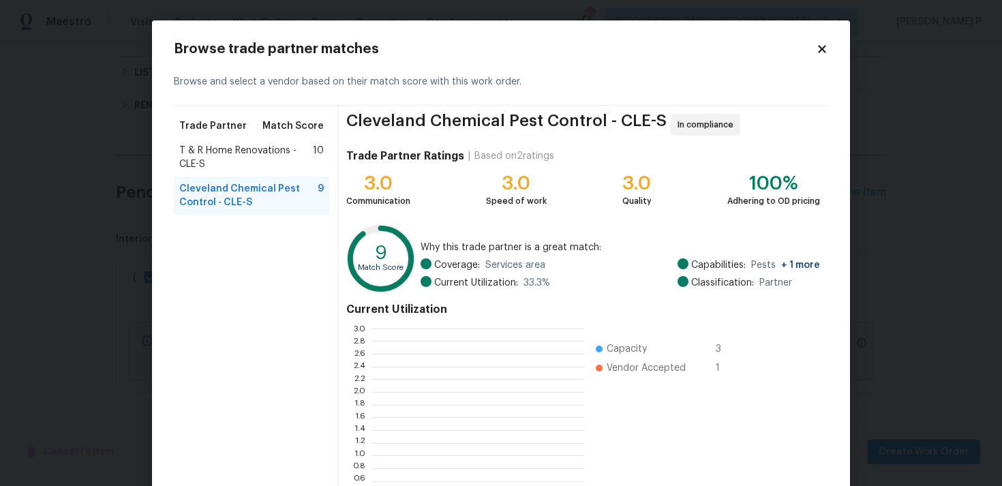
scroll to position [191, 212]
click at [246, 153] on span "T & R Home Renovations - CLE-S" at bounding box center [246, 157] width 134 height 27
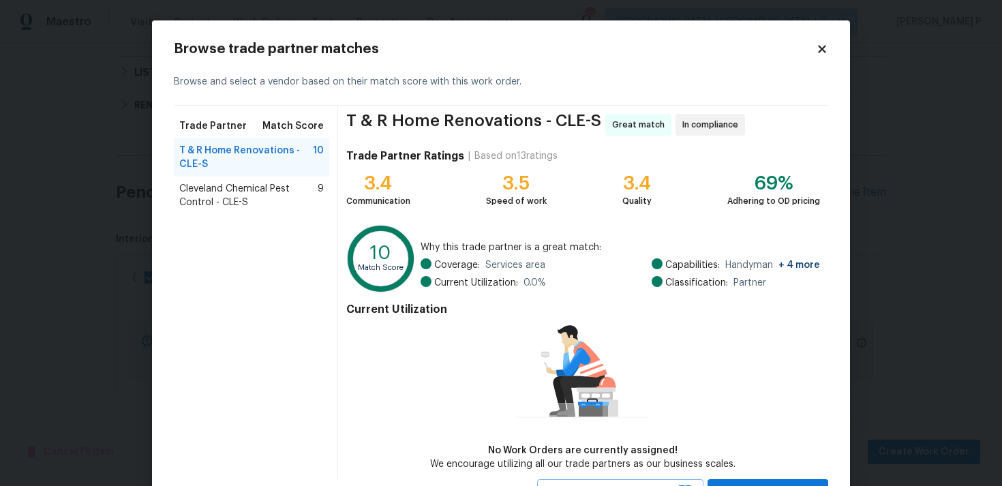
scroll to position [59, 0]
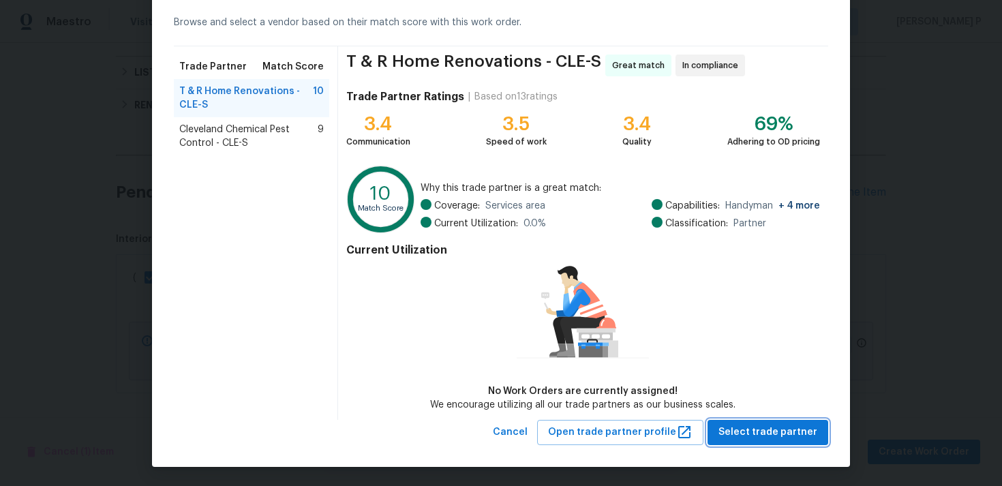
click at [790, 430] on span "Select trade partner" at bounding box center [767, 432] width 99 height 17
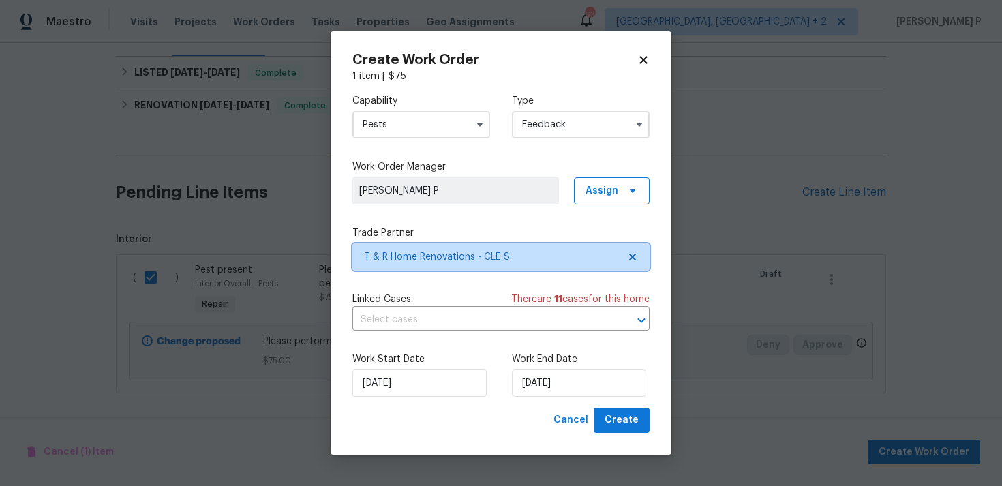
scroll to position [0, 0]
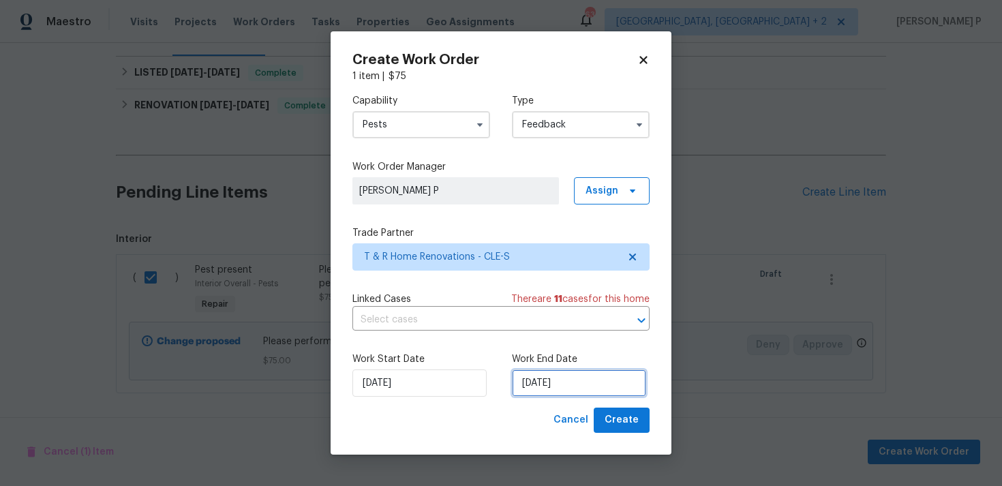
click at [521, 393] on input "[DATE]" at bounding box center [579, 382] width 134 height 27
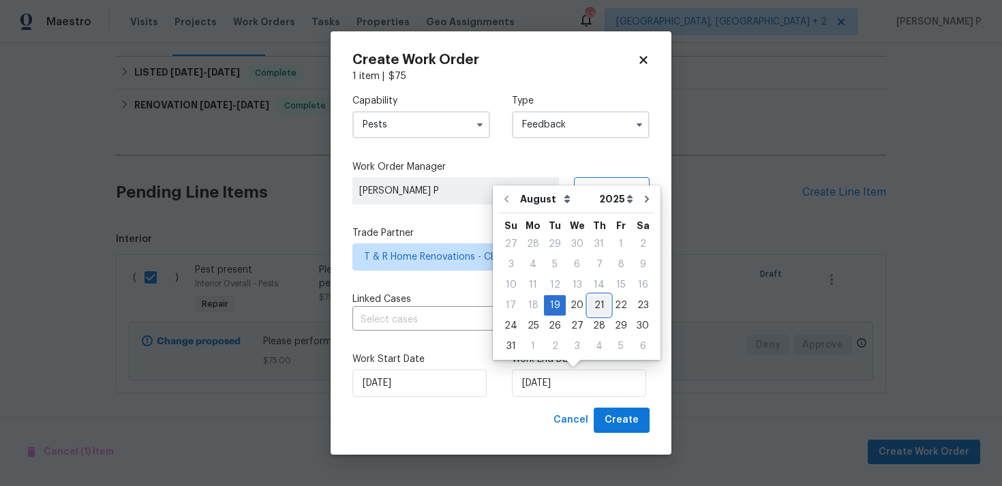
click at [594, 301] on div "21" at bounding box center [599, 305] width 22 height 19
type input "[DATE]"
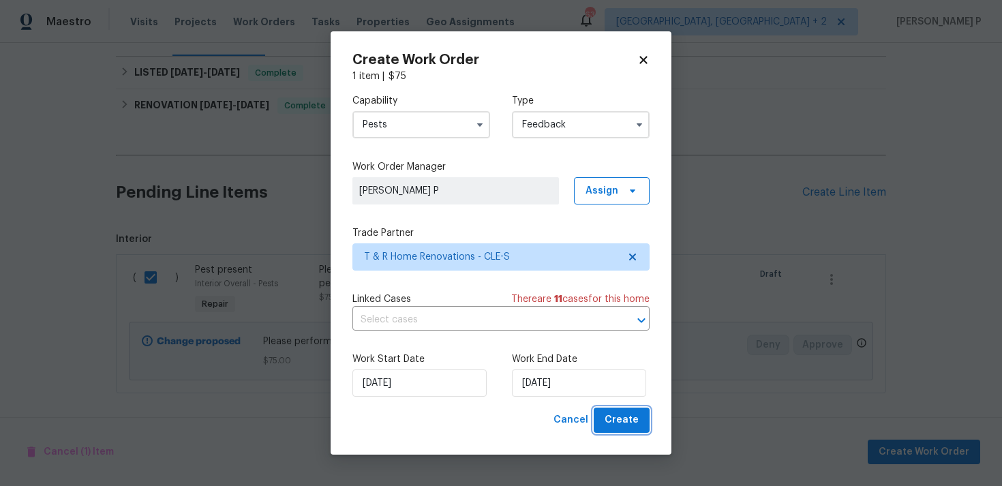
click at [632, 427] on span "Create" at bounding box center [621, 420] width 34 height 17
checkbox input "false"
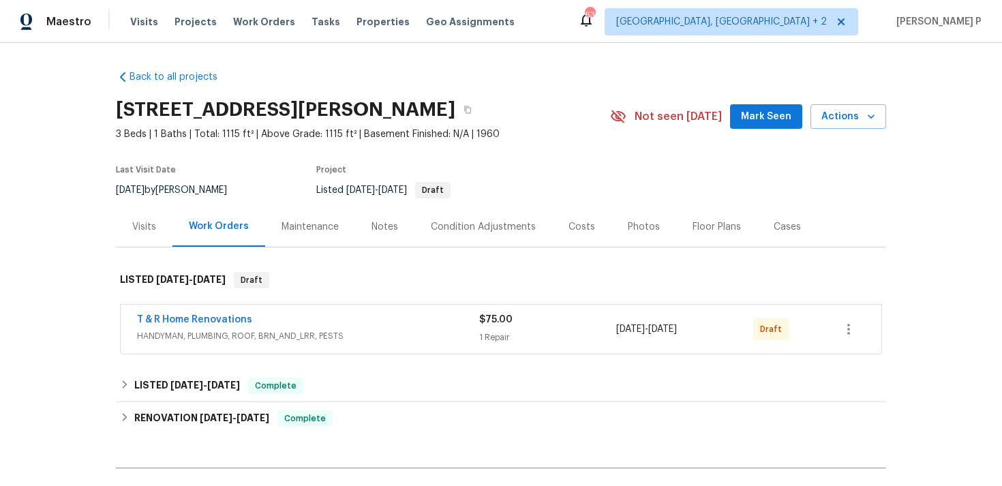
click at [198, 328] on div "T & R Home Renovations" at bounding box center [308, 321] width 342 height 16
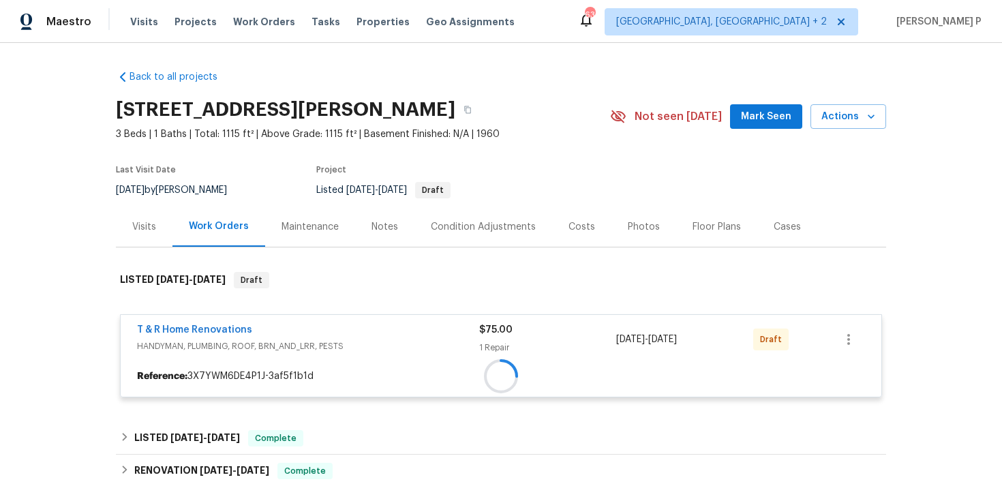
click at [208, 364] on div at bounding box center [501, 376] width 761 height 25
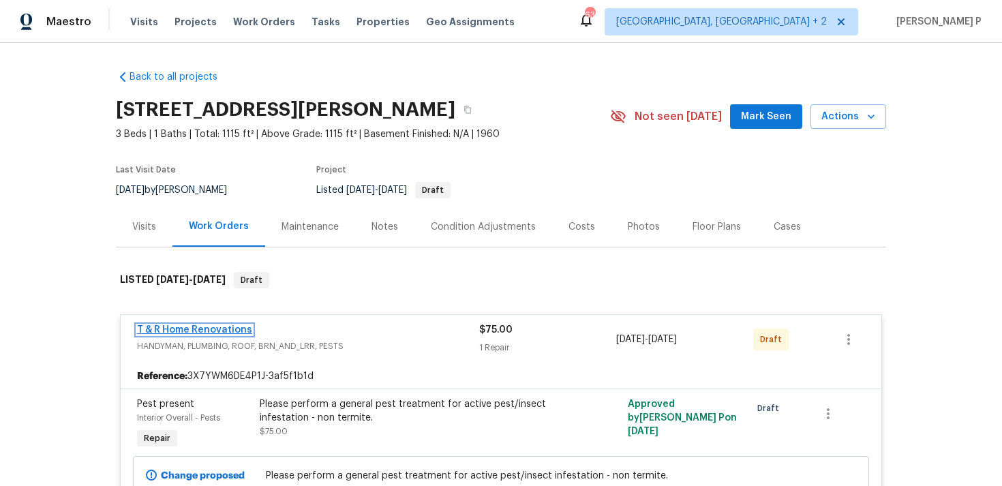
click at [208, 328] on link "T & R Home Renovations" at bounding box center [194, 330] width 115 height 10
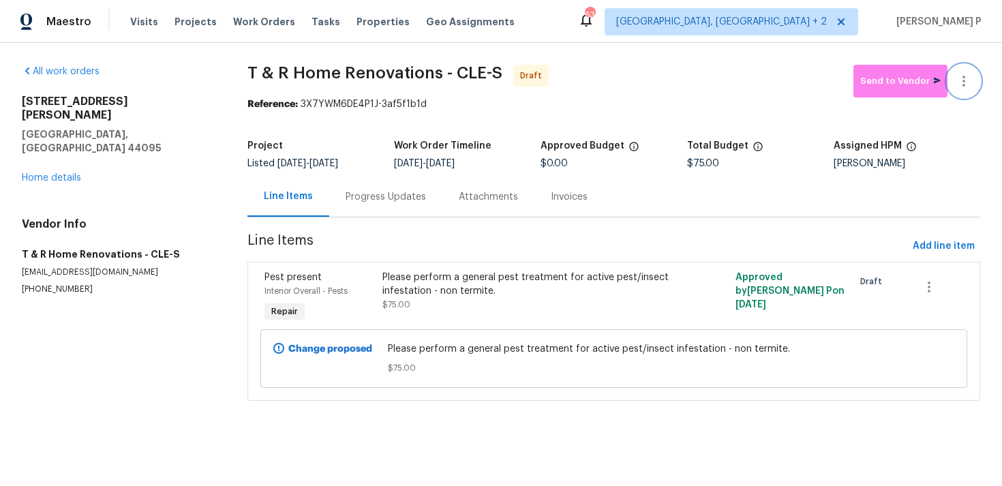
click at [968, 85] on icon "button" at bounding box center [963, 81] width 16 height 16
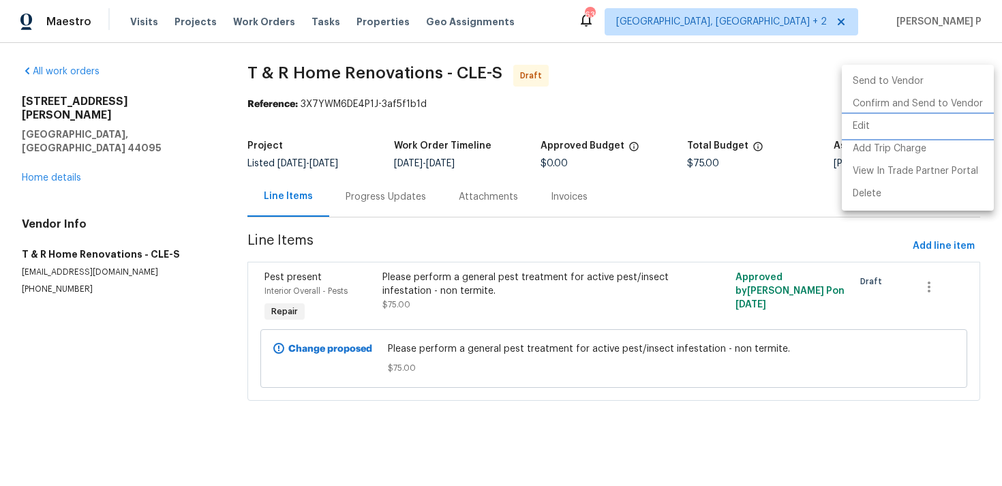
click at [869, 131] on li "Edit" at bounding box center [918, 126] width 152 height 22
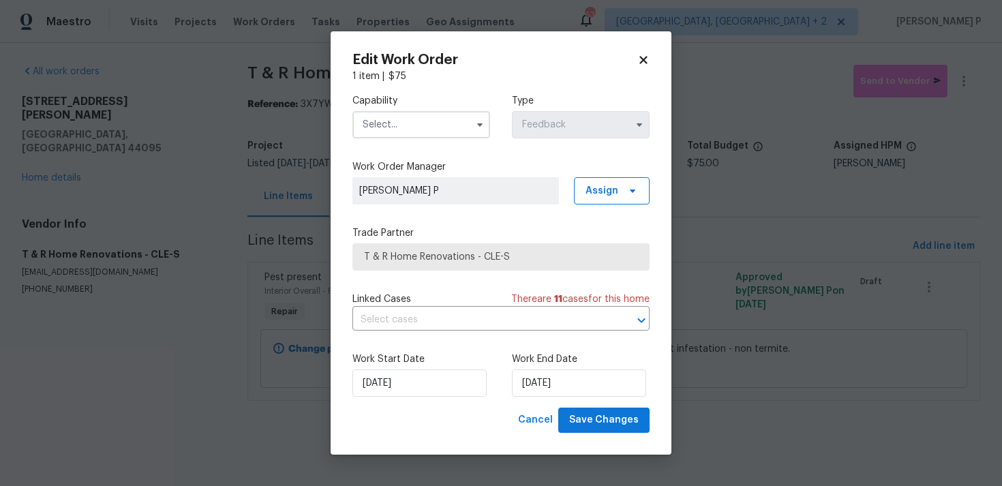
click at [427, 130] on input "text" at bounding box center [421, 124] width 138 height 27
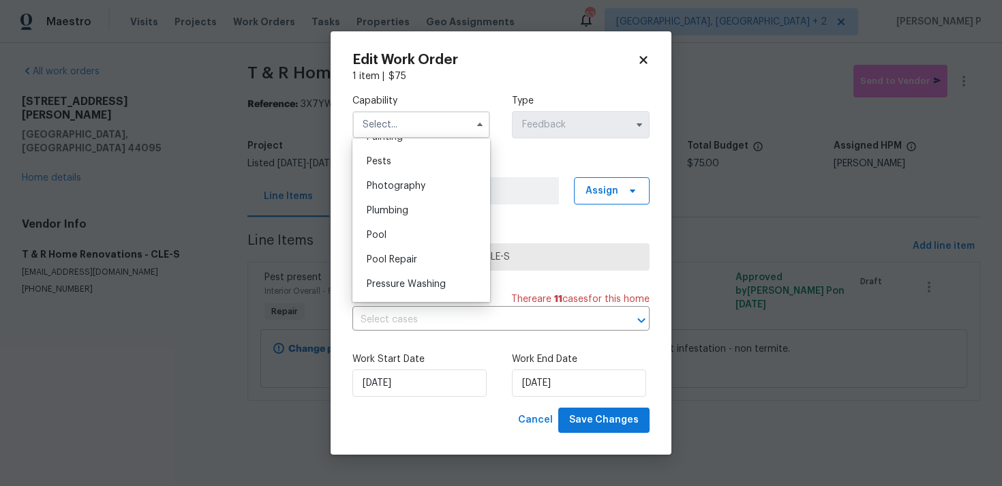
scroll to position [1128, 0]
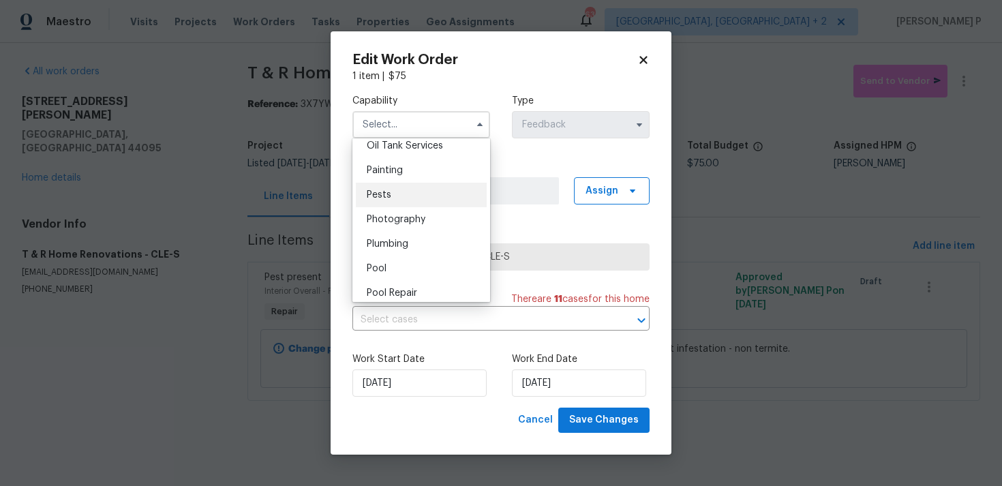
click at [393, 202] on div "Pests" at bounding box center [421, 195] width 131 height 25
type input "Pests"
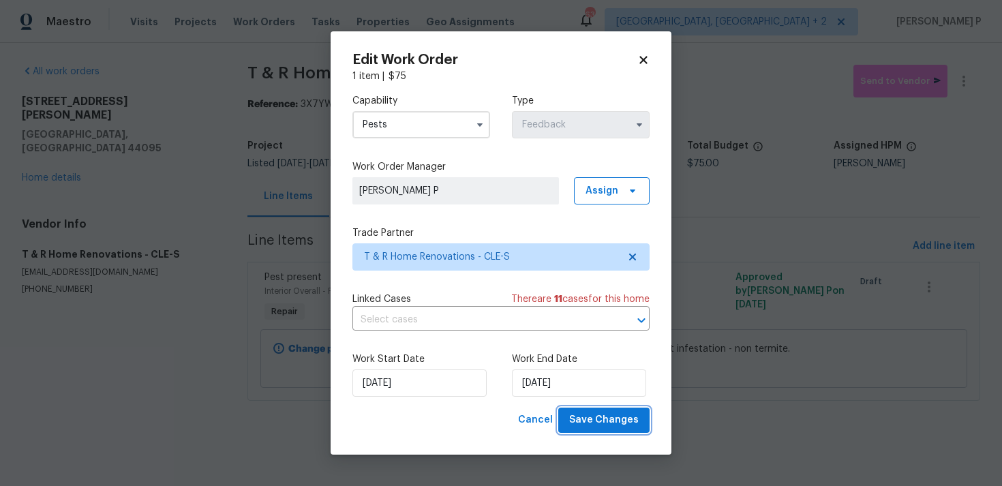
click at [598, 420] on span "Save Changes" at bounding box center [604, 420] width 70 height 17
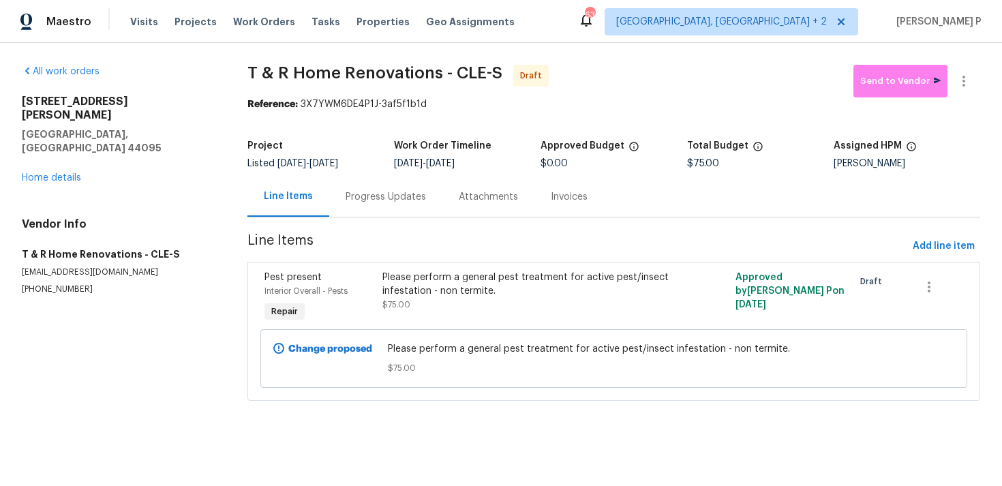
click at [386, 197] on div "Progress Updates" at bounding box center [386, 197] width 80 height 14
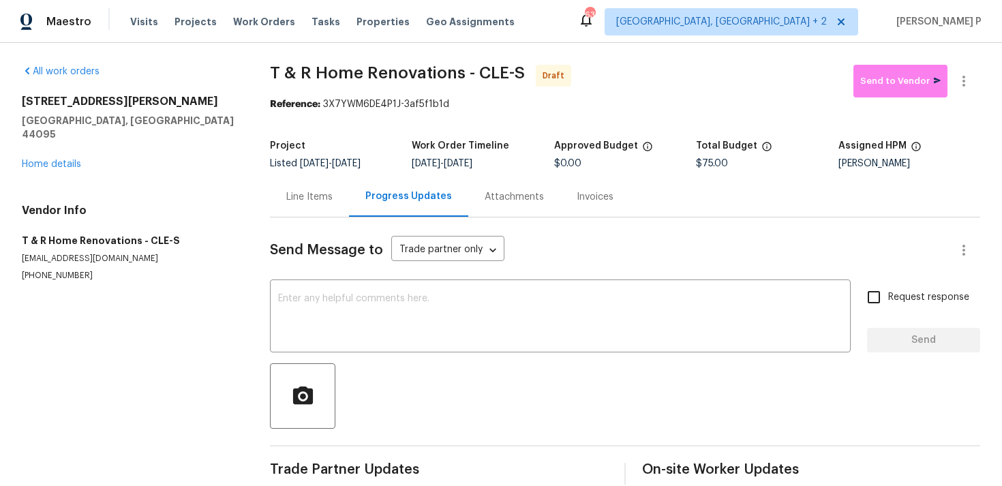
click at [354, 367] on div at bounding box center [625, 395] width 710 height 65
click at [365, 339] on textarea at bounding box center [560, 318] width 564 height 48
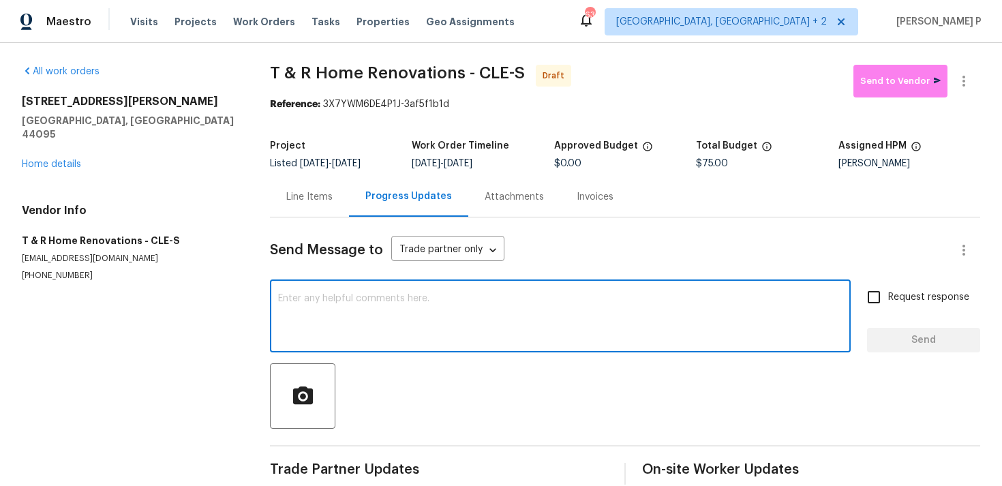
paste textarea "Hi, this is [PERSON_NAME] with Opendoor. I’m confirming you received the WO for…"
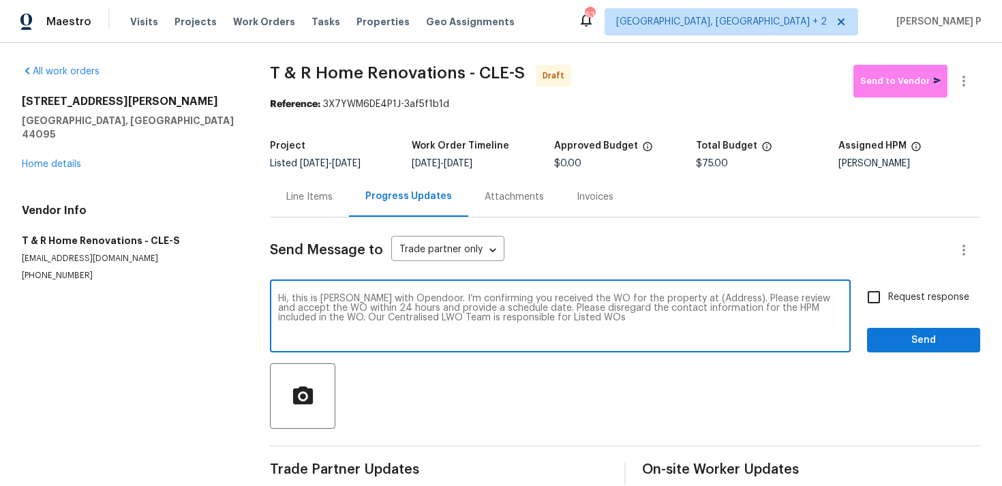
drag, startPoint x: 682, startPoint y: 298, endPoint x: 726, endPoint y: 297, distance: 43.6
click at [726, 297] on textarea "Hi, this is [PERSON_NAME] with Opendoor. I’m confirming you received the WO for…" at bounding box center [560, 318] width 564 height 48
paste textarea "[STREET_ADDRESS][PERSON_NAME]"
type textarea "Hi, this is [PERSON_NAME] with Opendoor. I’m confirming you received the WO for…"
click at [875, 305] on input "Request response" at bounding box center [873, 297] width 29 height 29
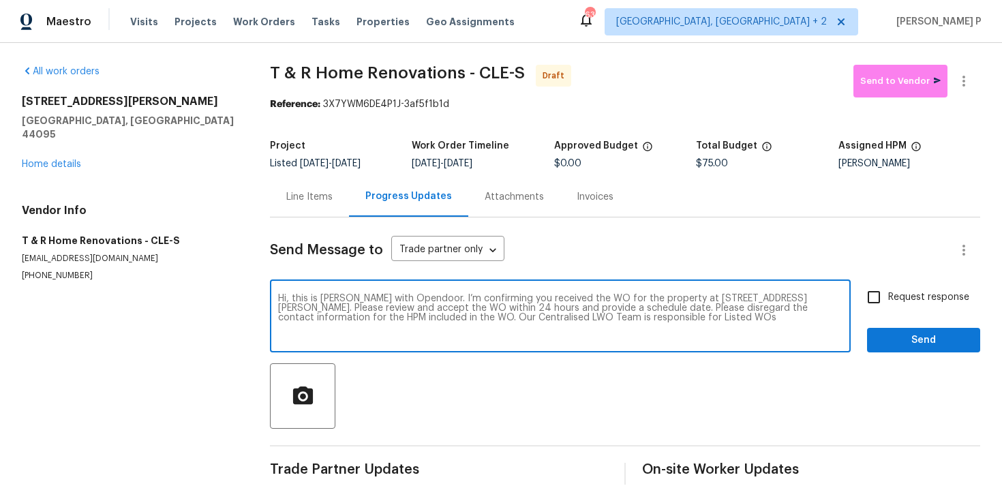
checkbox input "true"
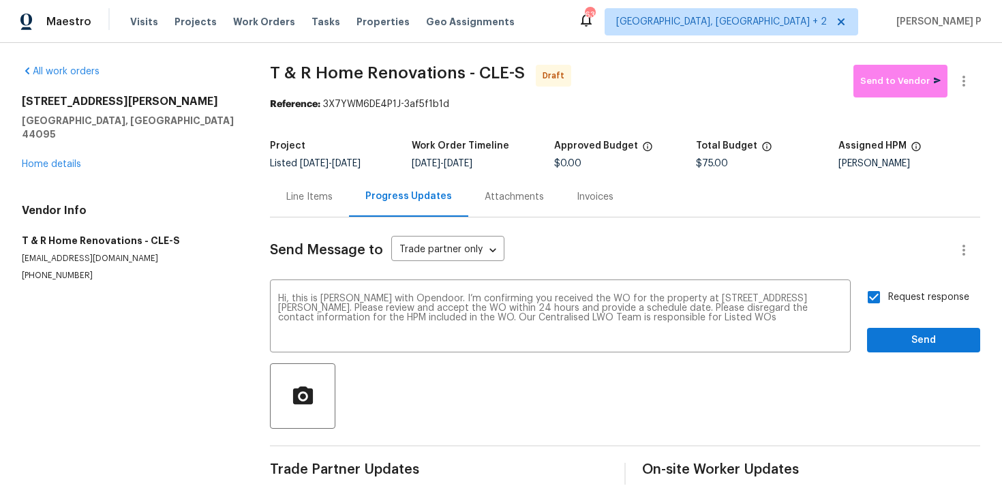
click at [879, 327] on div "Request response Send" at bounding box center [923, 318] width 113 height 70
click at [880, 339] on span "Send" at bounding box center [923, 340] width 91 height 17
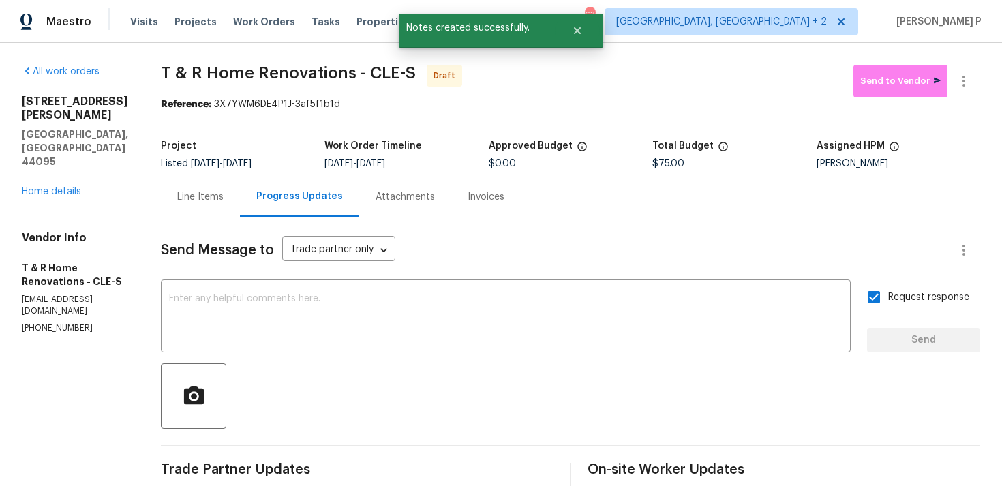
click at [615, 390] on div at bounding box center [570, 395] width 819 height 65
click at [968, 93] on button "button" at bounding box center [963, 81] width 33 height 33
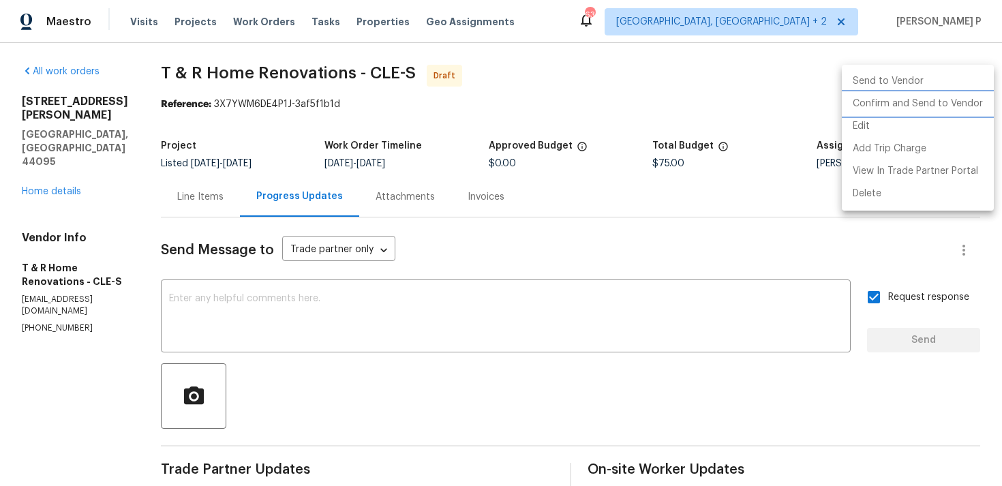
click at [919, 106] on li "Confirm and Send to Vendor" at bounding box center [918, 104] width 152 height 22
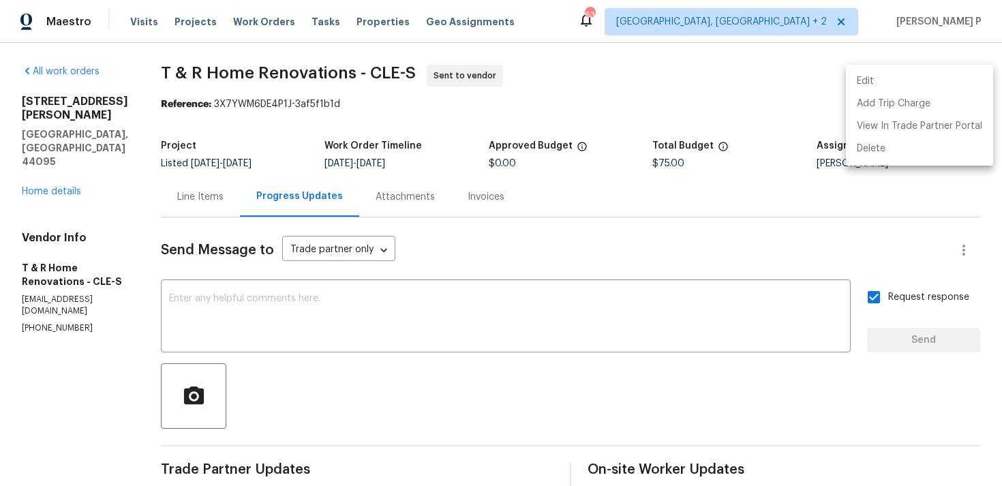
click at [570, 338] on div at bounding box center [501, 243] width 1002 height 486
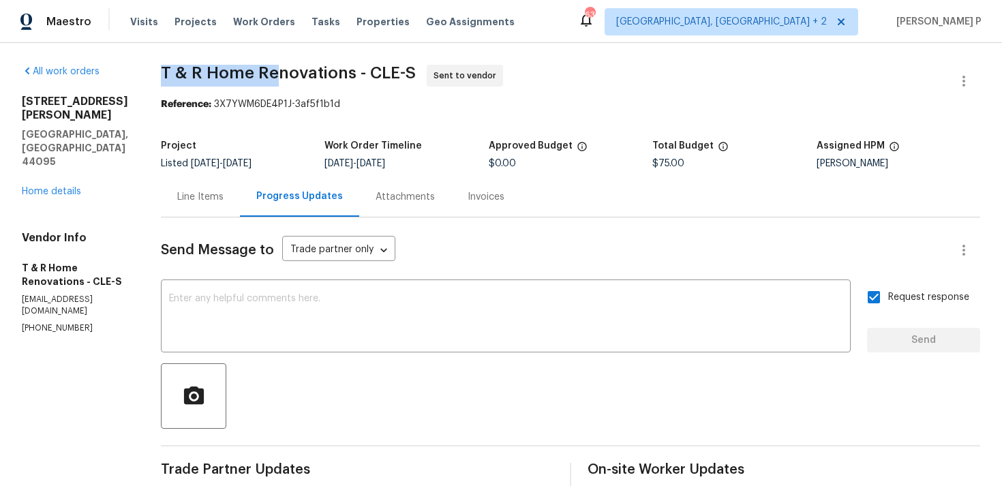
drag, startPoint x: 186, startPoint y: 66, endPoint x: 305, endPoint y: 68, distance: 118.6
click at [305, 68] on div "All work orders [STREET_ADDRESS][PERSON_NAME] Home details Vendor Info T & R Ho…" at bounding box center [501, 328] width 1002 height 571
click at [305, 68] on span "T & R Home Renovations - CLE-S" at bounding box center [288, 73] width 255 height 16
drag, startPoint x: 185, startPoint y: 77, endPoint x: 441, endPoint y: 75, distance: 256.2
click at [441, 75] on div "All work orders [STREET_ADDRESS][PERSON_NAME] Home details Vendor Info T & R Ho…" at bounding box center [501, 328] width 1002 height 571
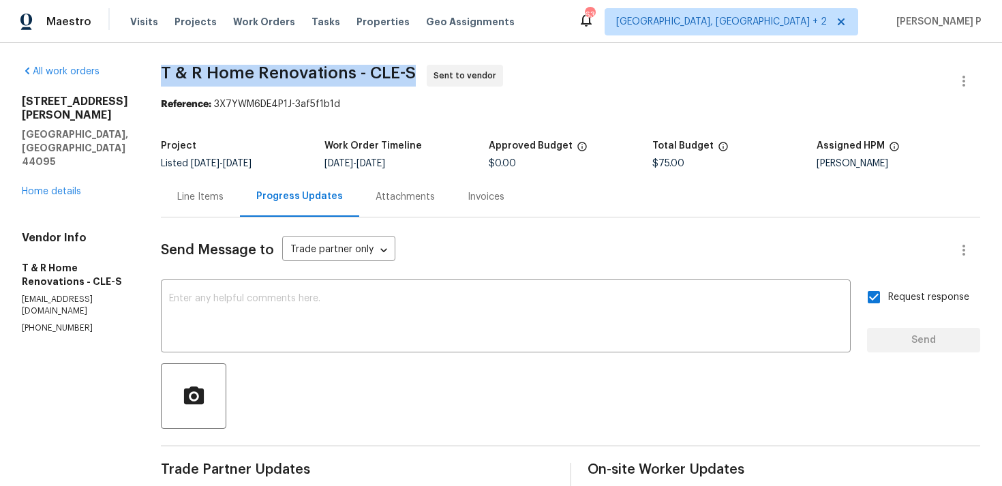
copy span "T & R Home Renovations - CLE-S"
click at [314, 132] on section "T & R Home Renovations - CLE-S Sent to vendor Reference: 3X7YWM6DE4P1J-3af5f1b1…" at bounding box center [570, 328] width 819 height 527
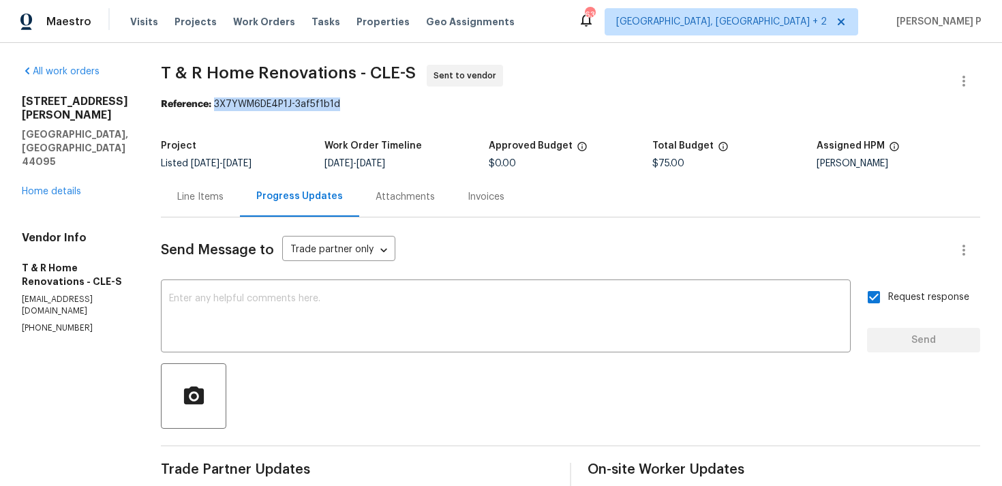
drag, startPoint x: 245, startPoint y: 104, endPoint x: 390, endPoint y: 104, distance: 144.5
click at [390, 104] on div "Reference: 3X7YWM6DE4P1J-3af5f1b1d" at bounding box center [570, 104] width 819 height 14
copy div "3X7YWM6DE4P1J-3af5f1b1d"
click at [245, 31] on div "Visits Projects Work Orders Tasks Properties Geo Assignments" at bounding box center [330, 21] width 401 height 27
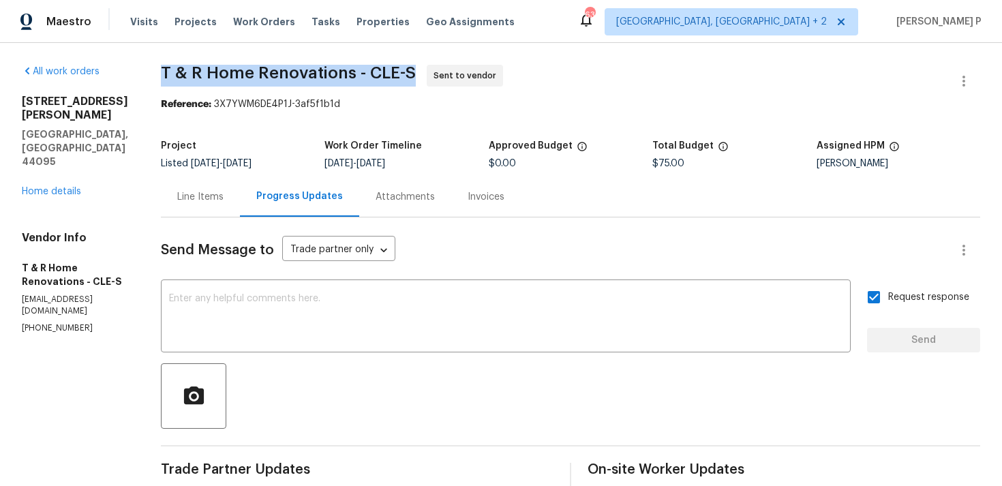
drag, startPoint x: 194, startPoint y: 73, endPoint x: 440, endPoint y: 76, distance: 246.7
click at [440, 76] on span "T & R Home Renovations - CLE-S Sent to vendor" at bounding box center [554, 81] width 786 height 33
copy span "T & R Home Renovations - CLE-S"
click at [240, 183] on div "Line Items" at bounding box center [200, 196] width 79 height 40
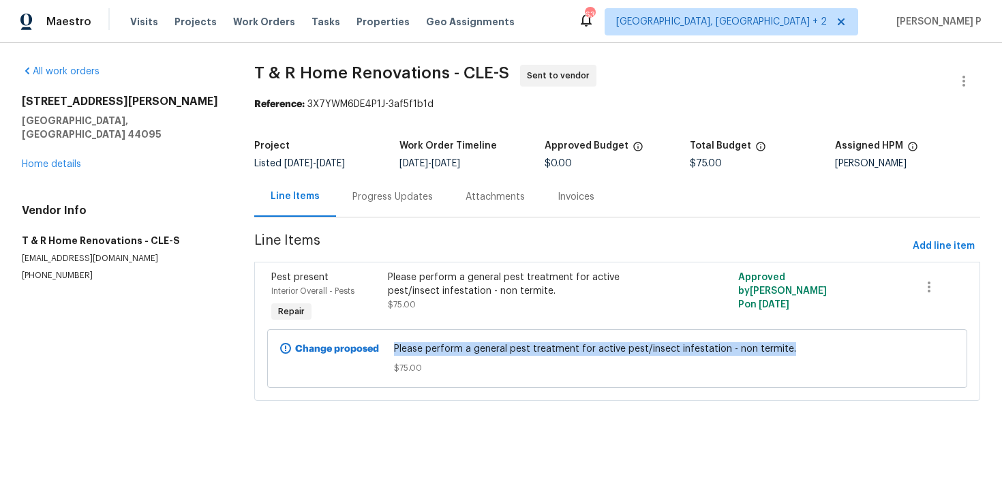
copy span "Please perform a general pest treatment for active pest/insect infestation - no…"
drag, startPoint x: 399, startPoint y: 350, endPoint x: 788, endPoint y: 352, distance: 389.1
click at [788, 352] on span "Please perform a general pest treatment for active pest/insect infestation - no…" at bounding box center [617, 349] width 447 height 14
